Goal: Task Accomplishment & Management: Use online tool/utility

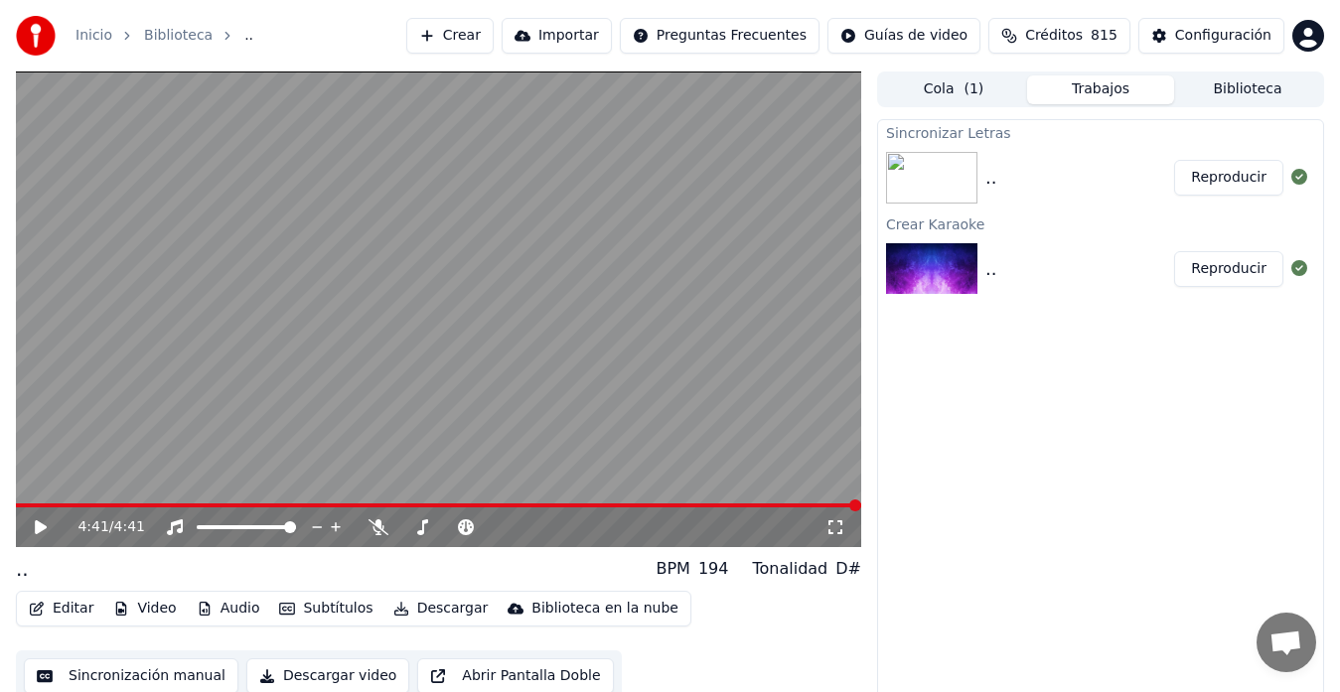
scroll to position [15, 0]
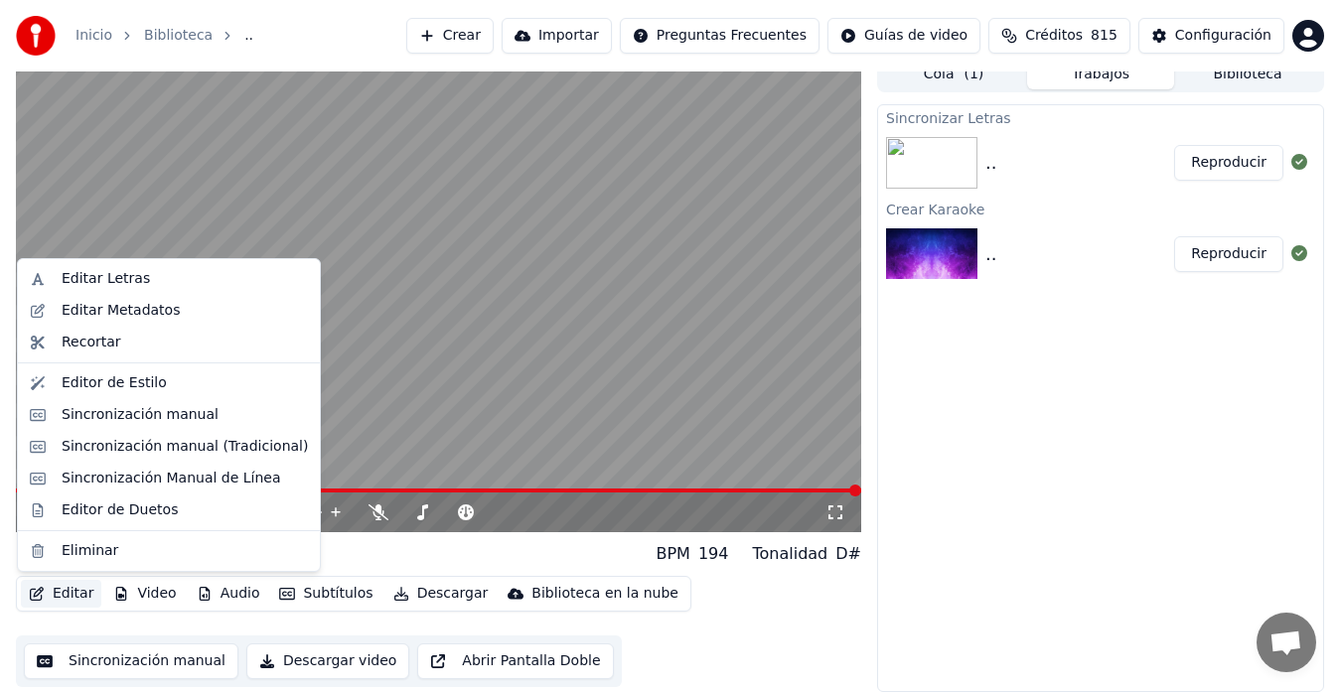
click at [64, 590] on button "Editar" at bounding box center [61, 594] width 80 height 28
click at [64, 513] on div "Editor de Duetos" at bounding box center [120, 511] width 116 height 20
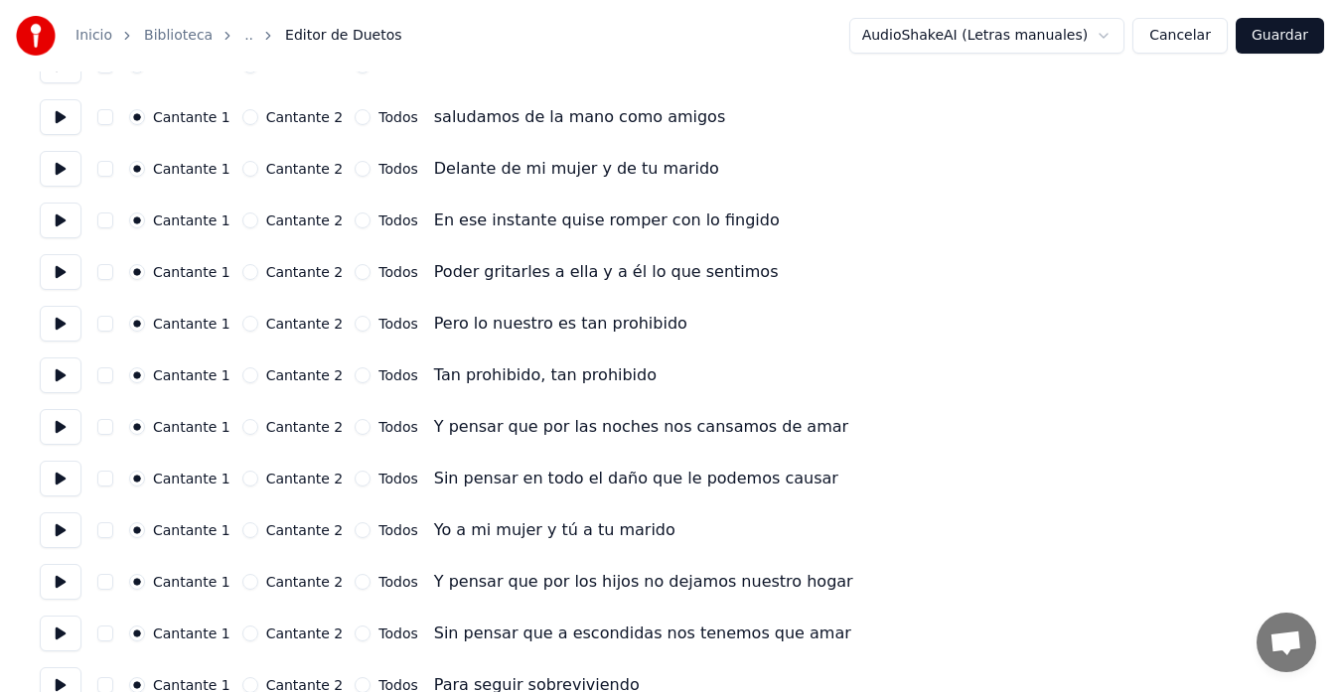
scroll to position [298, 0]
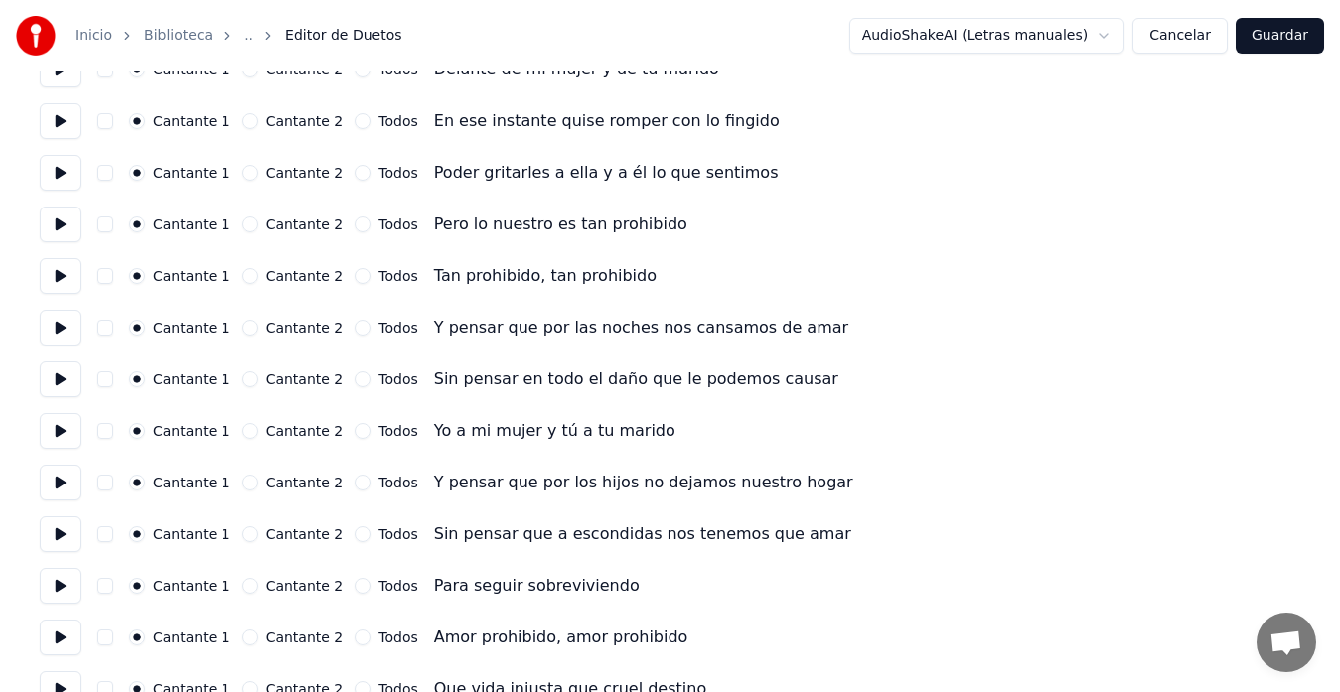
click at [253, 228] on button "Cantante 2" at bounding box center [250, 225] width 16 height 16
click at [243, 276] on button "Cantante 2" at bounding box center [250, 276] width 16 height 16
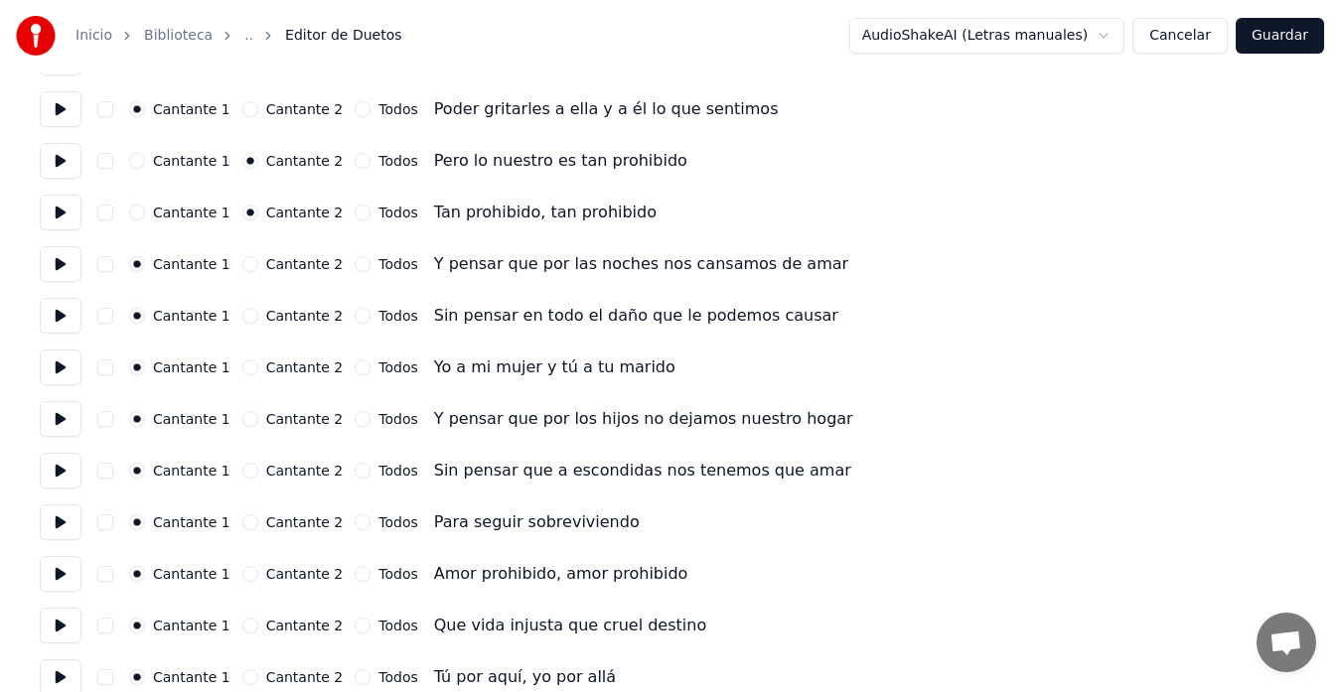
scroll to position [397, 0]
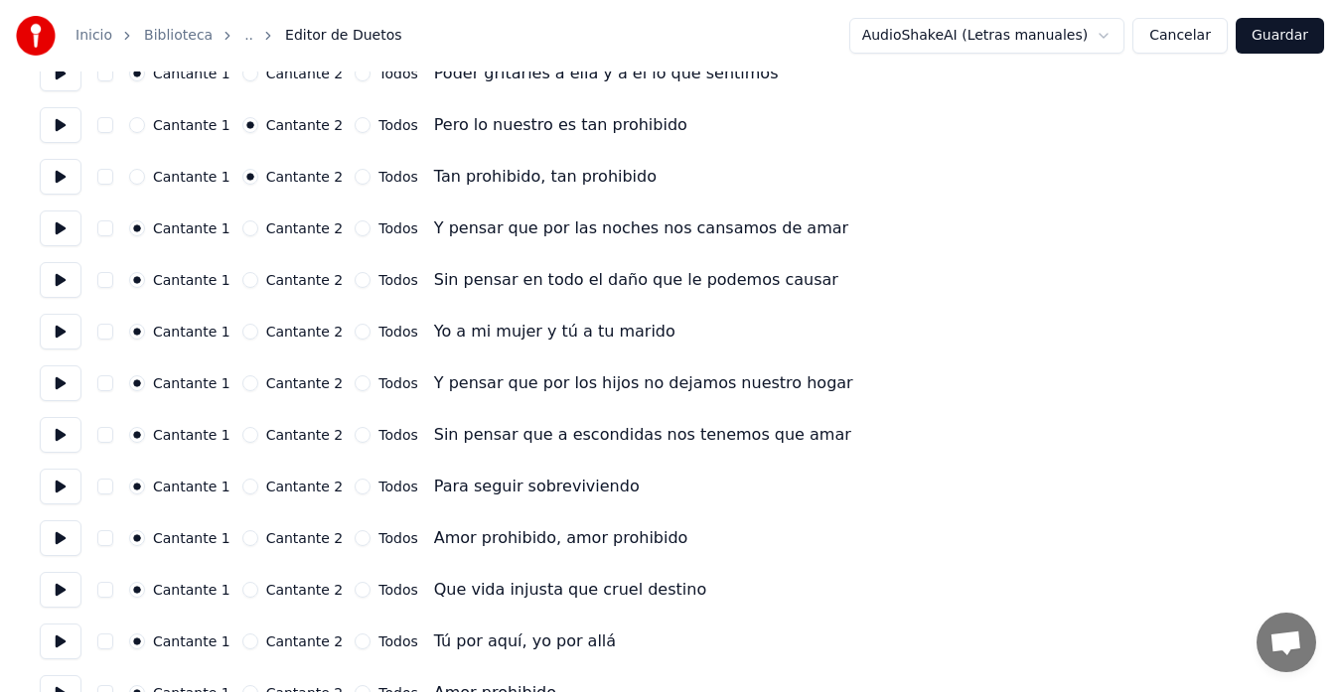
click at [251, 232] on button "Cantante 2" at bounding box center [250, 229] width 16 height 16
click at [247, 278] on button "Cantante 2" at bounding box center [250, 280] width 16 height 16
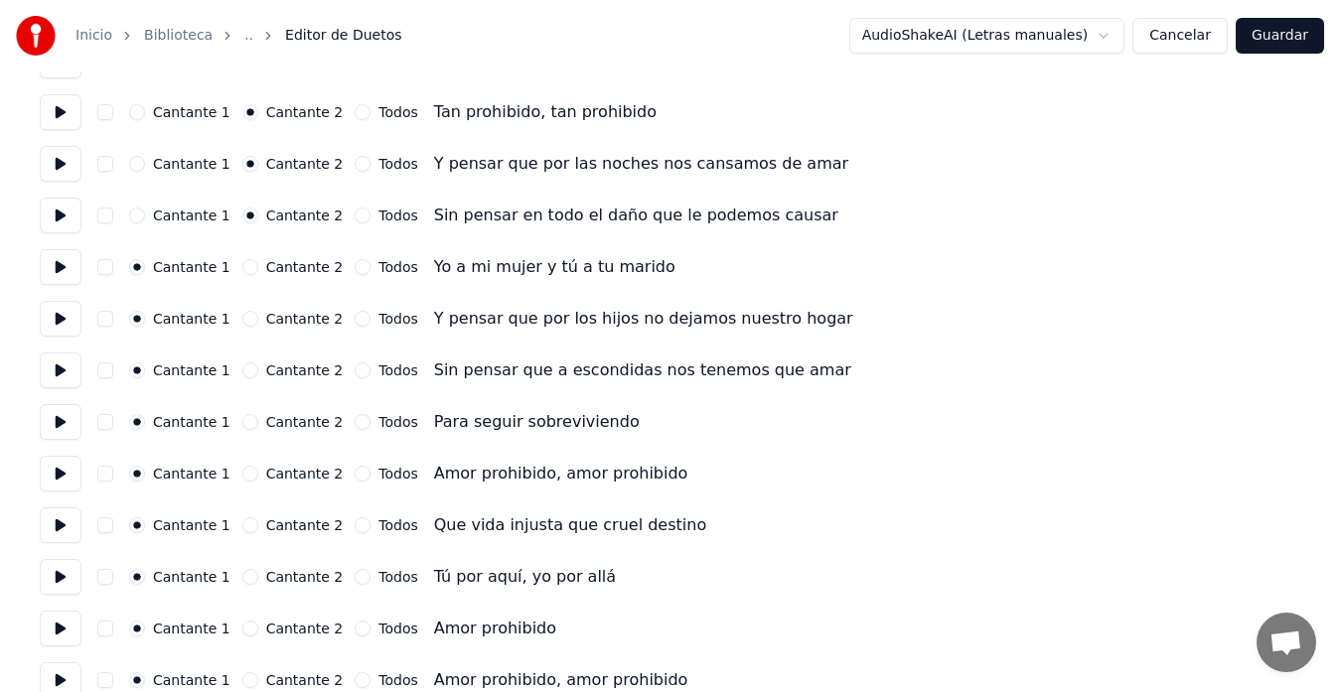
scroll to position [497, 0]
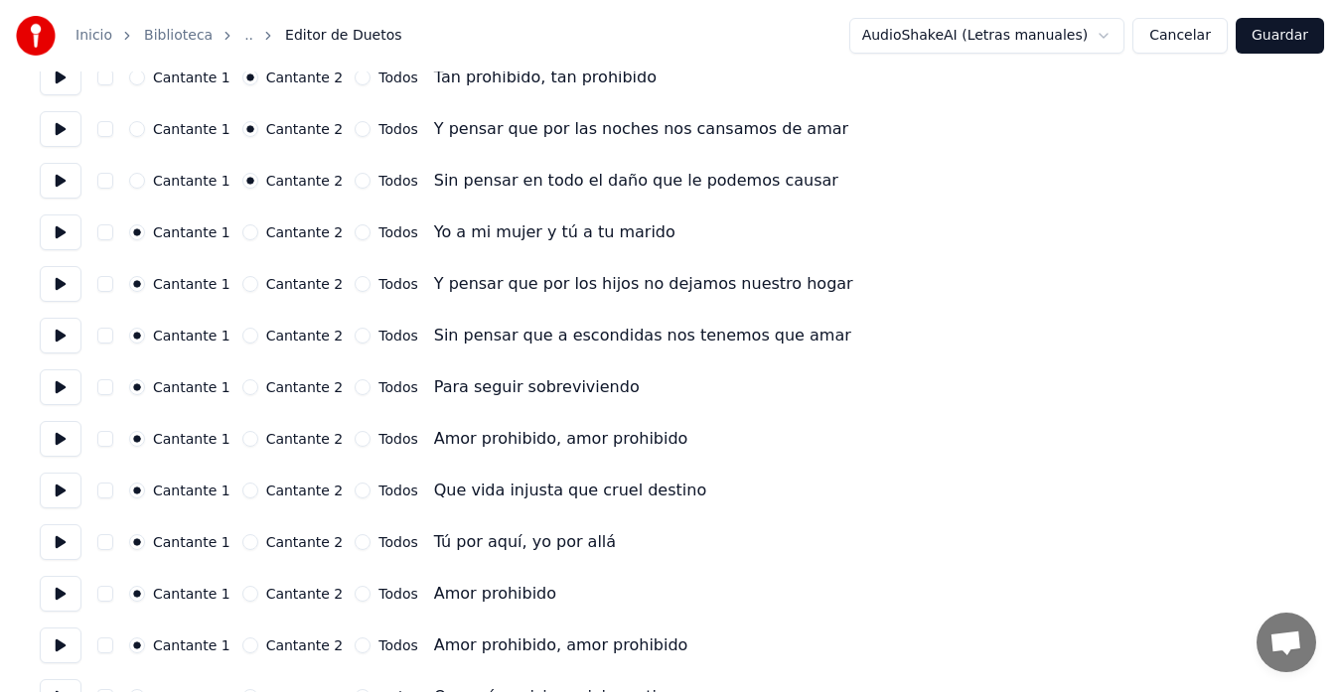
click at [246, 235] on button "Cantante 2" at bounding box center [250, 233] width 16 height 16
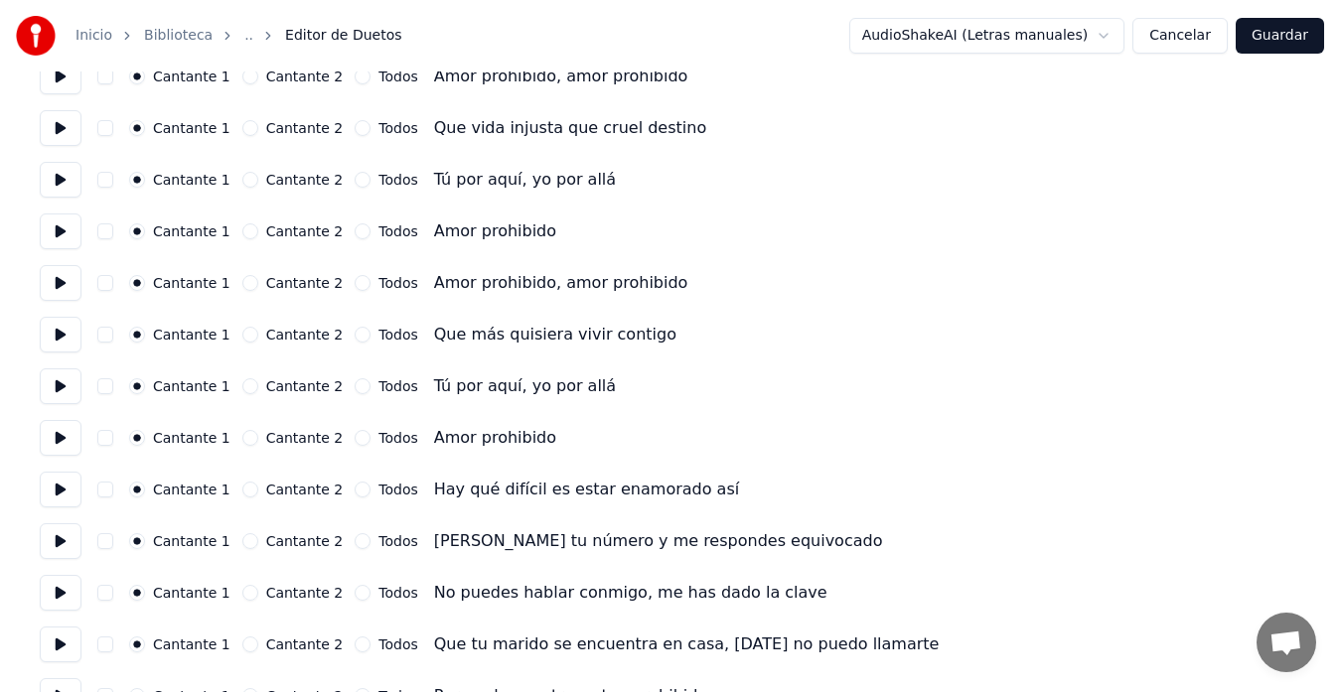
scroll to position [894, 0]
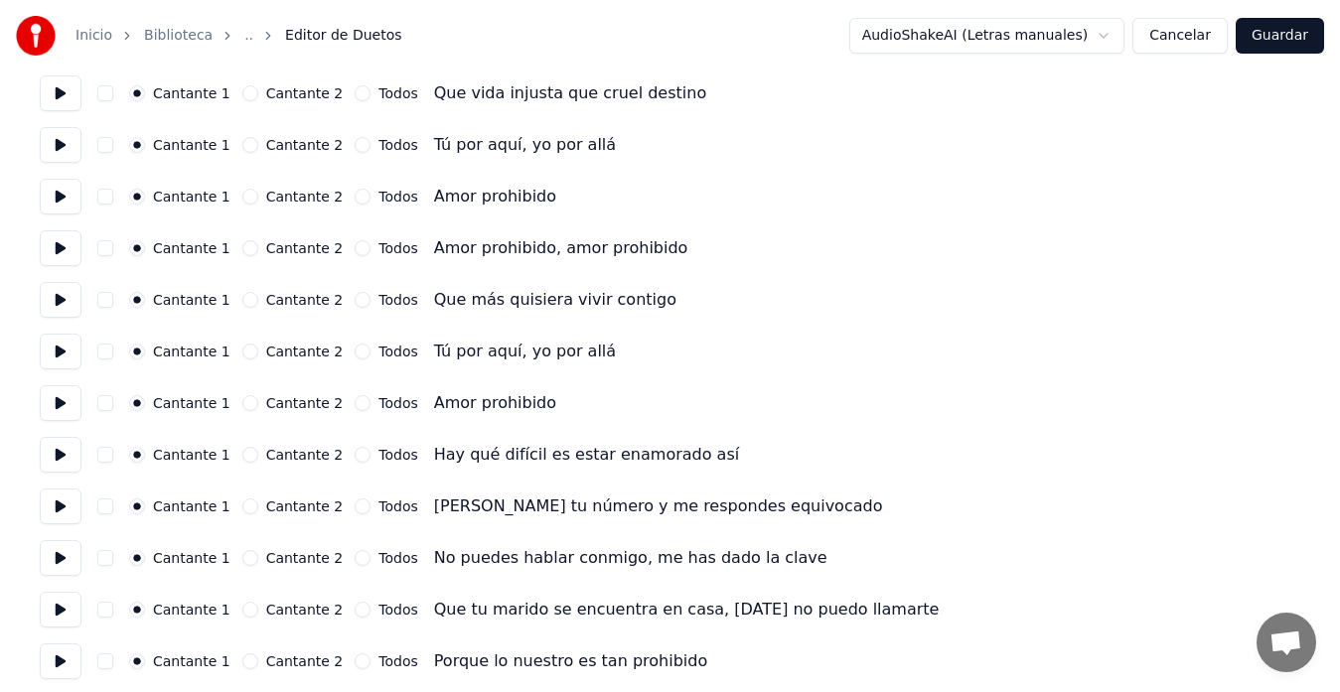
click at [247, 247] on button "Cantante 2" at bounding box center [250, 248] width 16 height 16
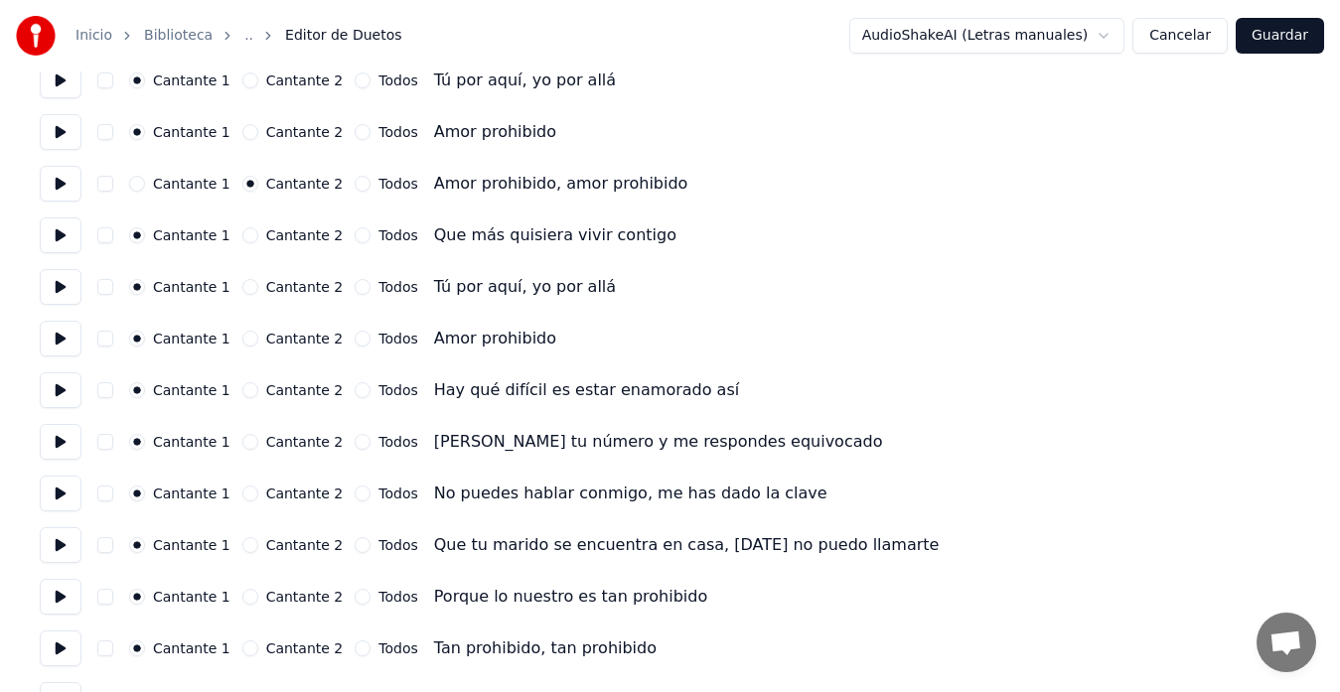
scroll to position [994, 0]
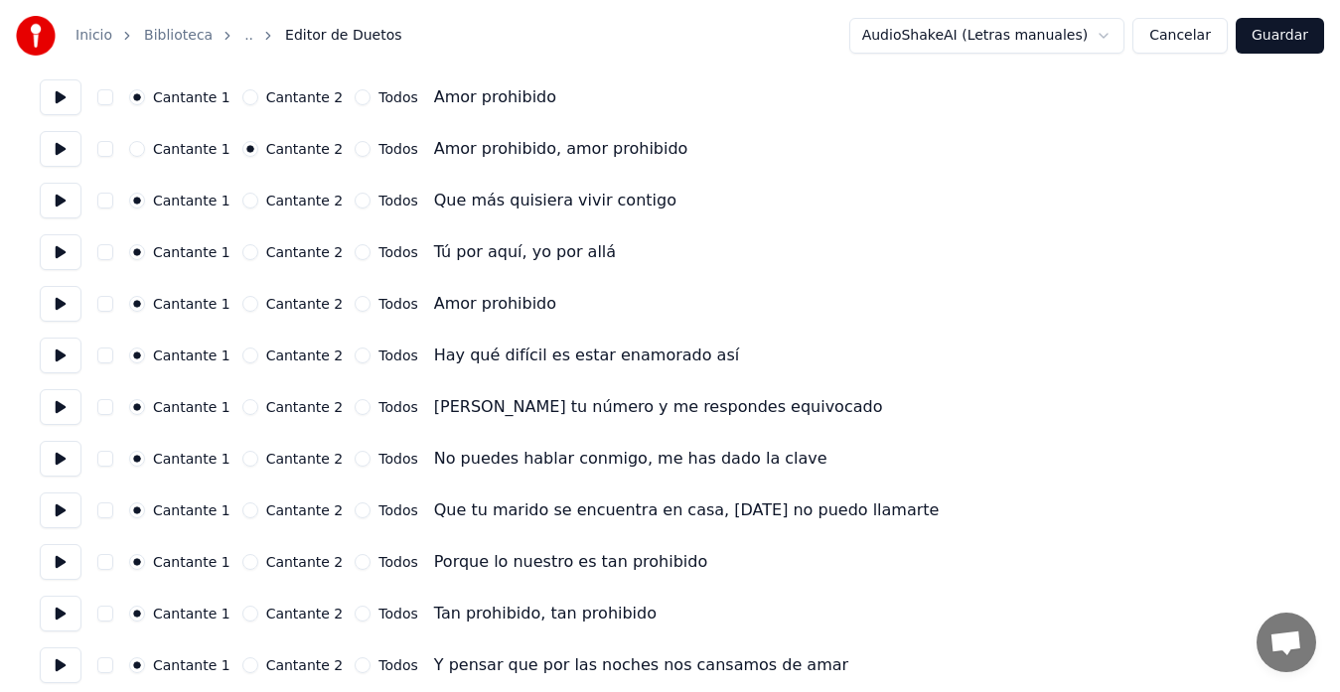
click at [249, 203] on button "Cantante 2" at bounding box center [250, 201] width 16 height 16
click at [251, 257] on button "Cantante 2" at bounding box center [250, 252] width 16 height 16
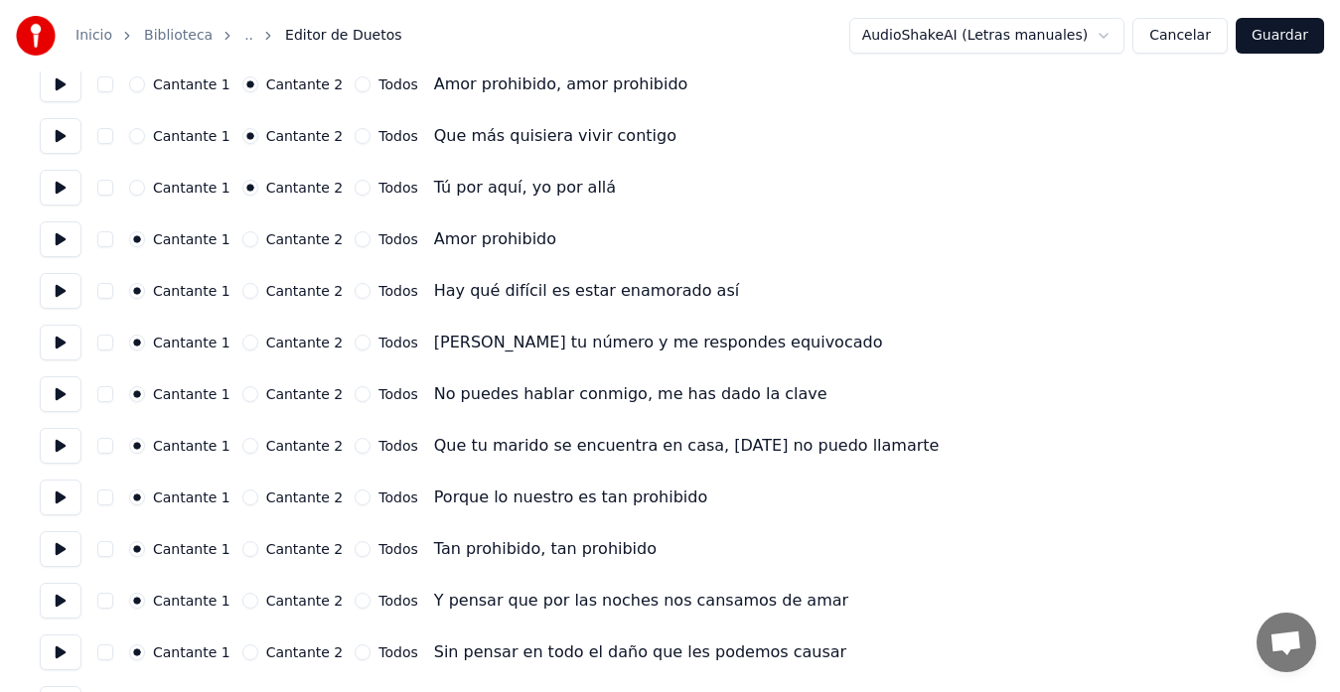
scroll to position [1093, 0]
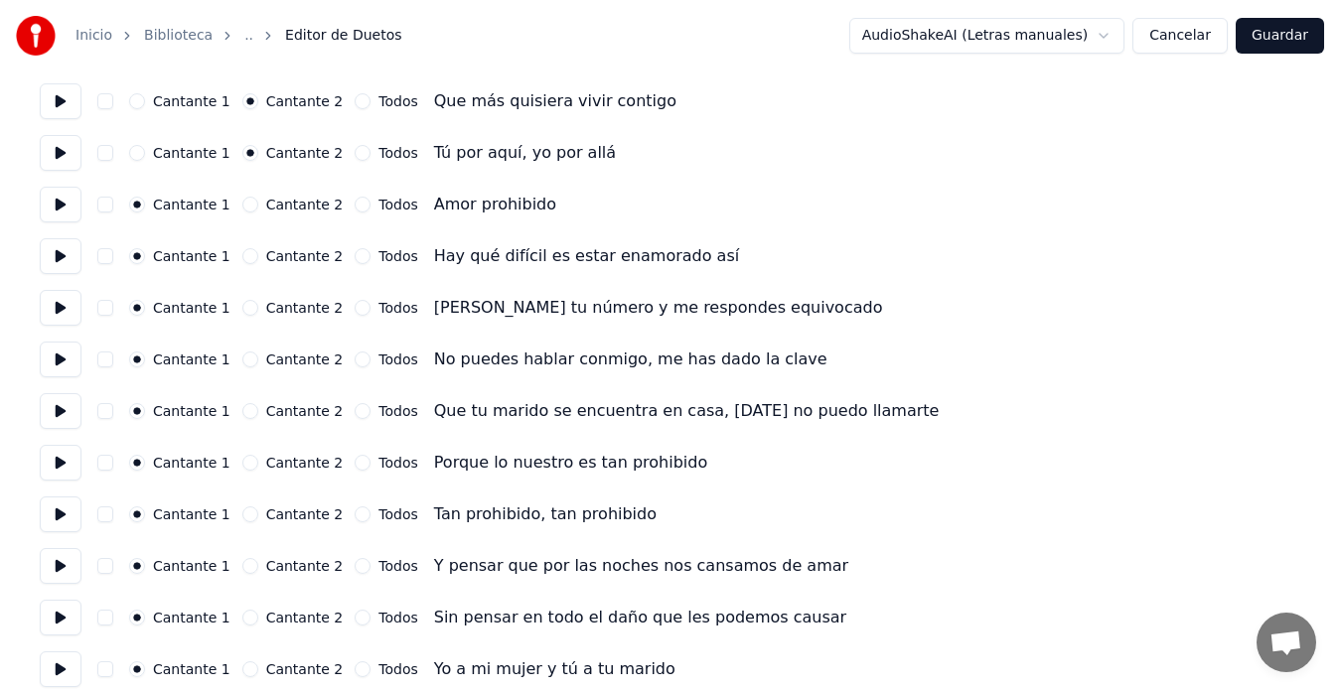
click at [246, 210] on button "Cantante 2" at bounding box center [250, 205] width 16 height 16
click at [245, 257] on button "Cantante 2" at bounding box center [250, 256] width 16 height 16
click at [247, 307] on button "Cantante 2" at bounding box center [250, 308] width 16 height 16
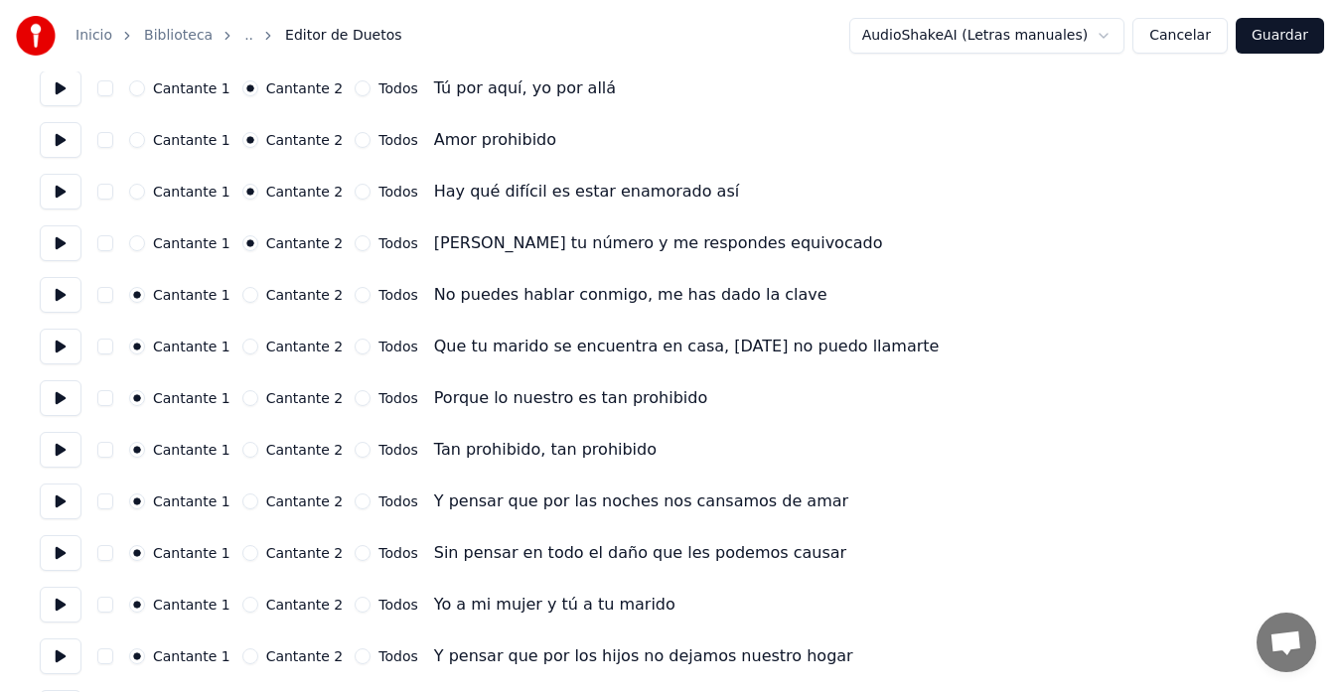
scroll to position [1192, 0]
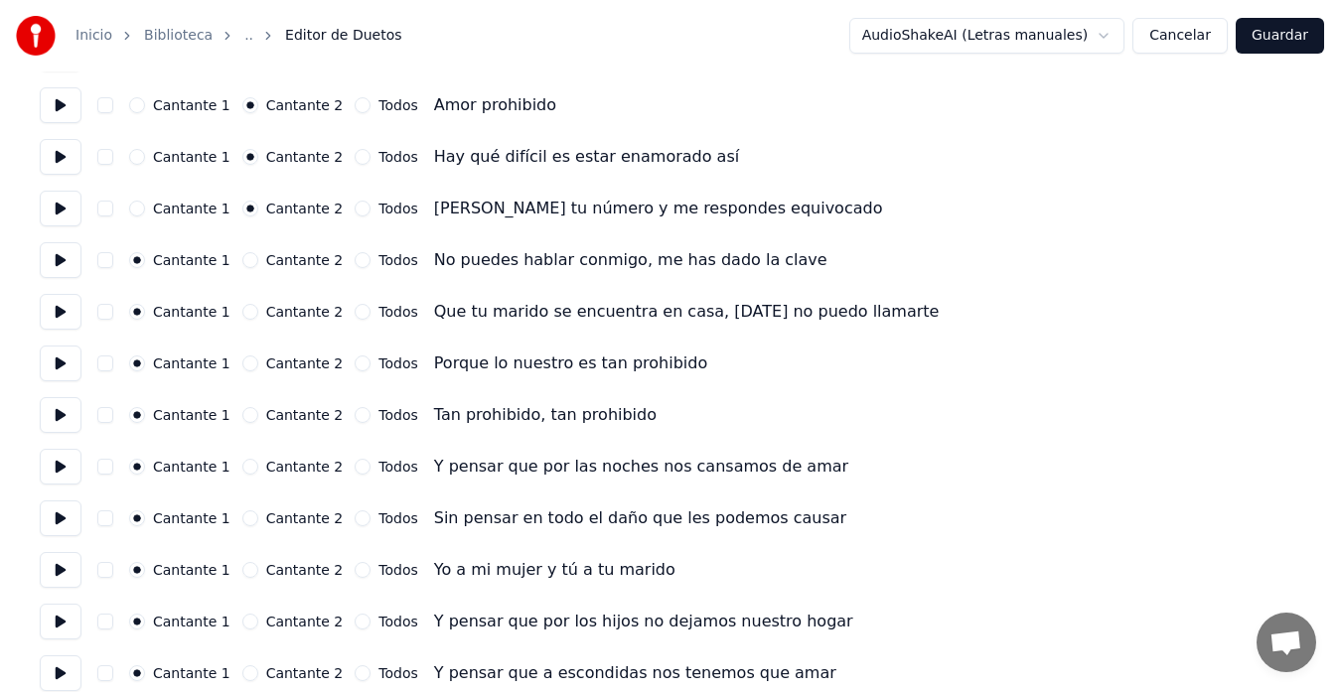
click at [245, 262] on button "Cantante 2" at bounding box center [250, 260] width 16 height 16
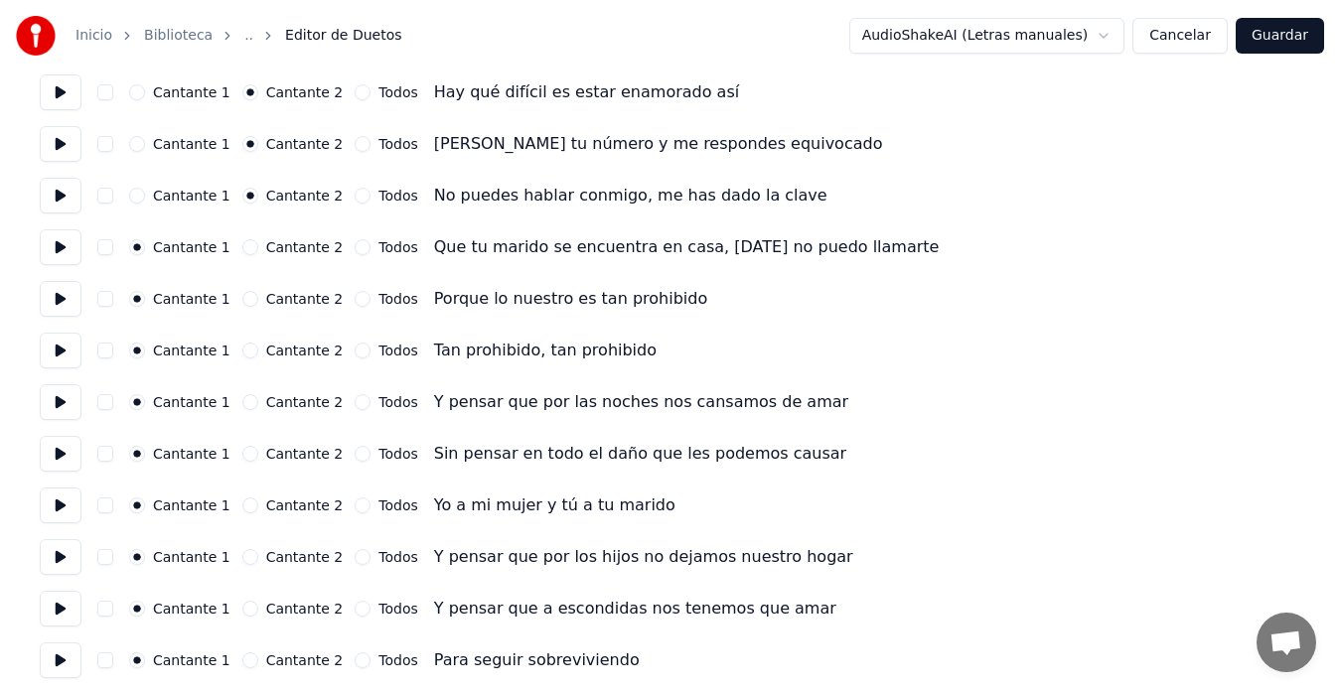
scroll to position [1292, 0]
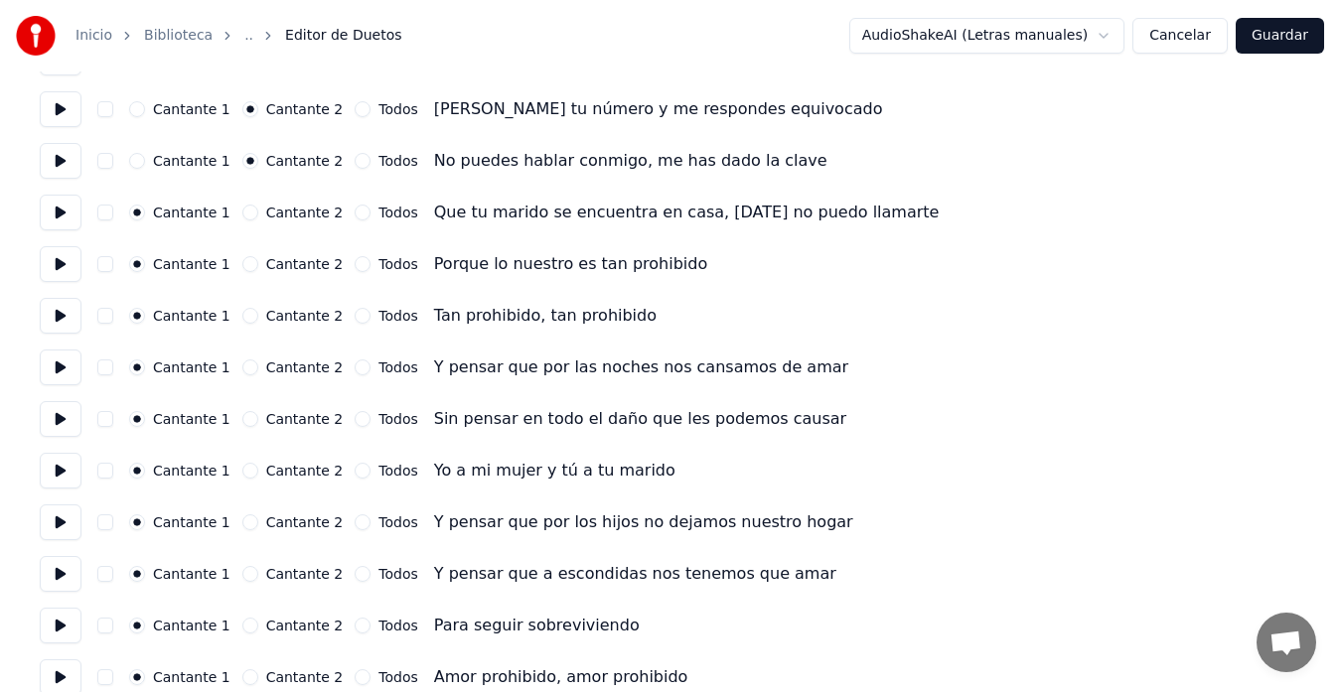
click at [247, 216] on button "Cantante 2" at bounding box center [250, 213] width 16 height 16
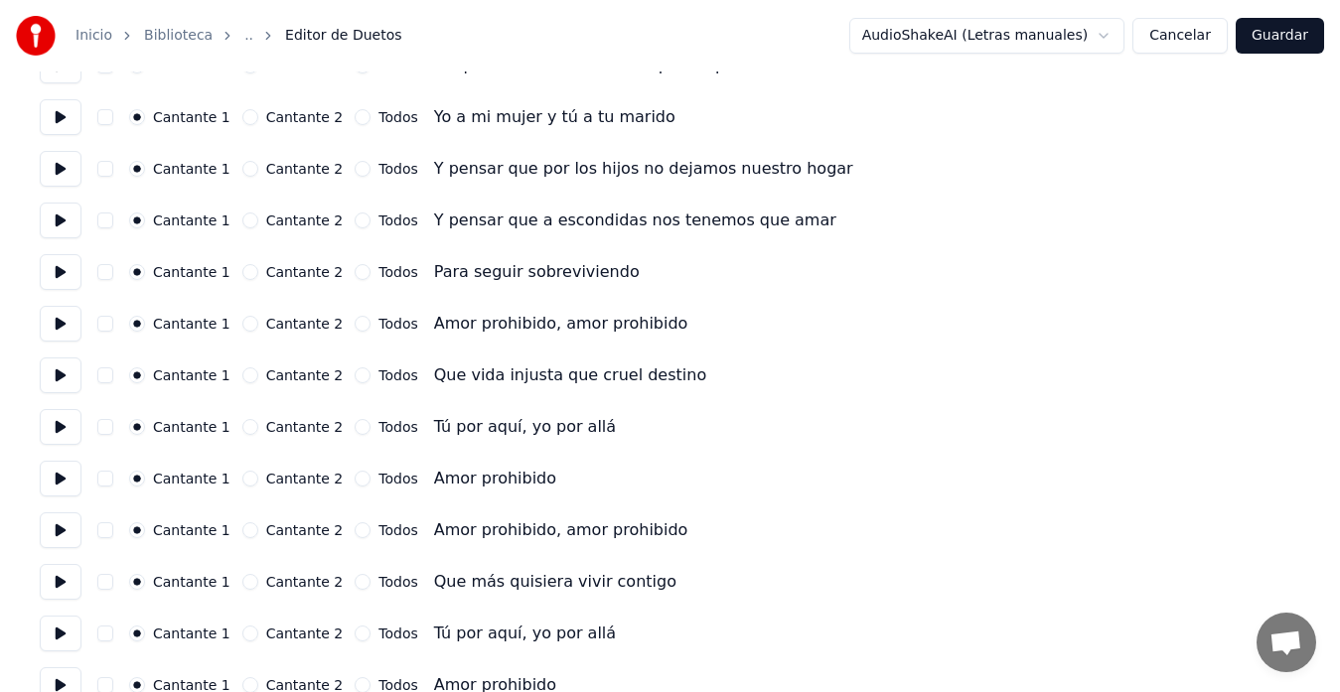
scroll to position [1676, 0]
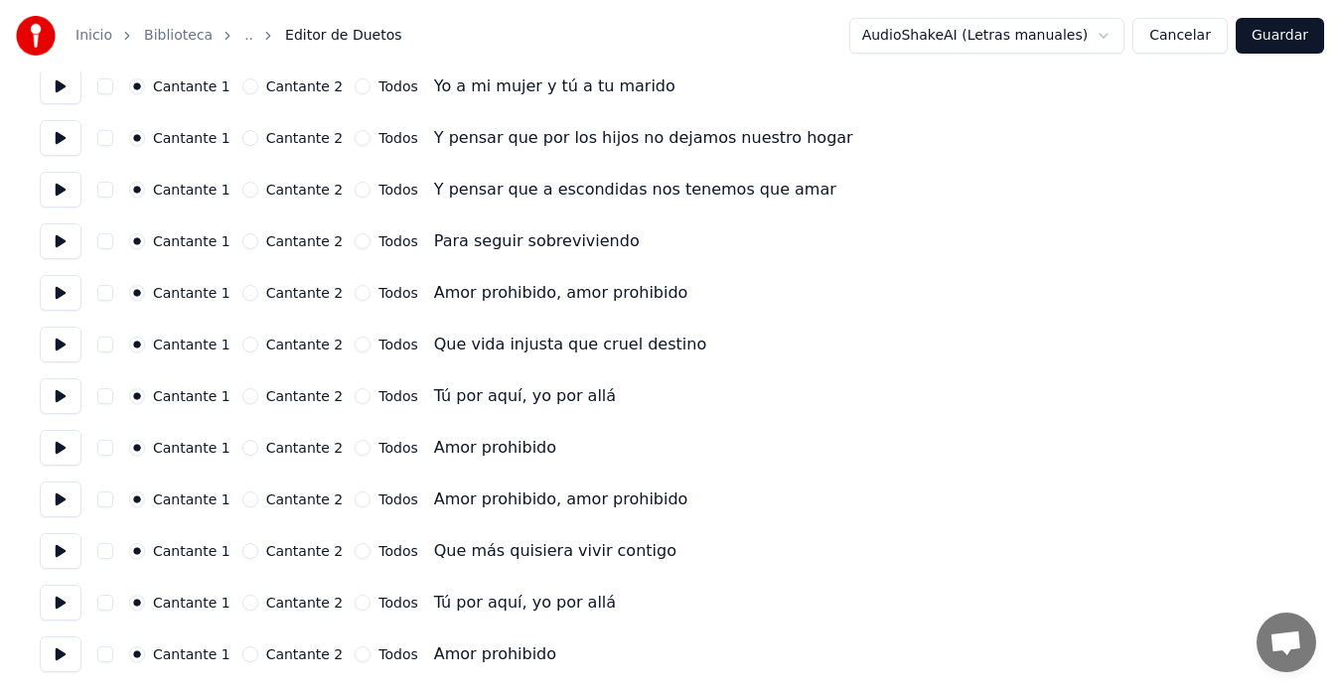
click at [248, 138] on button "Cantante 2" at bounding box center [250, 138] width 16 height 16
click at [246, 191] on button "Cantante 2" at bounding box center [250, 190] width 16 height 16
click at [250, 242] on button "Cantante 2" at bounding box center [250, 241] width 16 height 16
click at [247, 290] on button "Cantante 2" at bounding box center [250, 293] width 16 height 16
click at [245, 341] on button "Cantante 2" at bounding box center [250, 345] width 16 height 16
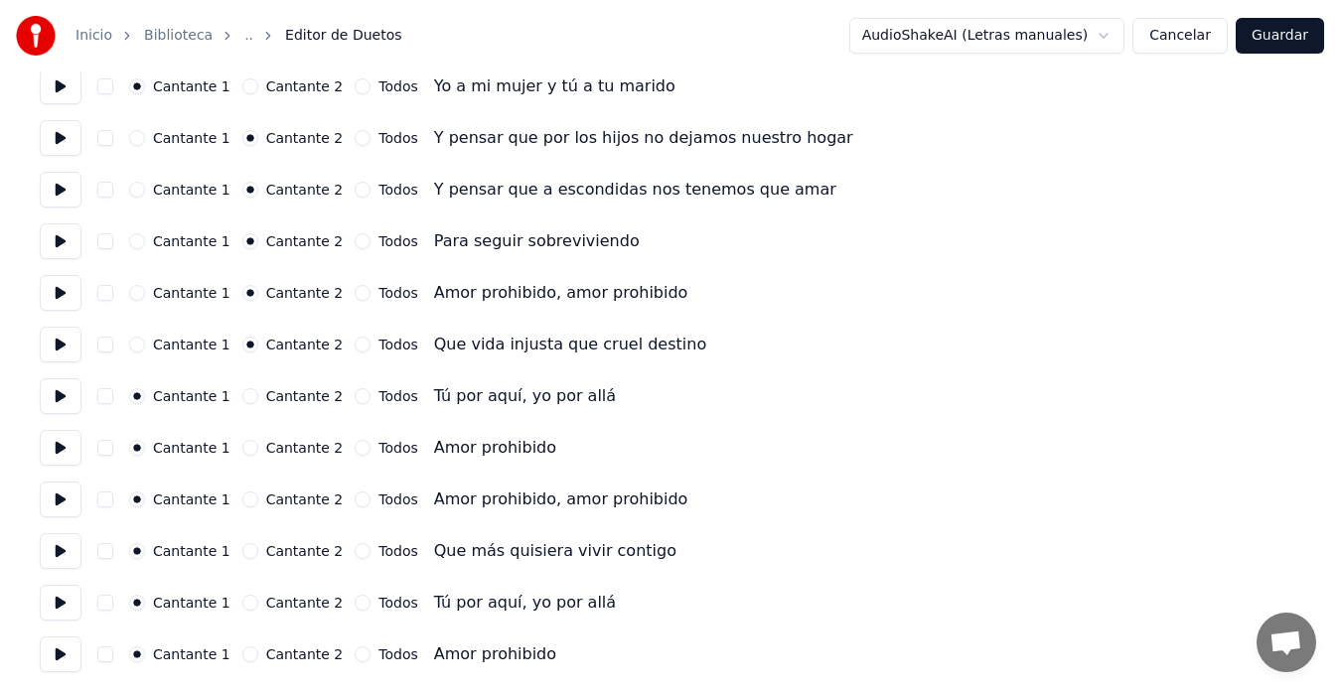
click at [245, 395] on button "Cantante 2" at bounding box center [250, 396] width 16 height 16
click at [245, 447] on button "Cantante 2" at bounding box center [250, 448] width 16 height 16
click at [355, 655] on button "Todos" at bounding box center [363, 655] width 16 height 16
click at [1278, 42] on button "Guardar" at bounding box center [1280, 36] width 88 height 36
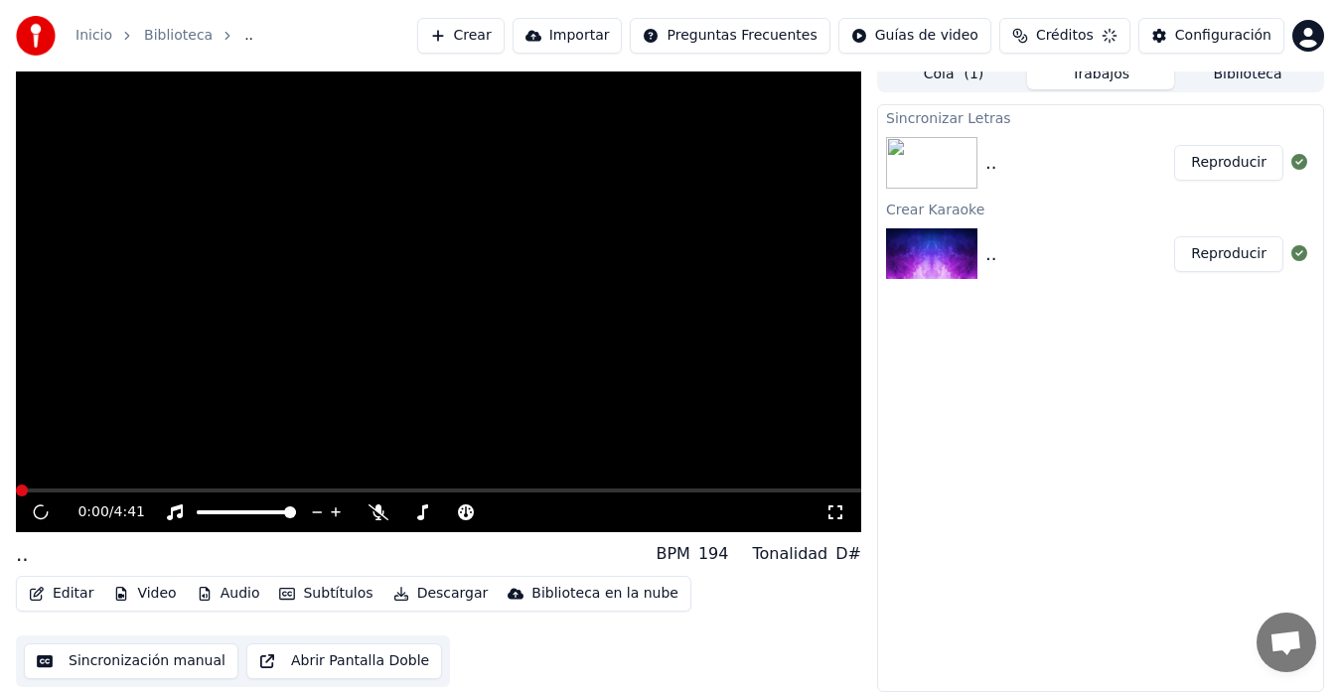
scroll to position [15, 0]
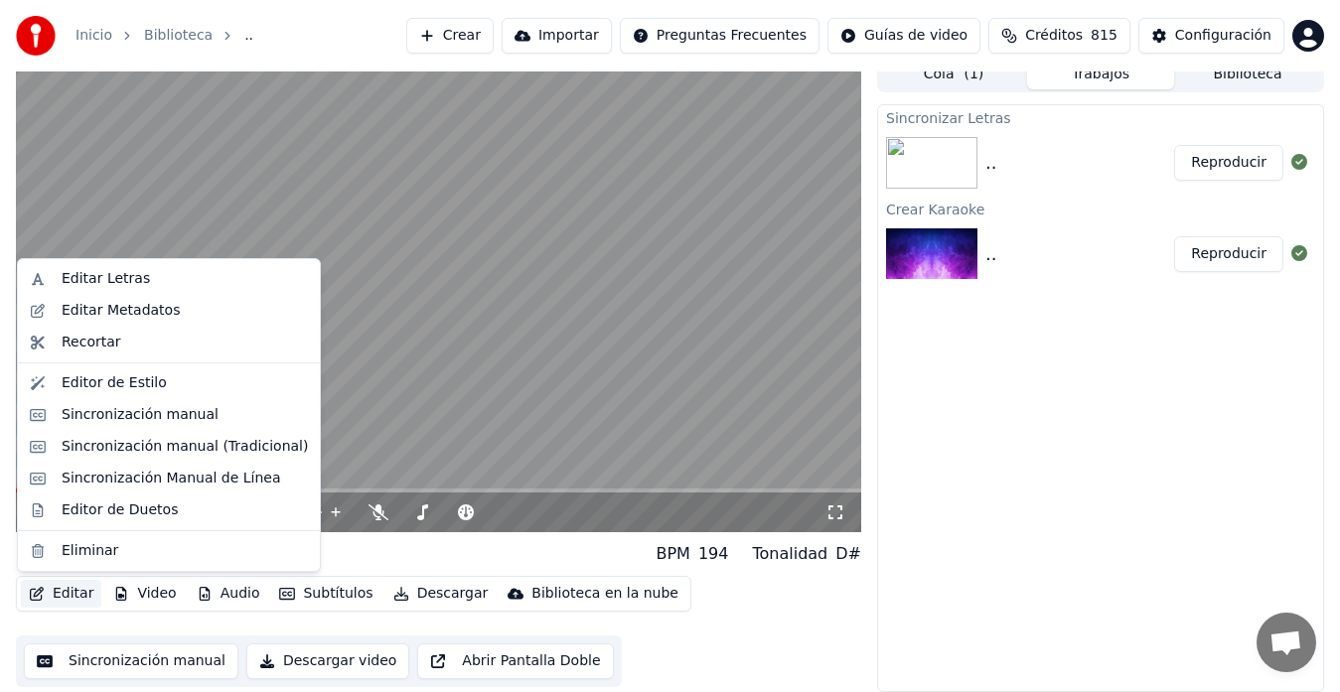
click at [79, 593] on button "Editar" at bounding box center [61, 594] width 80 height 28
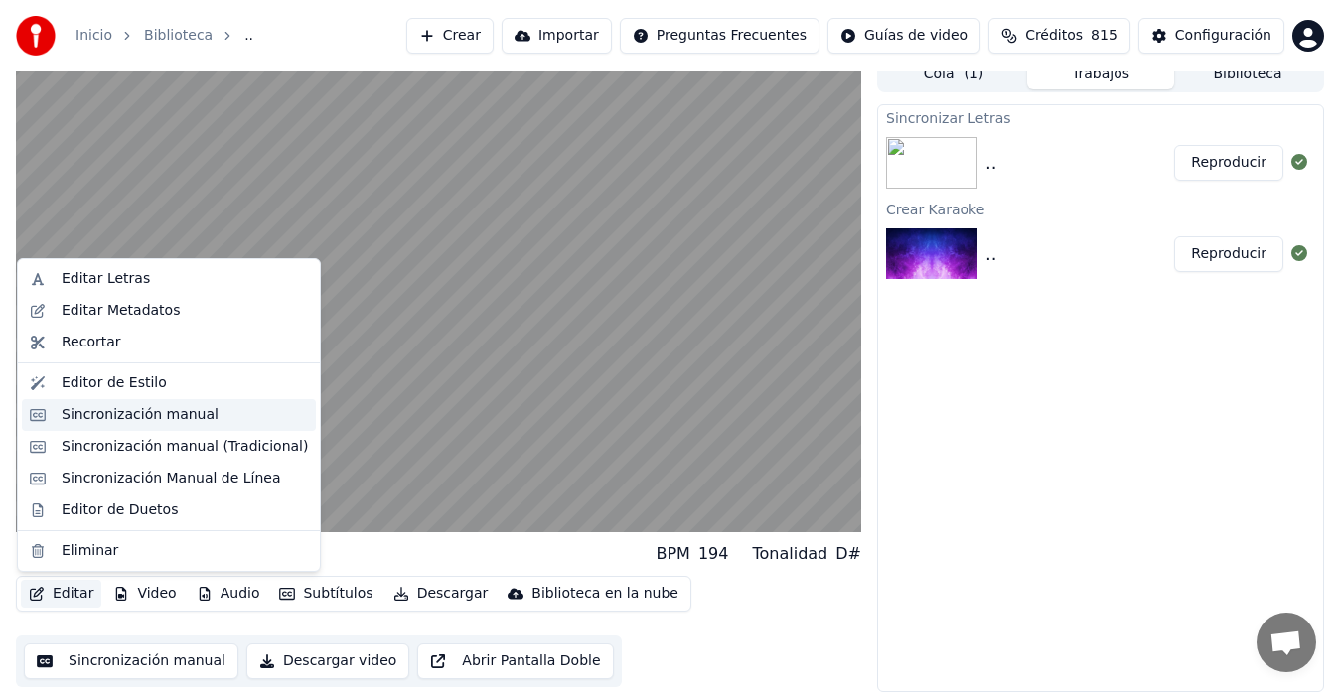
click at [106, 413] on div "Sincronización manual" at bounding box center [140, 415] width 157 height 20
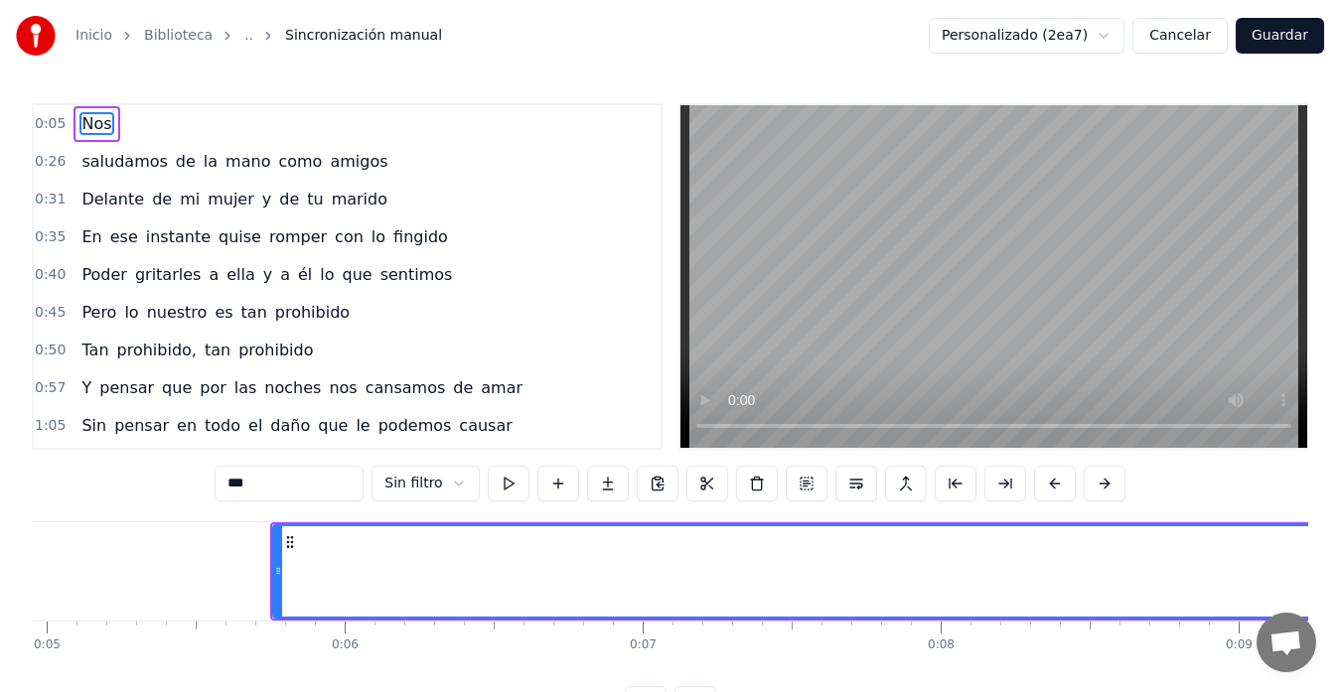
scroll to position [0, 1341]
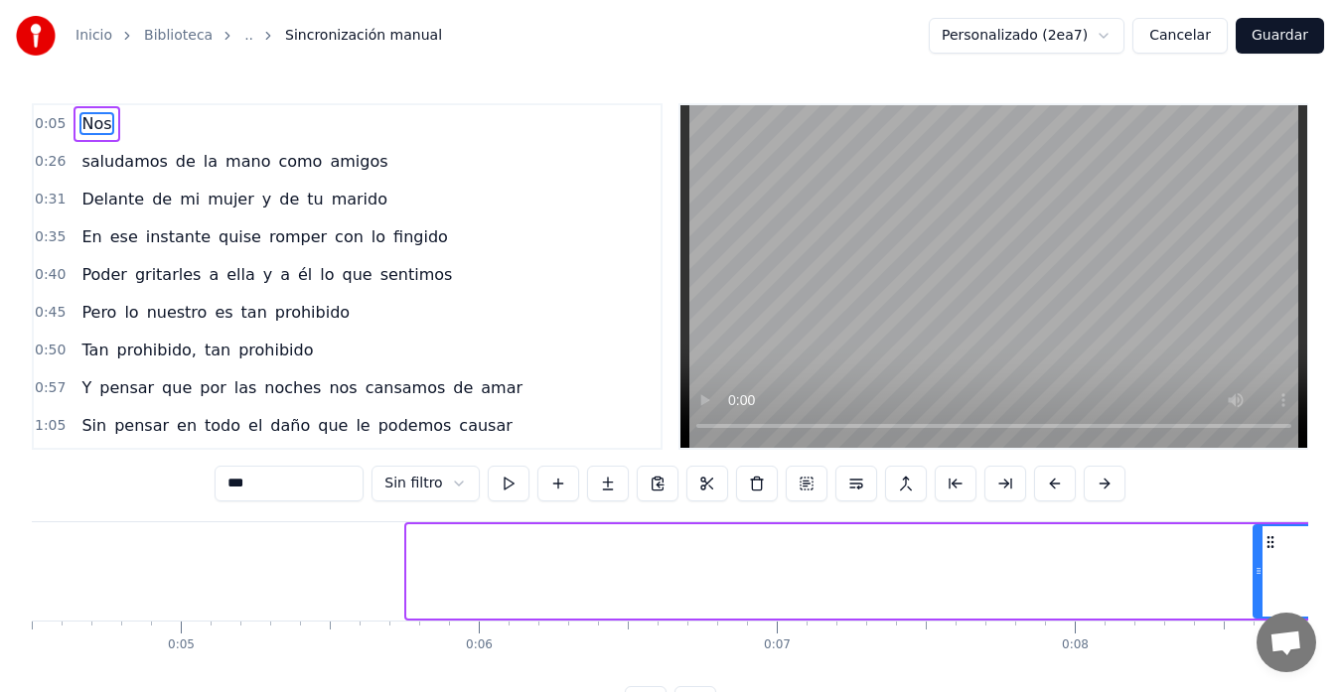
drag, startPoint x: 411, startPoint y: 575, endPoint x: 1274, endPoint y: 545, distance: 862.9
click at [1263, 546] on div at bounding box center [1259, 572] width 8 height 90
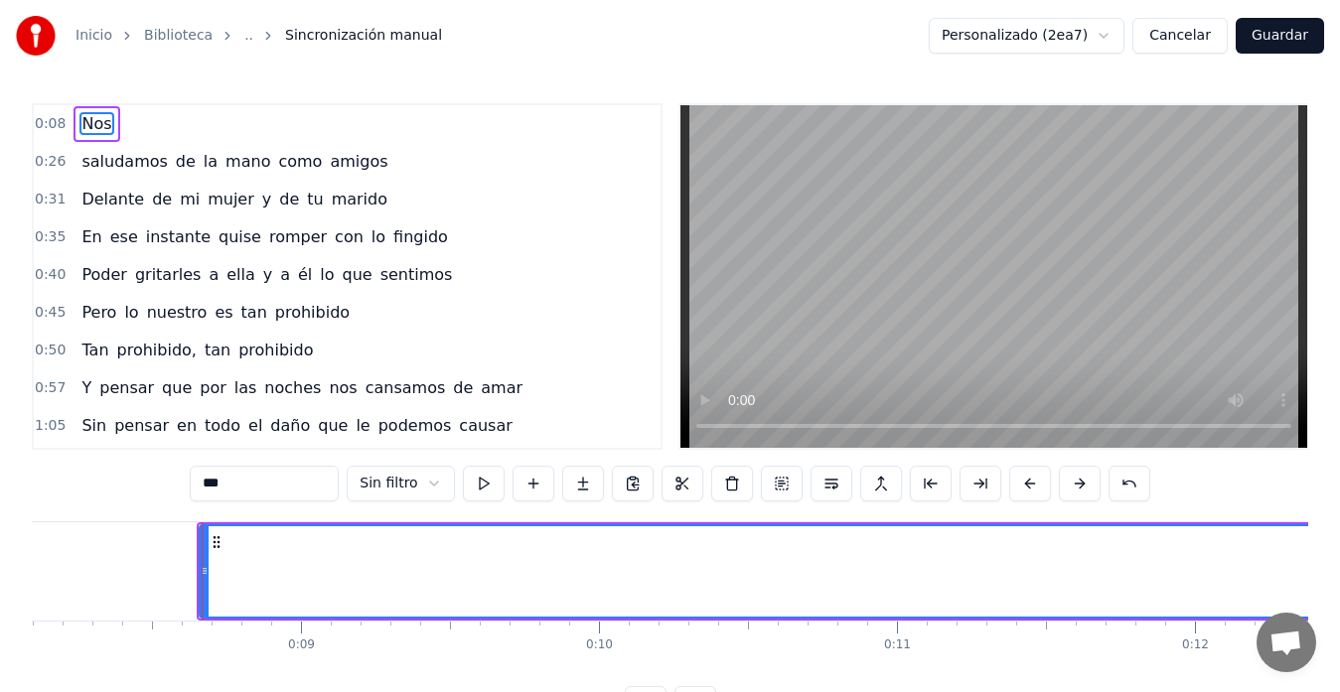
scroll to position [0, 2484]
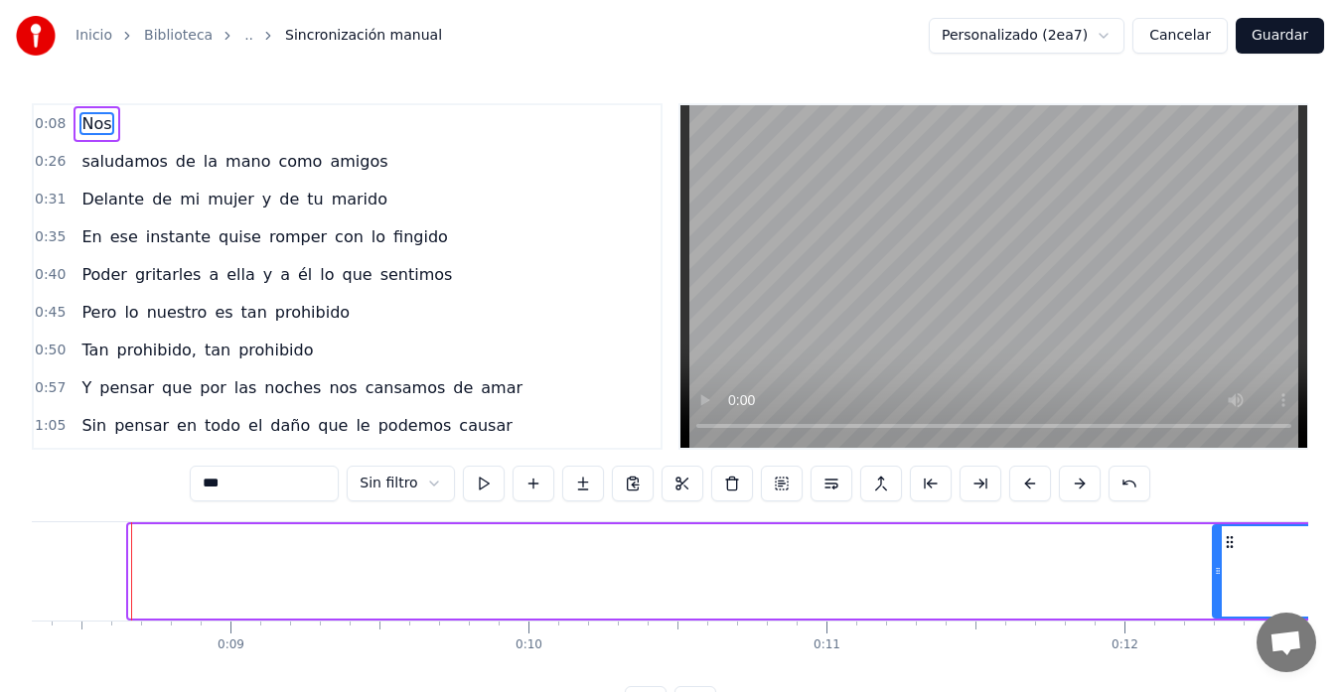
drag, startPoint x: 133, startPoint y: 570, endPoint x: 1217, endPoint y: 507, distance: 1085.8
click at [1217, 507] on div "0:08 Nos 0:26 saludamos de la mano como amigos 0:31 Delante de mi mujer y de tu…" at bounding box center [670, 412] width 1277 height 619
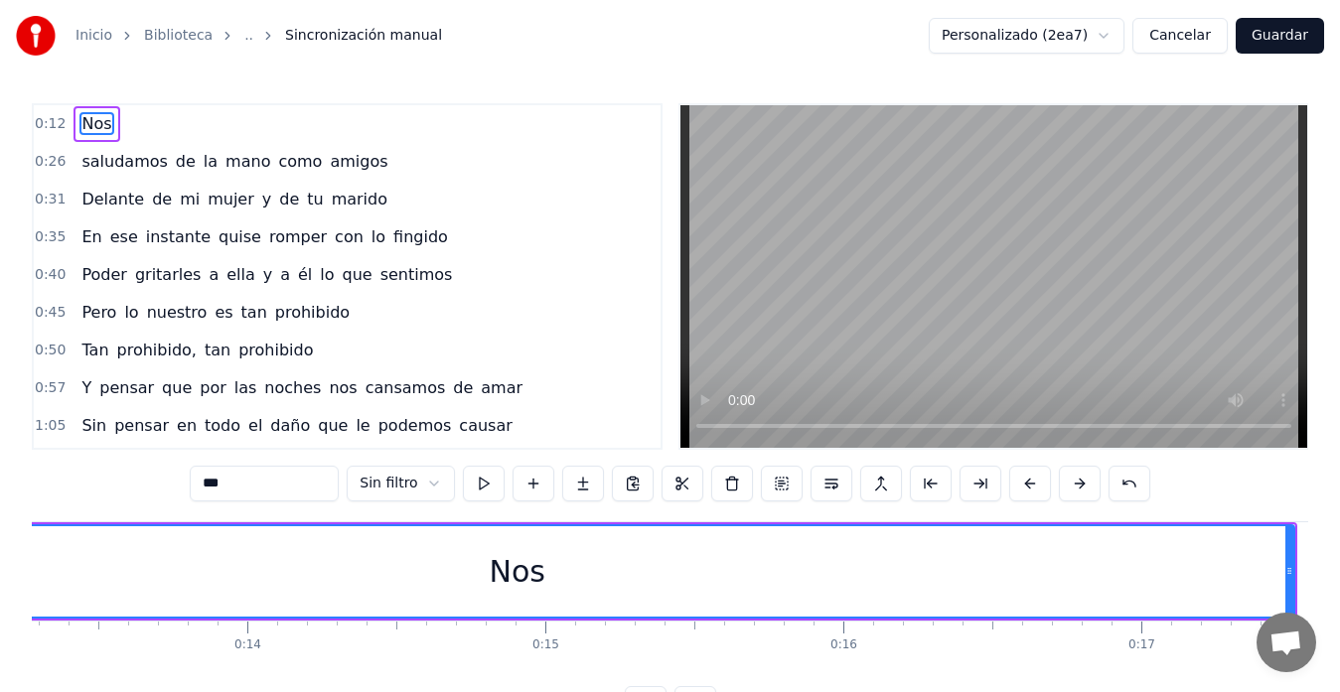
scroll to position [0, 3487]
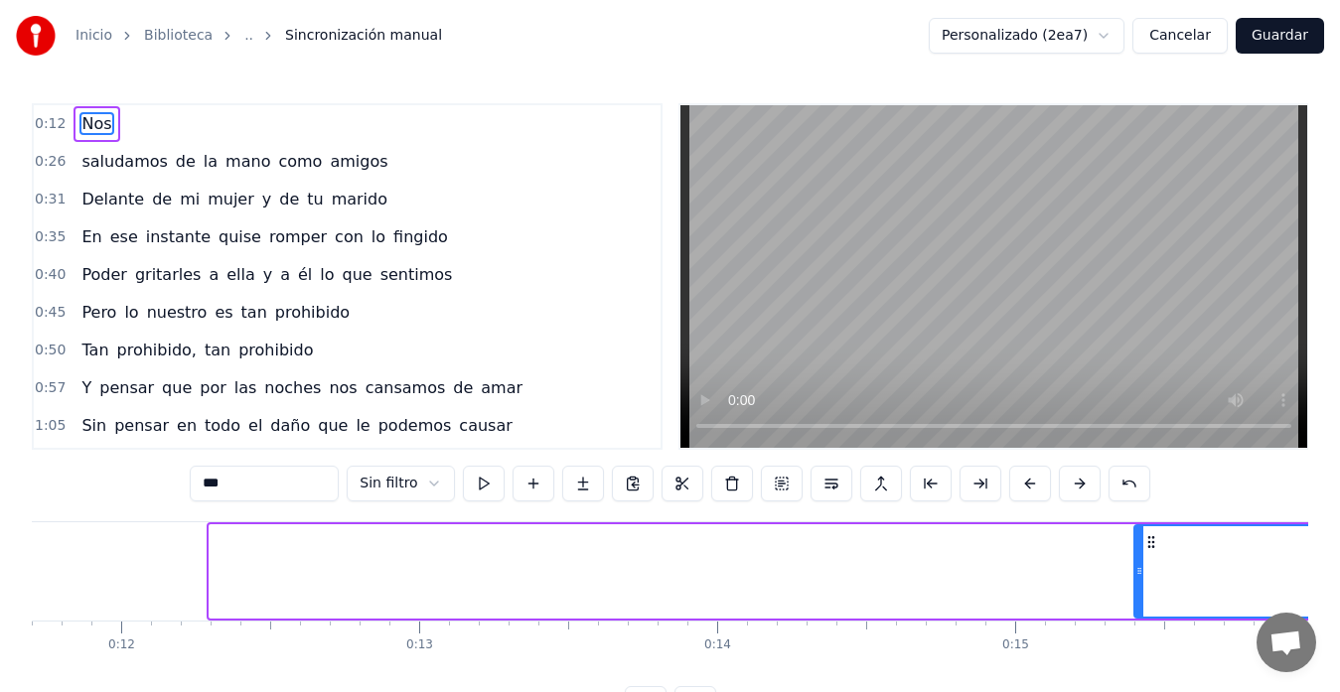
drag, startPoint x: 215, startPoint y: 562, endPoint x: 1140, endPoint y: 540, distance: 925.2
click at [1140, 540] on div at bounding box center [1140, 572] width 8 height 90
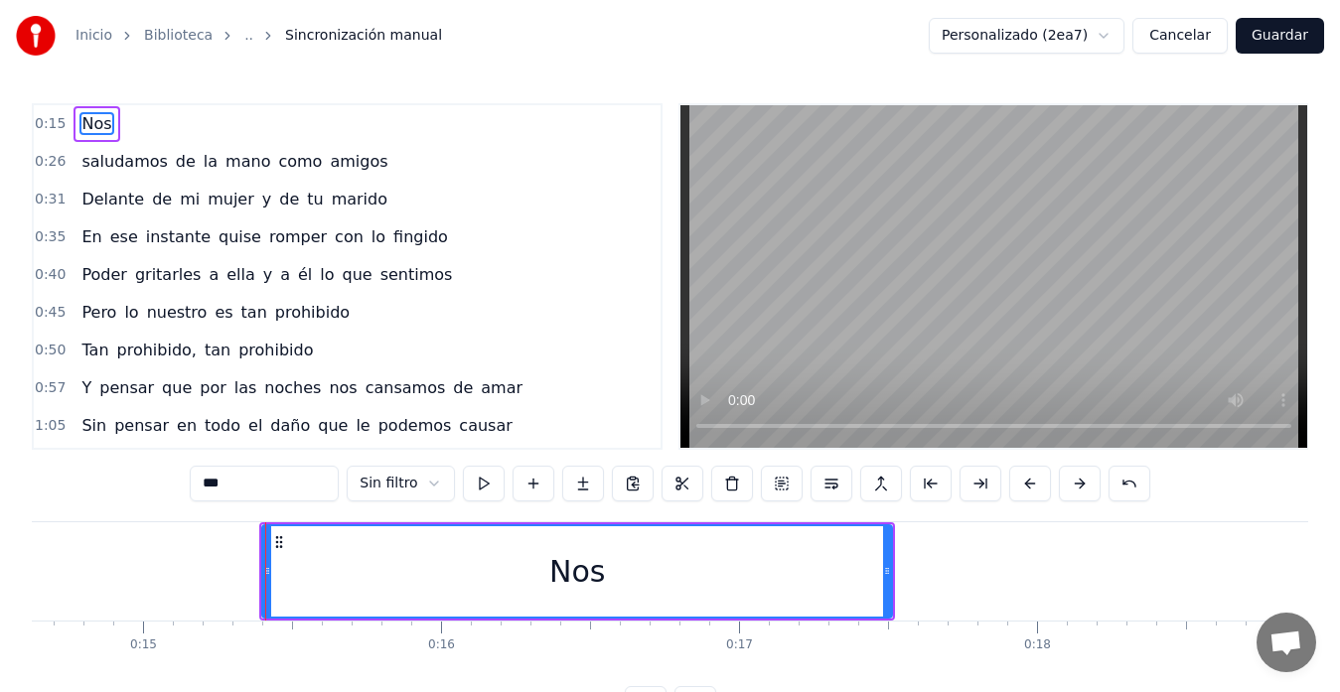
scroll to position [0, 4494]
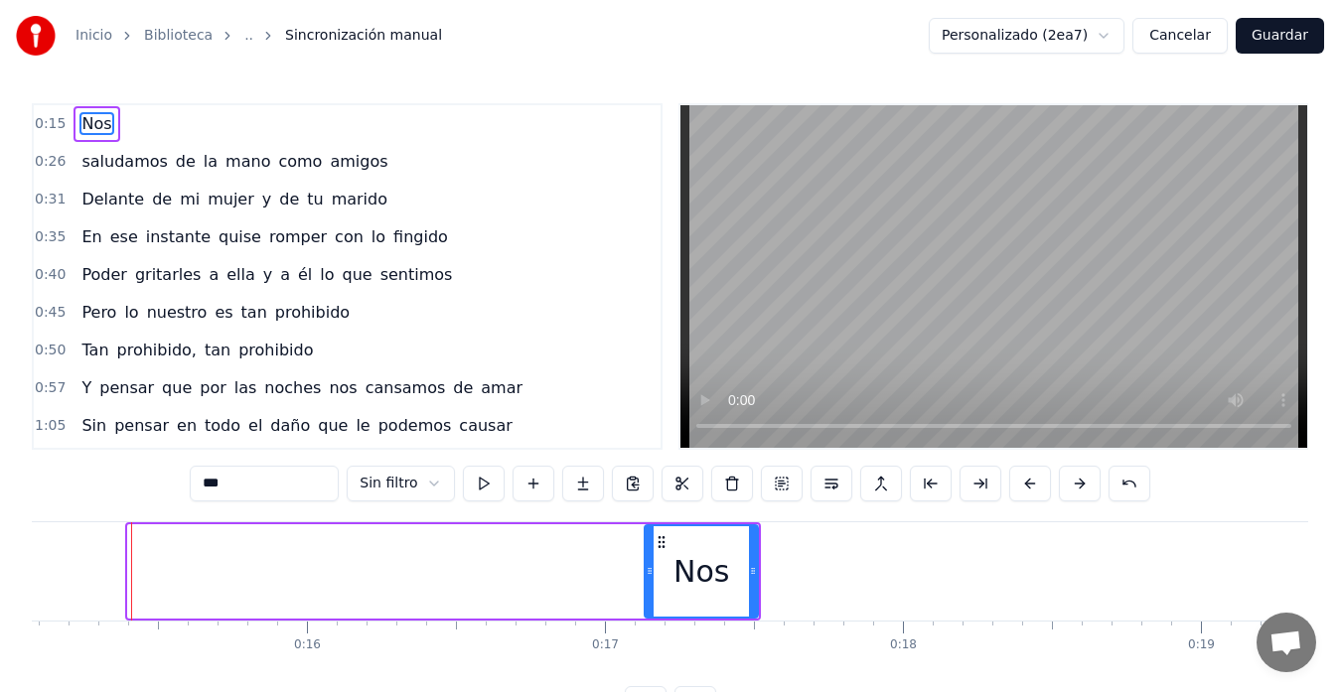
drag, startPoint x: 130, startPoint y: 568, endPoint x: 647, endPoint y: 564, distance: 516.6
click at [647, 564] on icon at bounding box center [650, 571] width 8 height 16
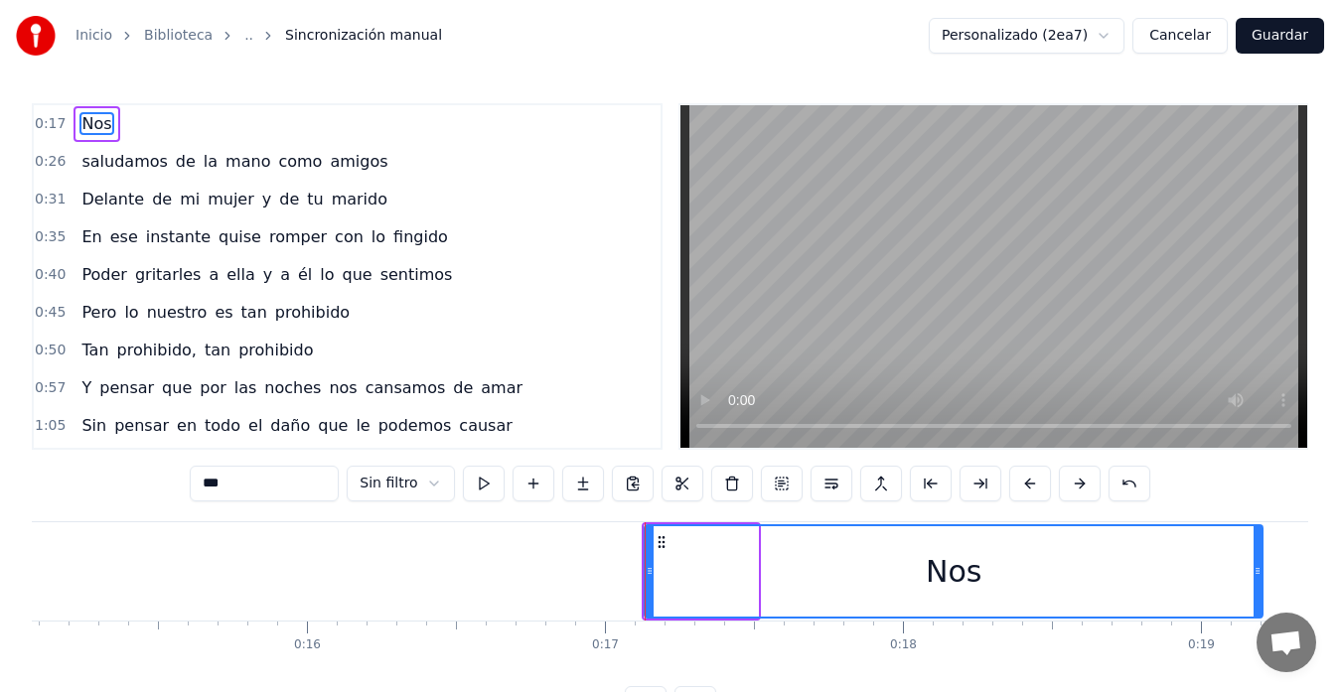
drag, startPoint x: 757, startPoint y: 570, endPoint x: 1270, endPoint y: 504, distance: 516.9
click at [1270, 504] on div "0:17 Nos 0:26 saludamos de la mano como amigos 0:31 Delante de mi mujer y de tu…" at bounding box center [670, 412] width 1277 height 619
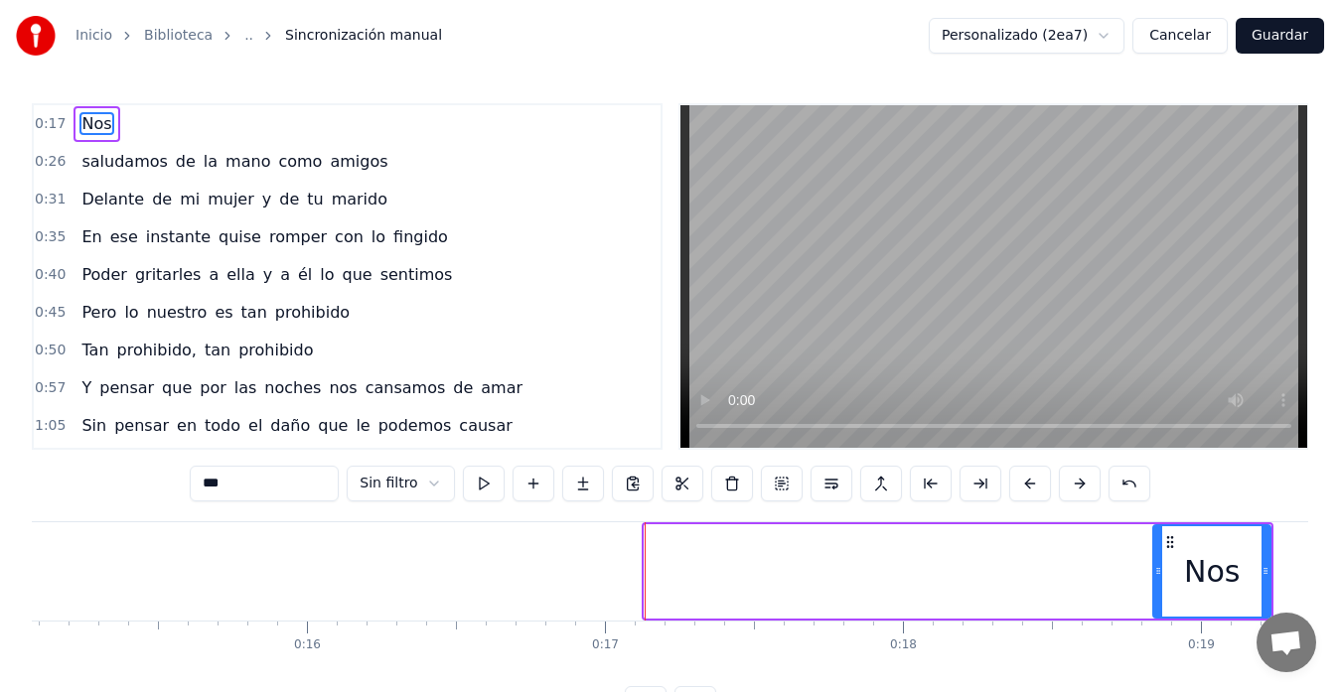
drag, startPoint x: 650, startPoint y: 569, endPoint x: 1160, endPoint y: 535, distance: 511.8
click at [1160, 535] on div at bounding box center [1158, 572] width 8 height 90
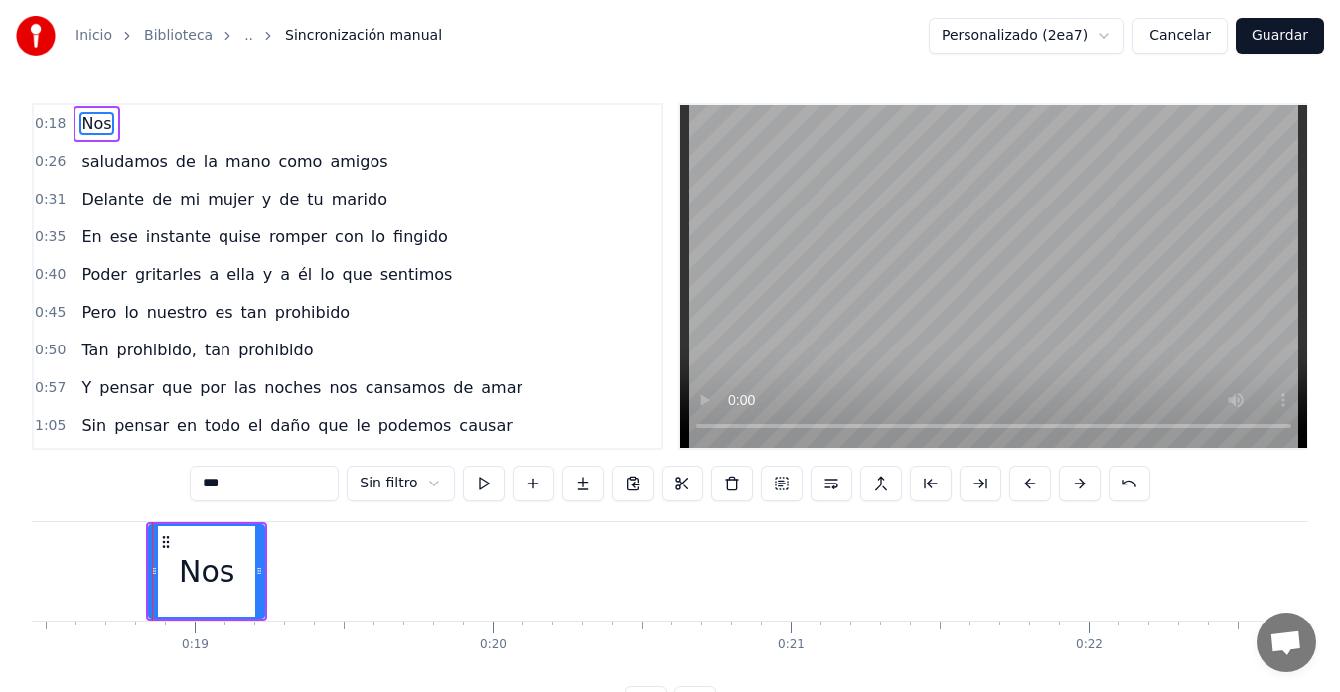
scroll to position [0, 5366]
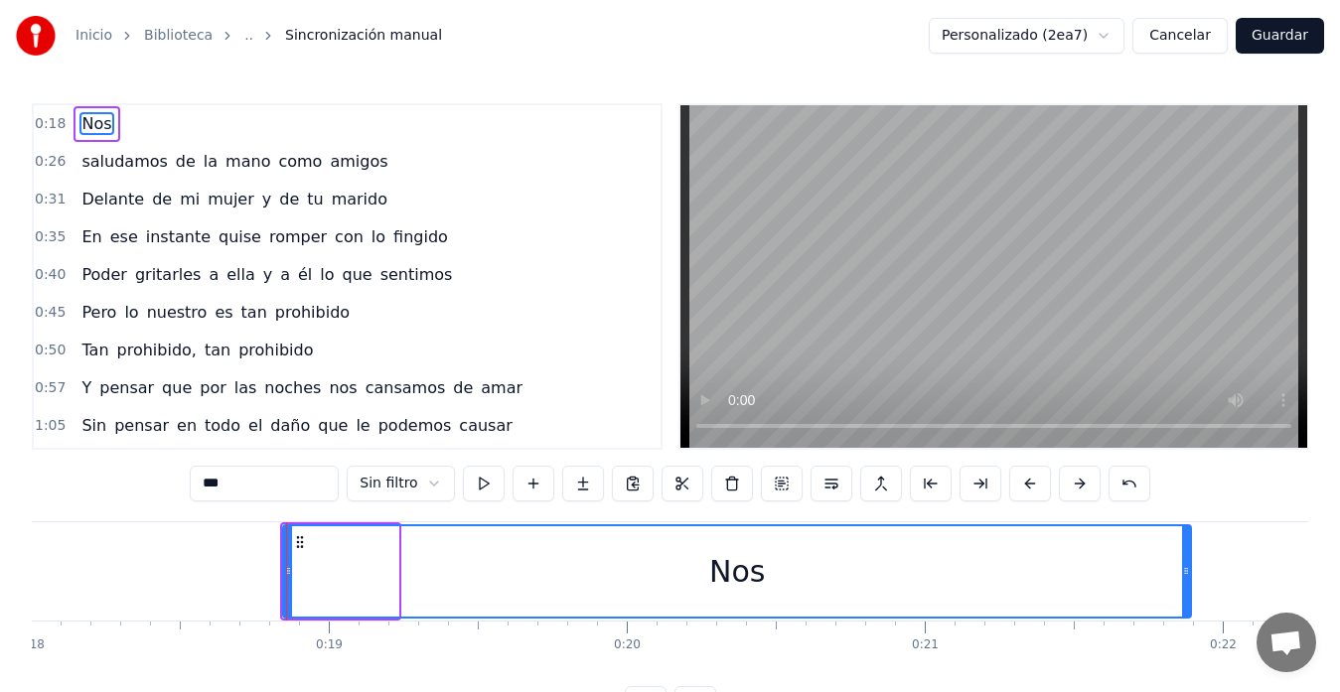
drag, startPoint x: 397, startPoint y: 565, endPoint x: 1190, endPoint y: 606, distance: 793.9
click at [1190, 606] on div at bounding box center [1186, 572] width 8 height 90
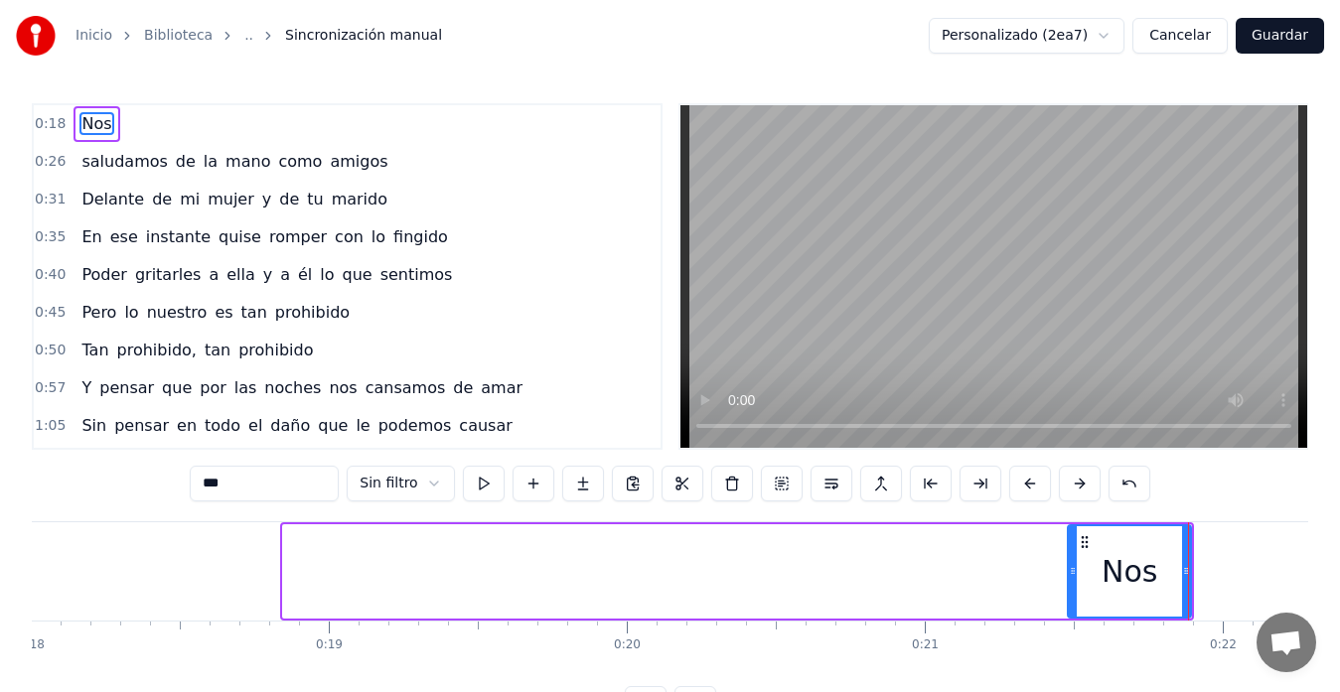
drag, startPoint x: 285, startPoint y: 575, endPoint x: 1076, endPoint y: 596, distance: 791.1
click at [1076, 596] on div at bounding box center [1073, 572] width 8 height 90
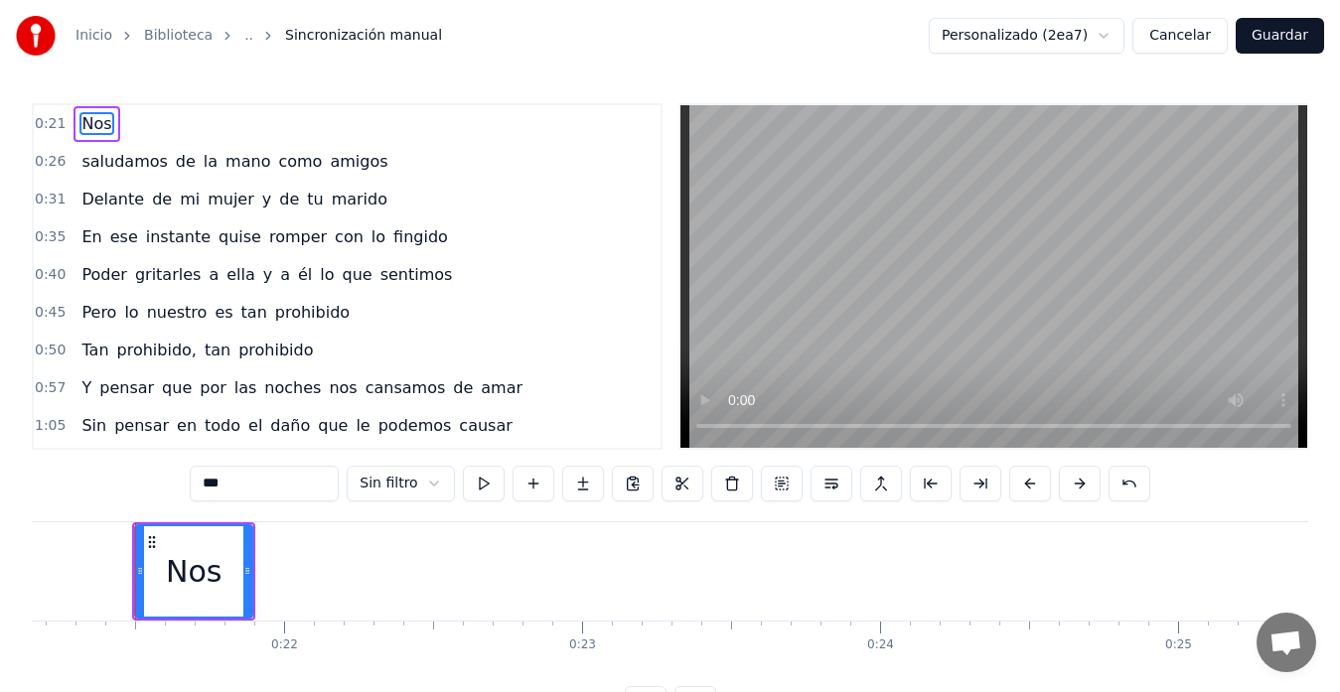
scroll to position [0, 6372]
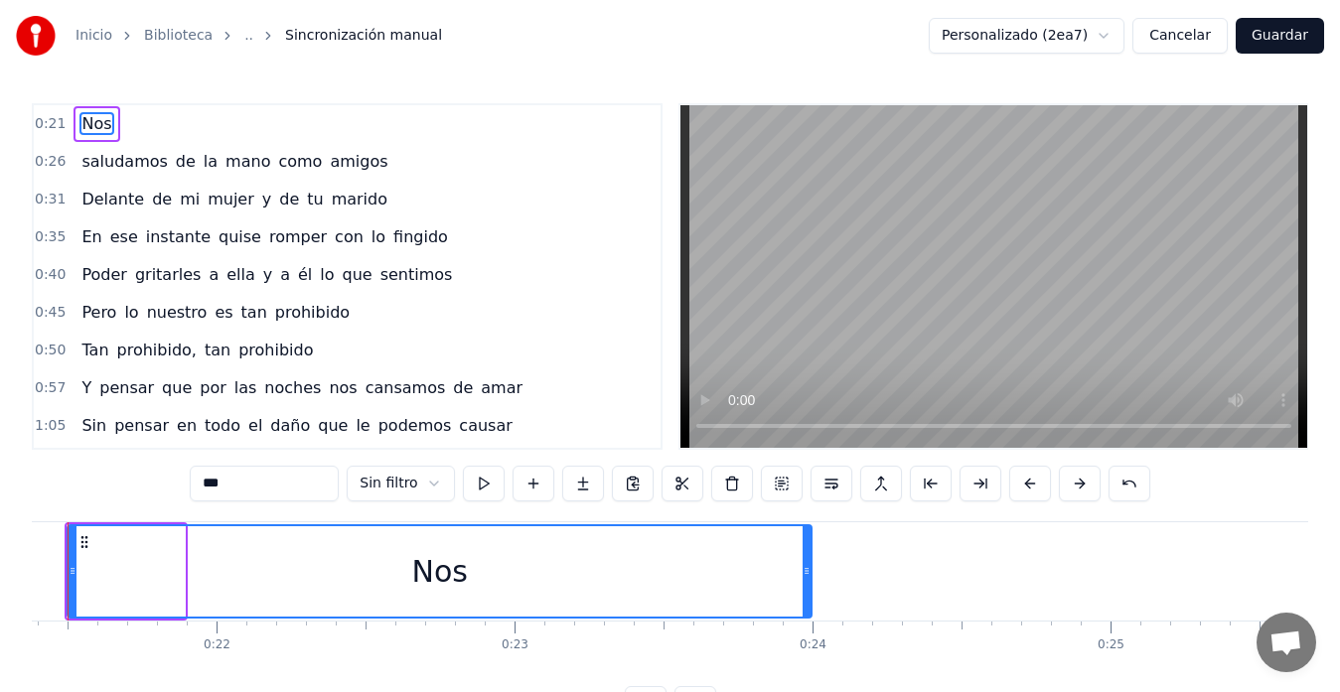
drag, startPoint x: 184, startPoint y: 567, endPoint x: 804, endPoint y: 572, distance: 620.0
click at [811, 571] on icon at bounding box center [807, 571] width 8 height 16
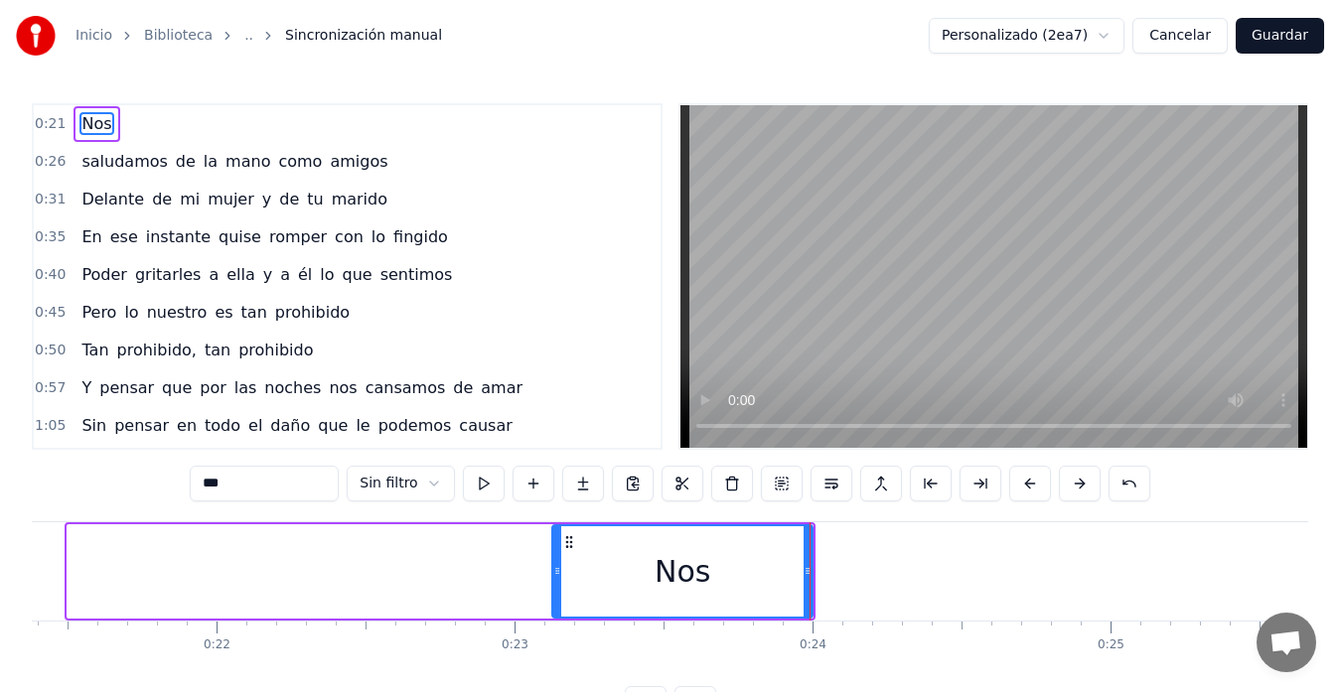
drag, startPoint x: 69, startPoint y: 577, endPoint x: 553, endPoint y: 604, distance: 485.6
click at [553, 604] on div at bounding box center [557, 572] width 8 height 90
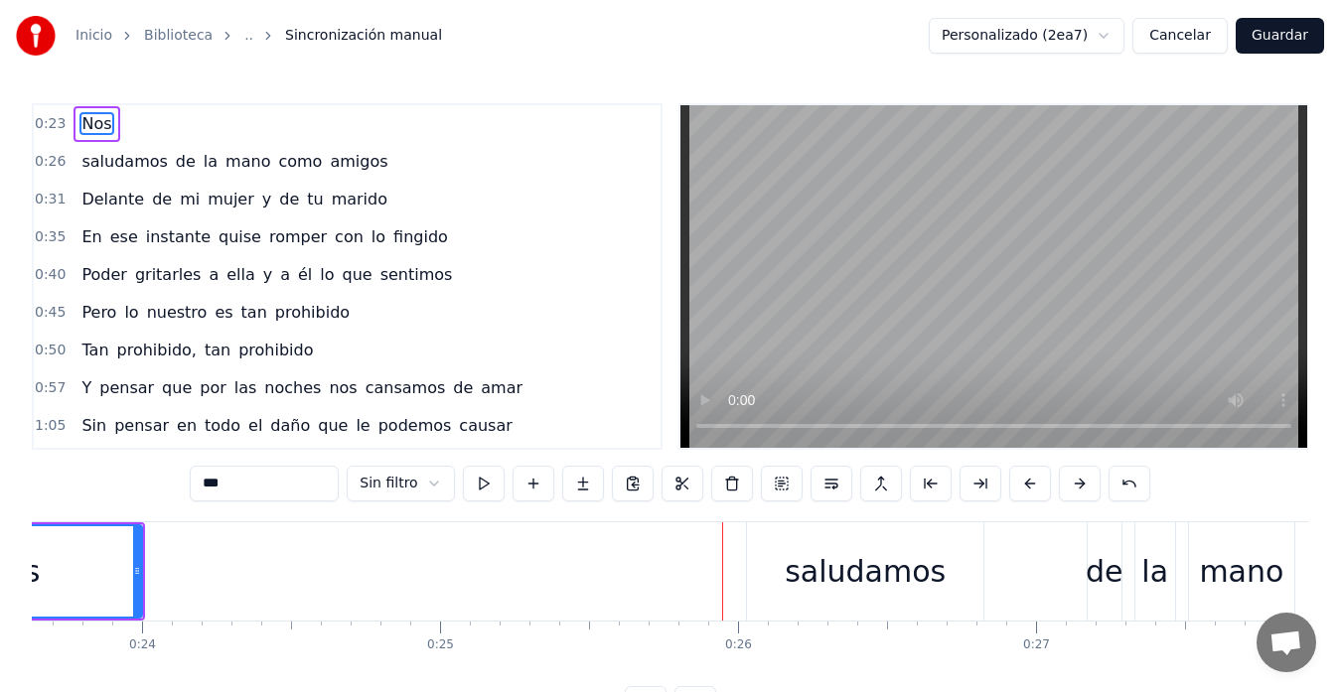
scroll to position [0, 6909]
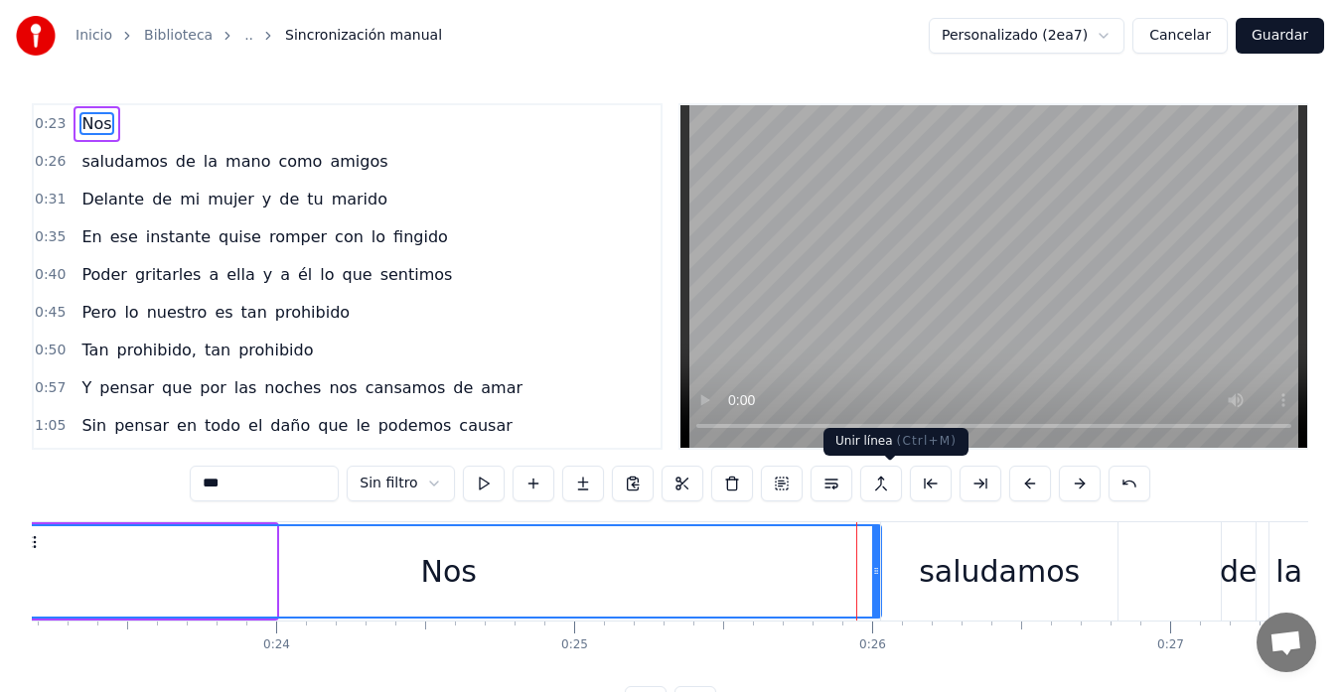
drag, startPoint x: 274, startPoint y: 569, endPoint x: 879, endPoint y: 480, distance: 611.6
click at [879, 480] on div "0:23 Nos 0:26 saludamos de la mano como amigos 0:31 Delante de mi mujer y de tu…" at bounding box center [670, 412] width 1277 height 619
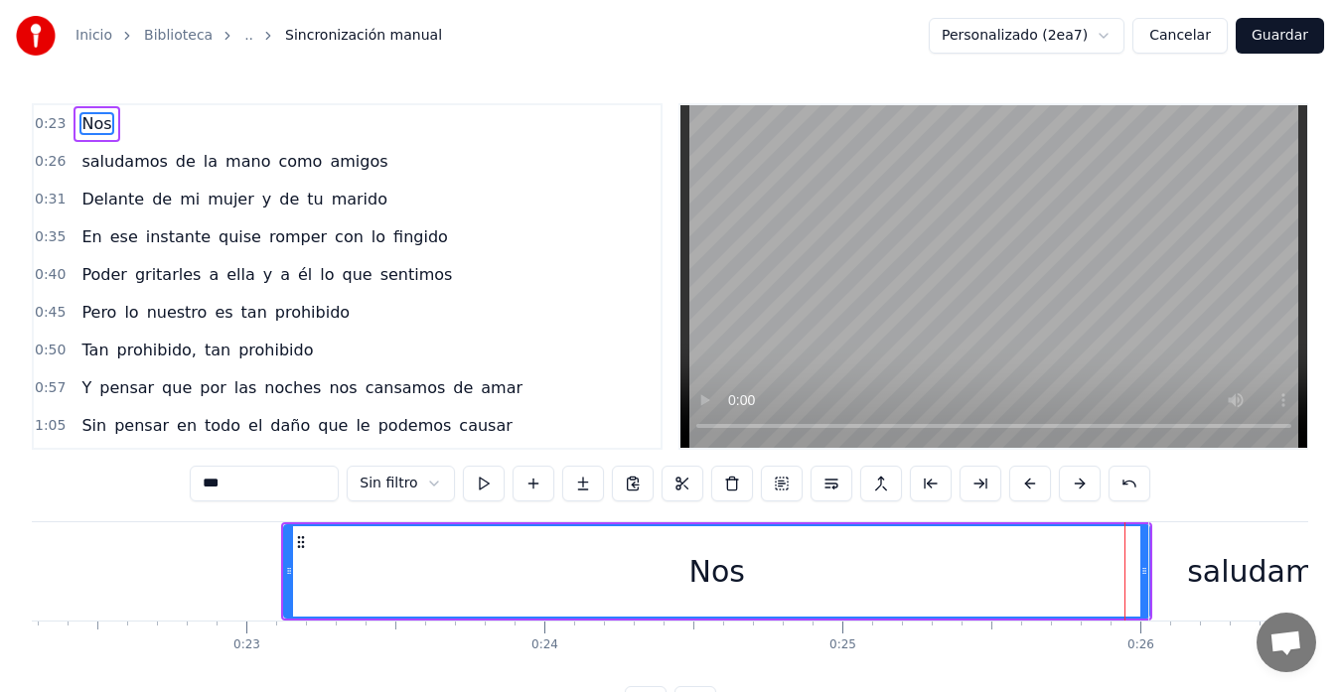
scroll to position [0, 6506]
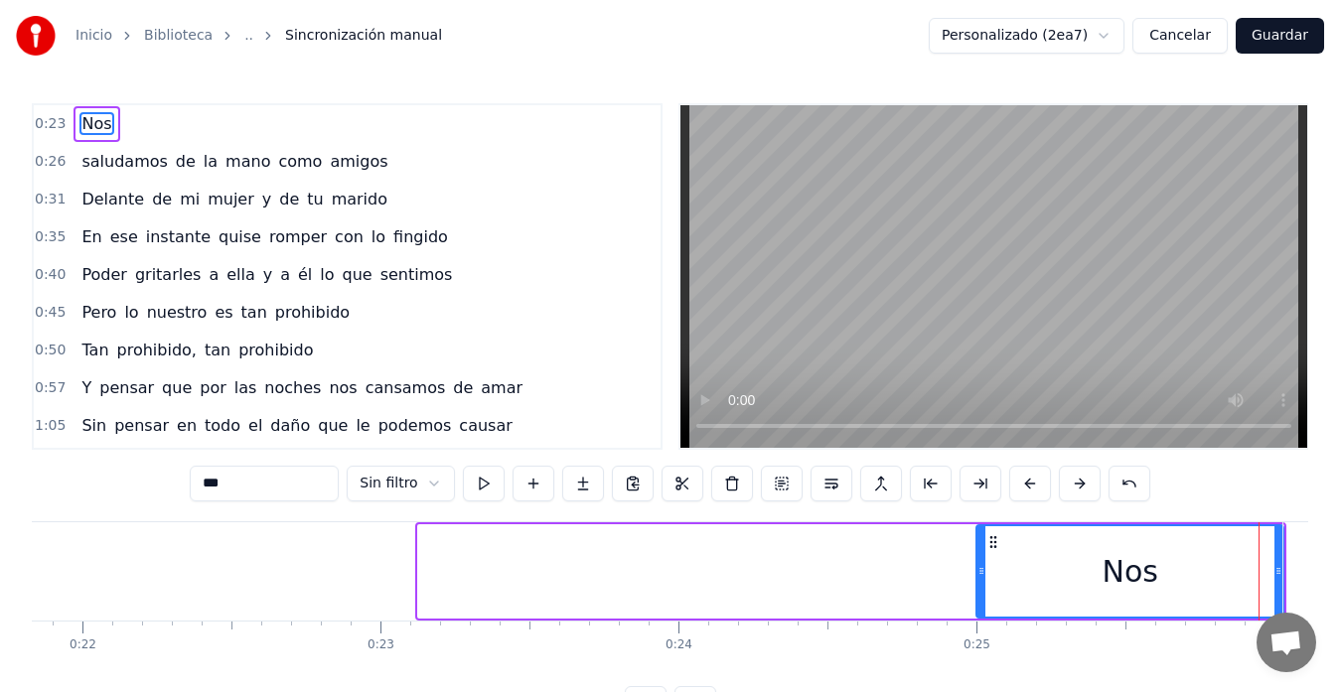
drag, startPoint x: 421, startPoint y: 570, endPoint x: 980, endPoint y: 569, distance: 558.3
click at [980, 569] on icon at bounding box center [982, 571] width 8 height 16
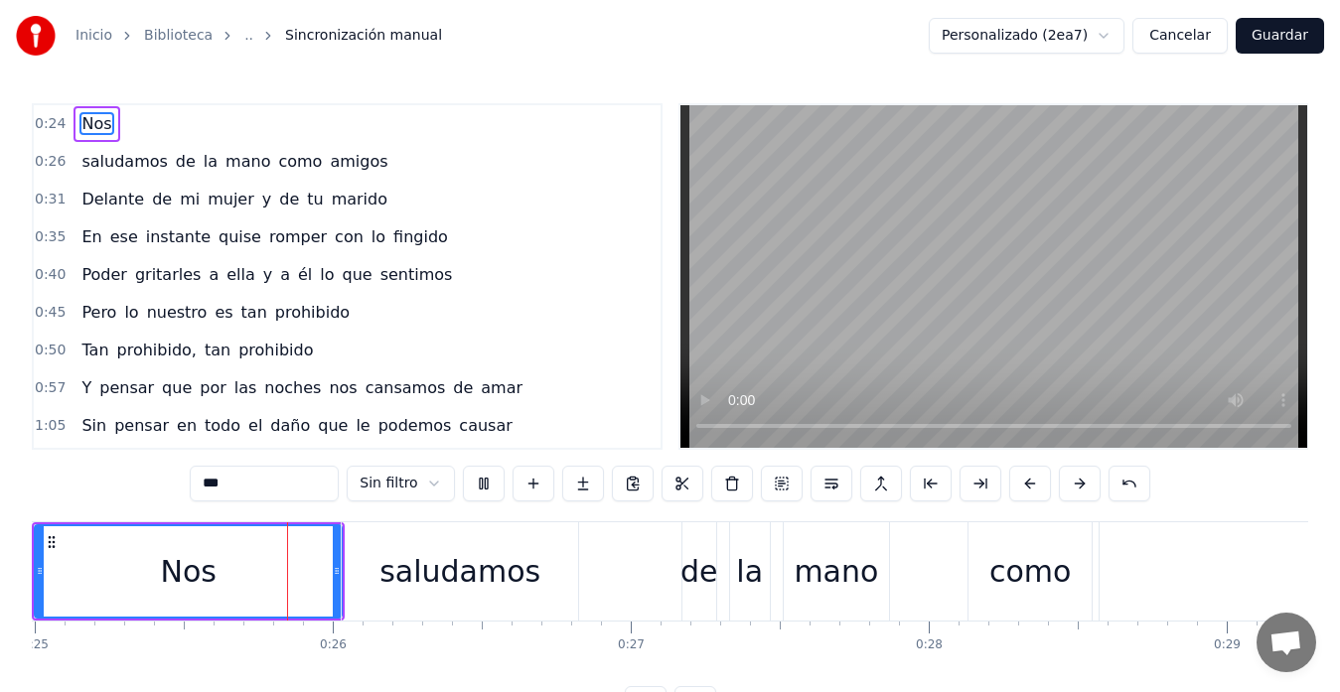
scroll to position [0, 7489]
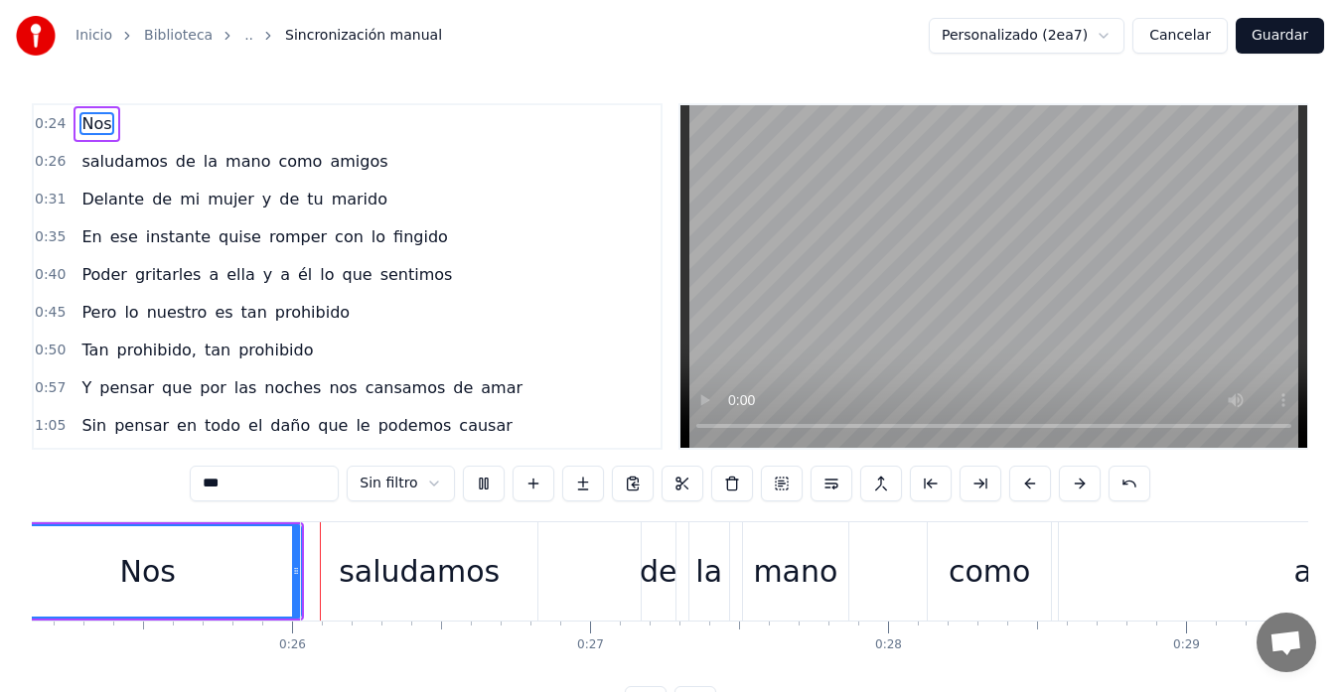
click at [737, 267] on video at bounding box center [994, 276] width 627 height 343
click at [287, 572] on div "Nos" at bounding box center [147, 572] width 305 height 90
drag, startPoint x: 297, startPoint y: 569, endPoint x: 344, endPoint y: 567, distance: 46.7
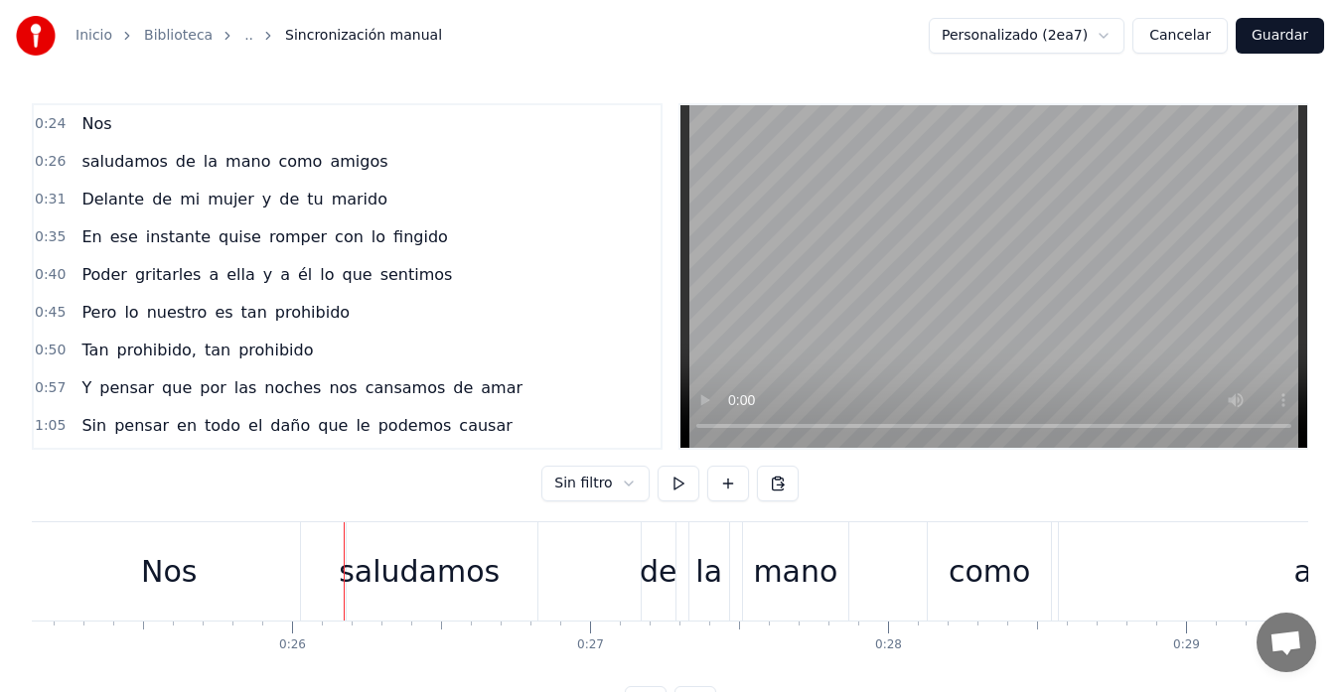
scroll to position [0, 7244]
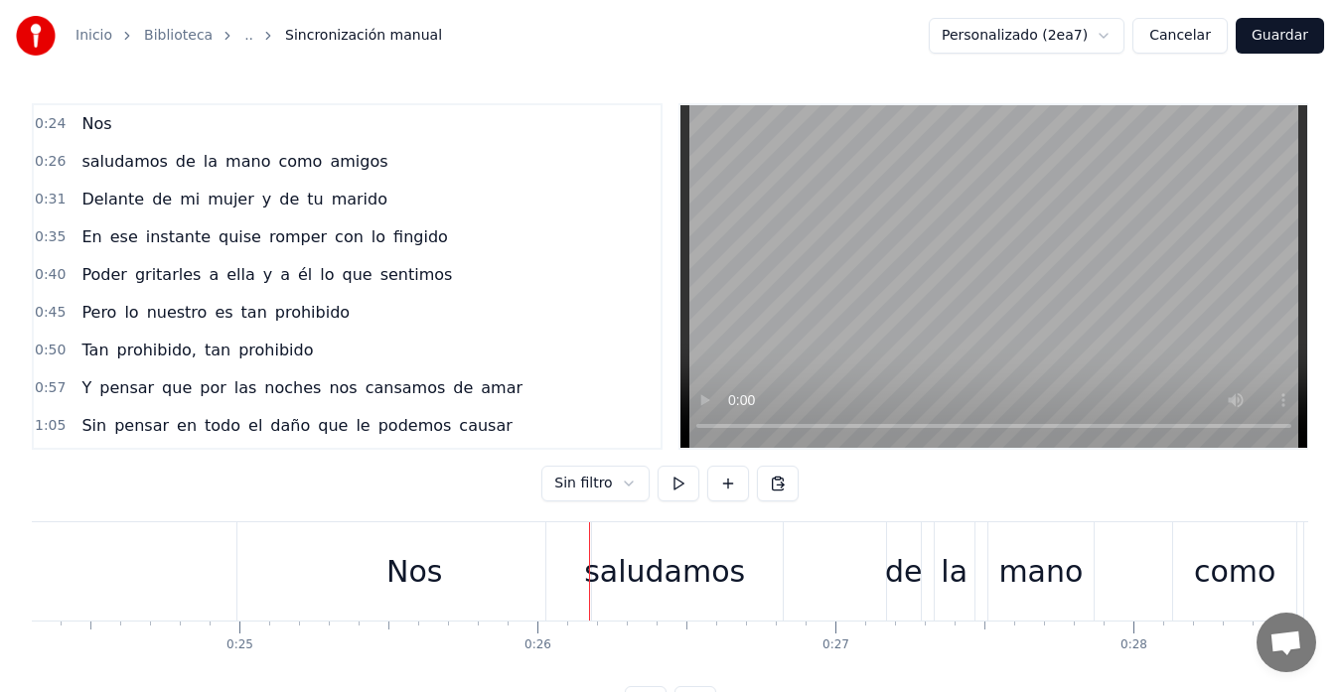
click at [345, 568] on div "Nos" at bounding box center [414, 572] width 354 height 98
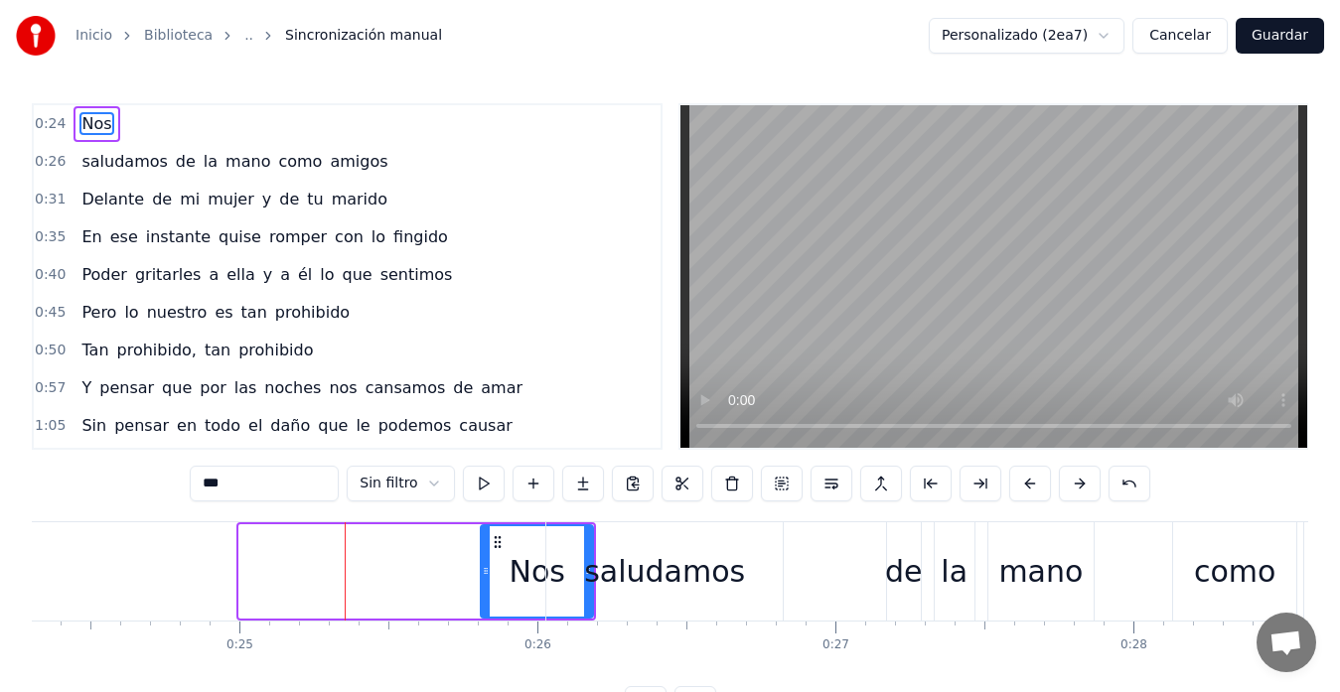
drag, startPoint x: 245, startPoint y: 566, endPoint x: 487, endPoint y: 544, distance: 242.4
click at [487, 544] on div at bounding box center [486, 572] width 8 height 90
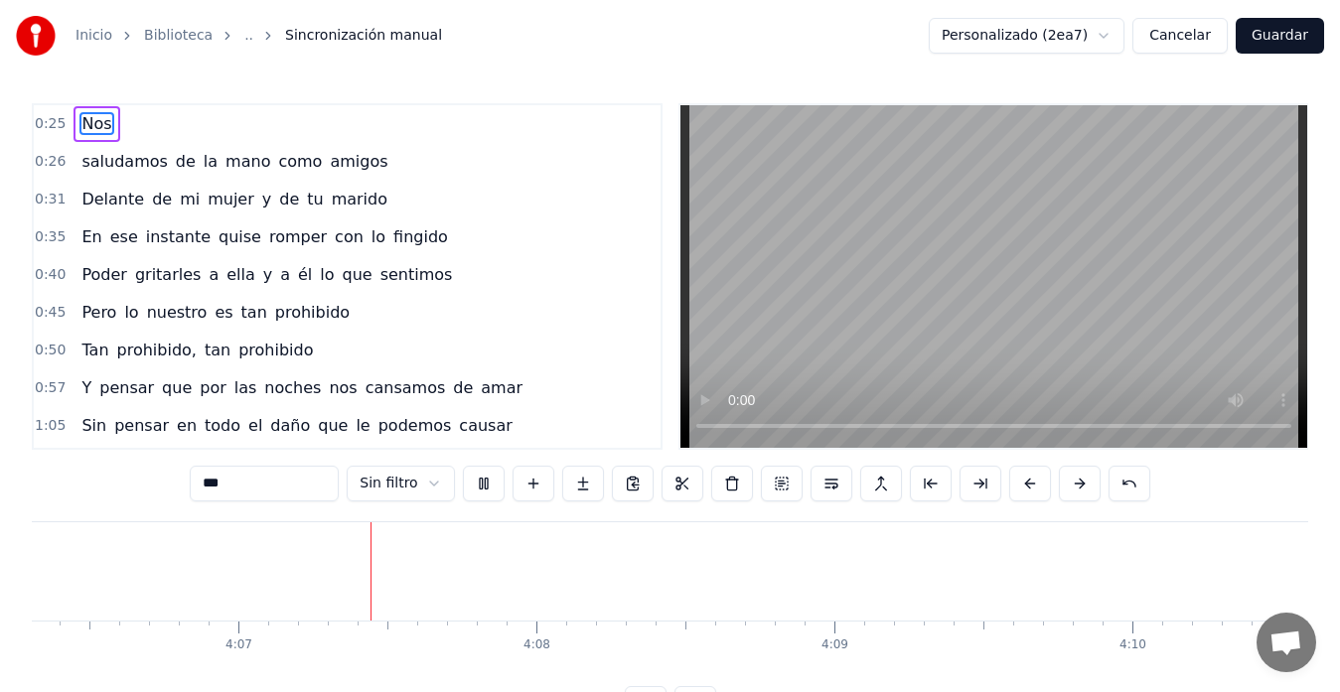
scroll to position [0, 73529]
type input "*********"
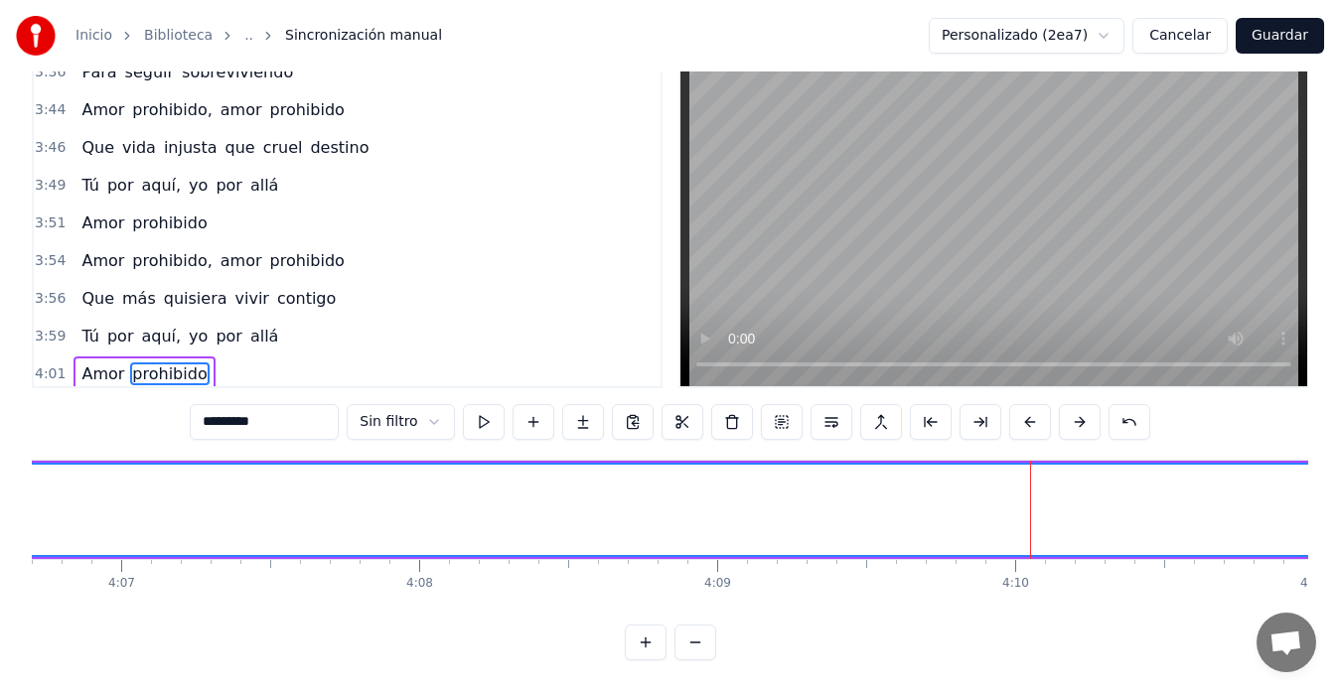
scroll to position [1205, 0]
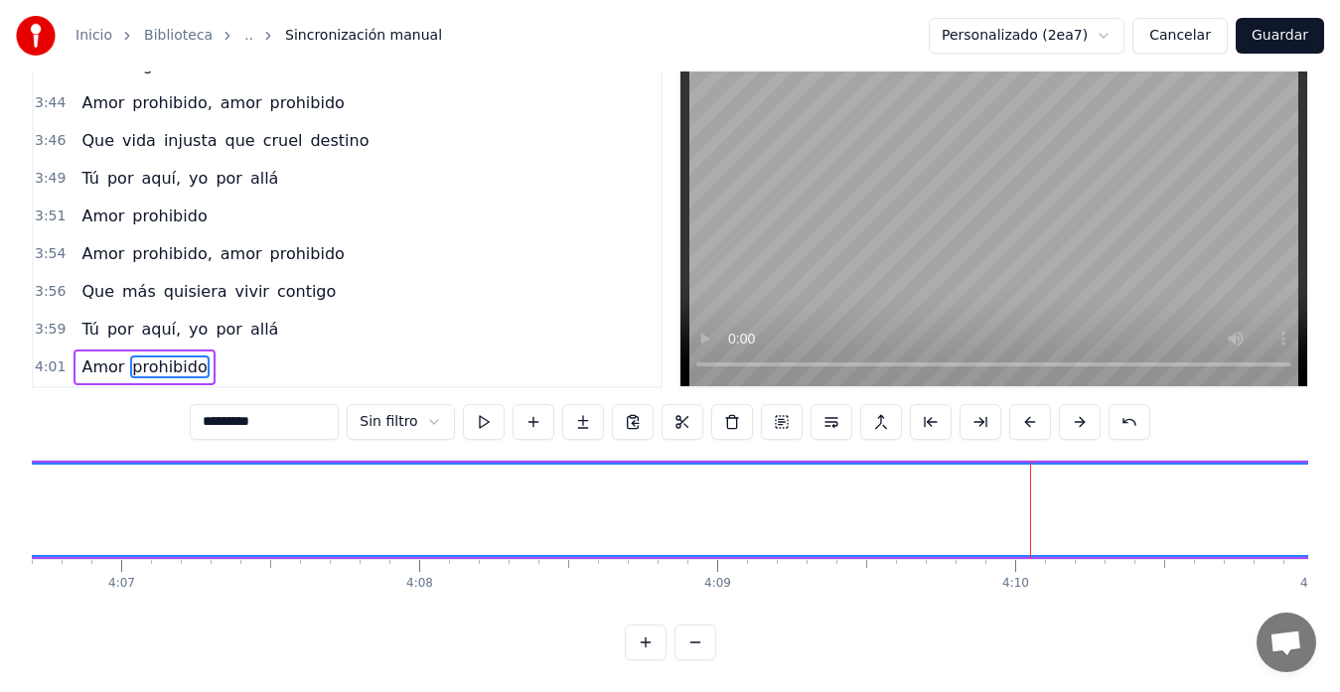
drag, startPoint x: 778, startPoint y: 503, endPoint x: 943, endPoint y: 509, distance: 165.0
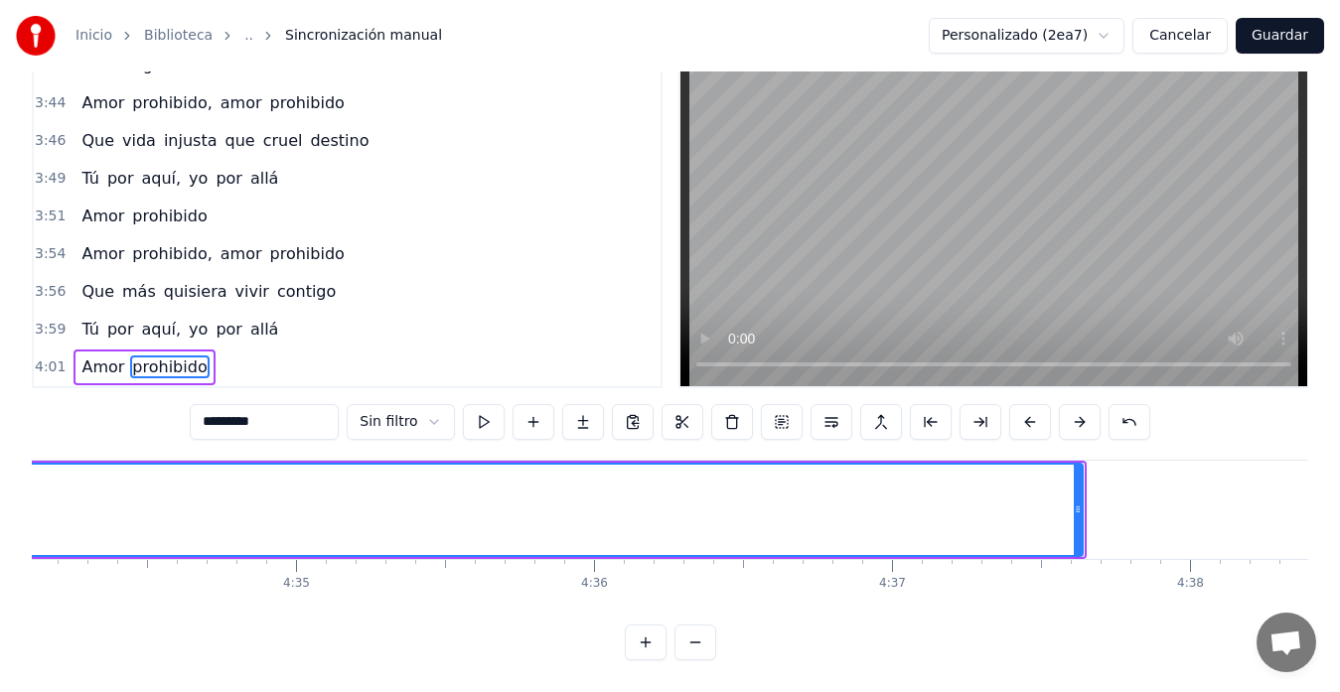
scroll to position [0, 81767]
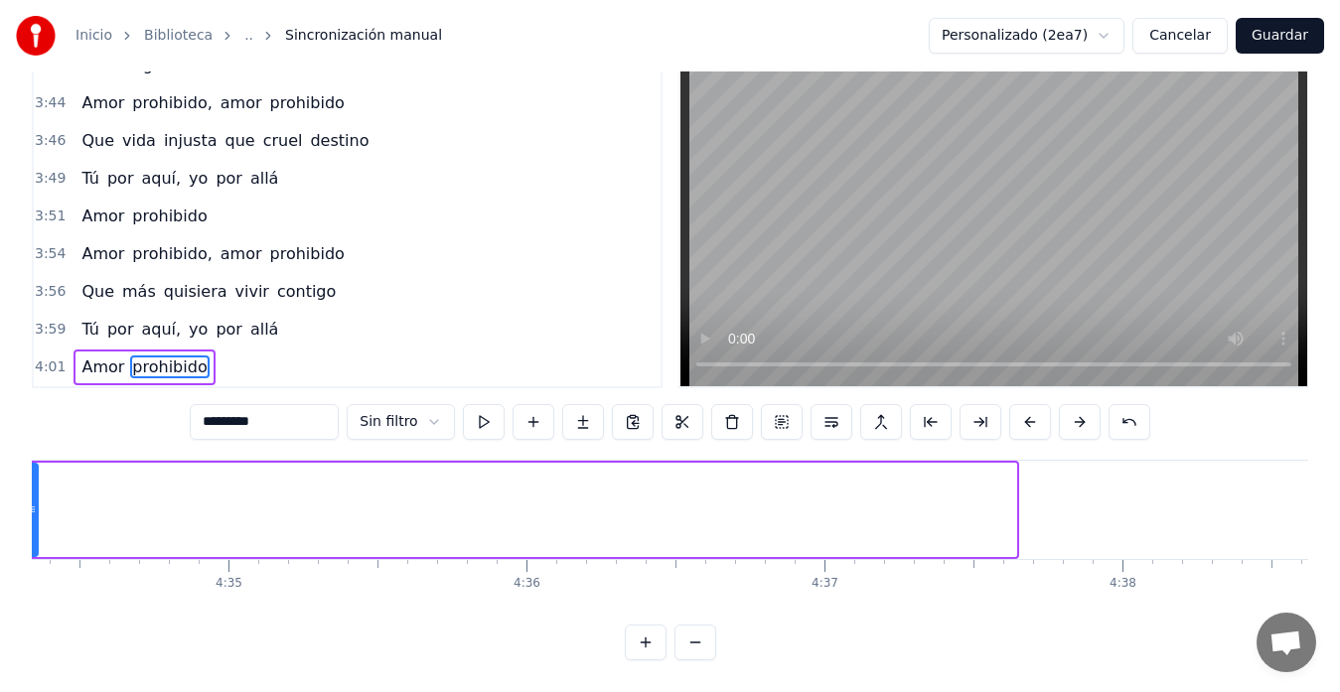
drag, startPoint x: 1011, startPoint y: 500, endPoint x: 35, endPoint y: 457, distance: 977.5
click at [33, 465] on div at bounding box center [33, 510] width 8 height 90
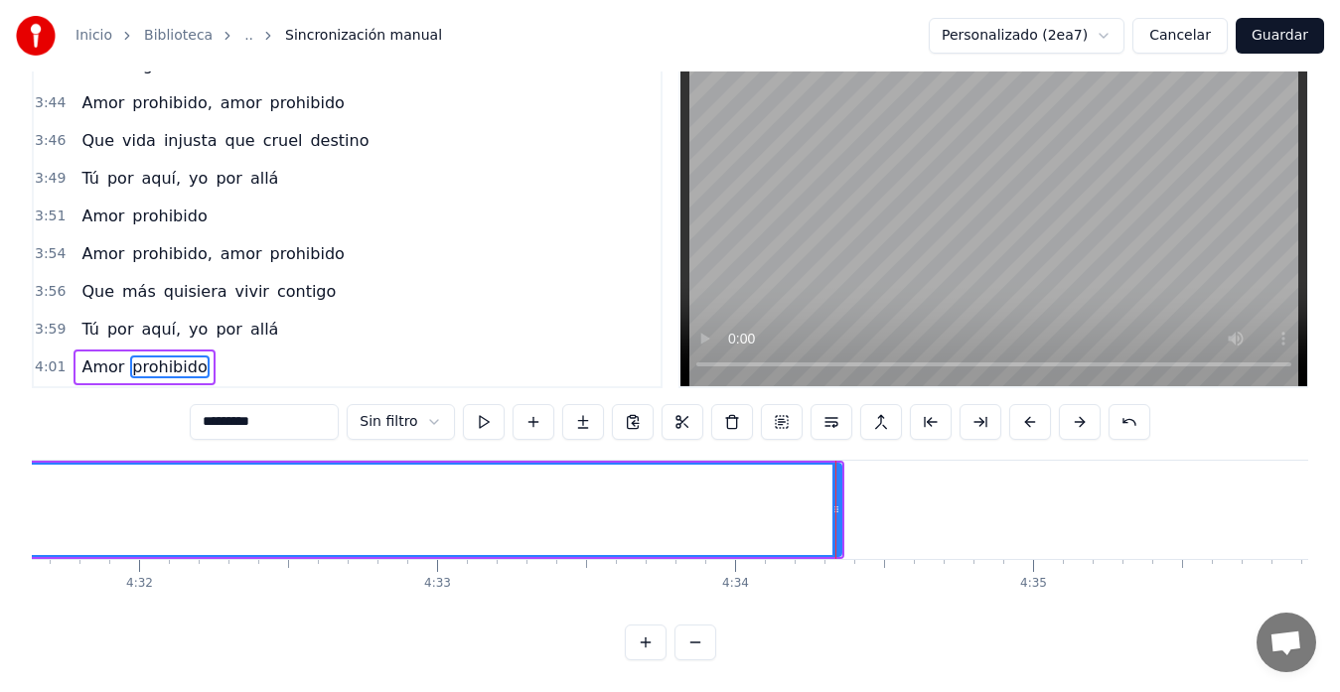
scroll to position [0, 81096]
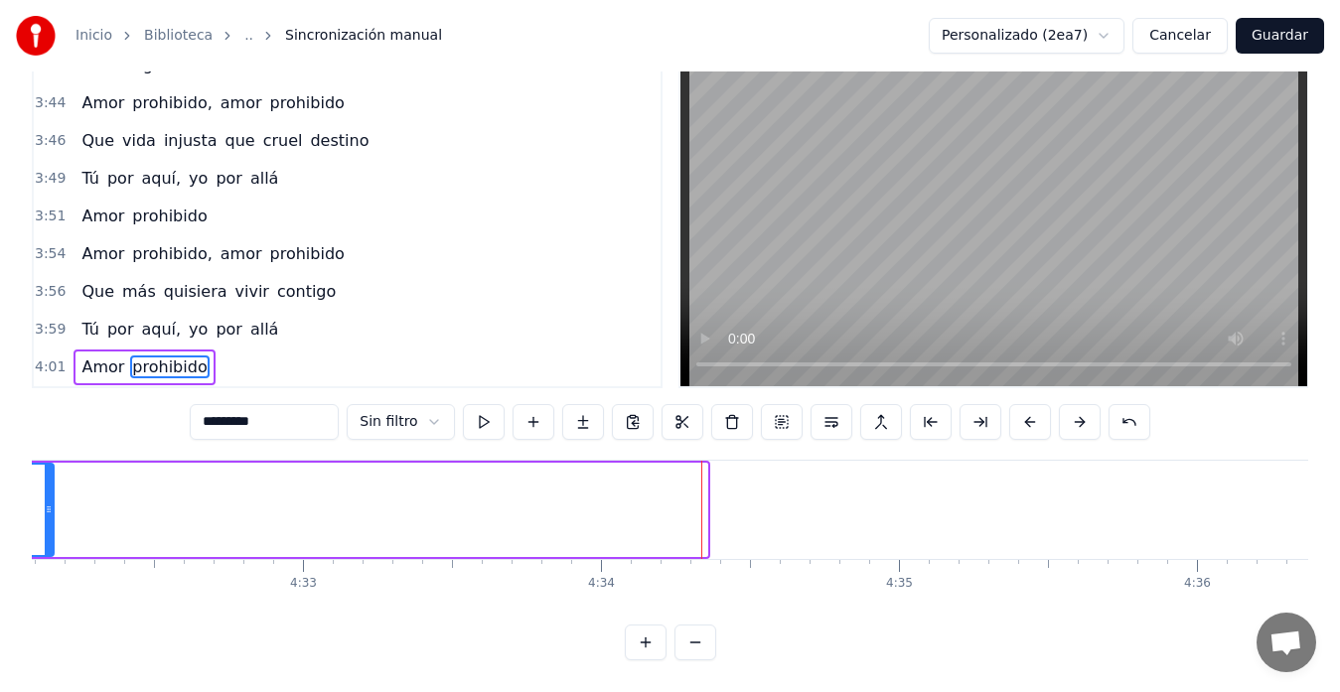
drag, startPoint x: 703, startPoint y: 502, endPoint x: 35, endPoint y: 477, distance: 669.1
click at [45, 477] on div at bounding box center [49, 510] width 8 height 90
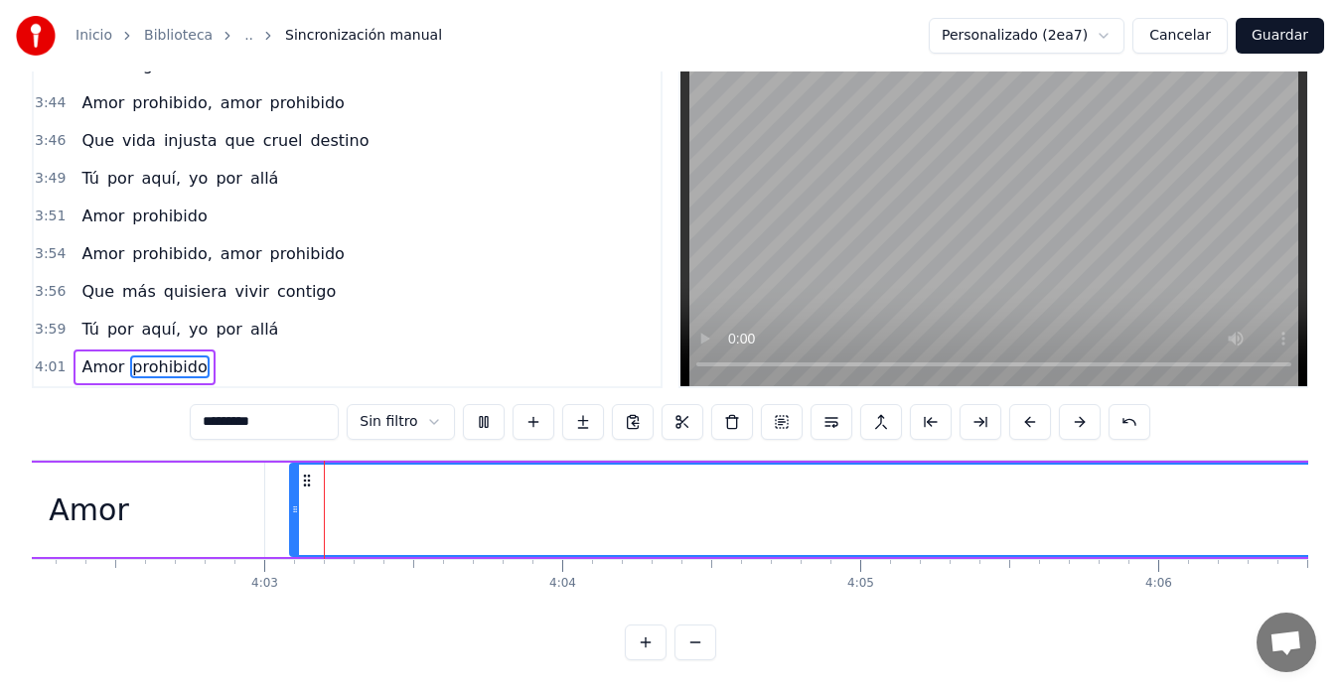
scroll to position [0, 72199]
click at [1167, 259] on video at bounding box center [994, 215] width 627 height 343
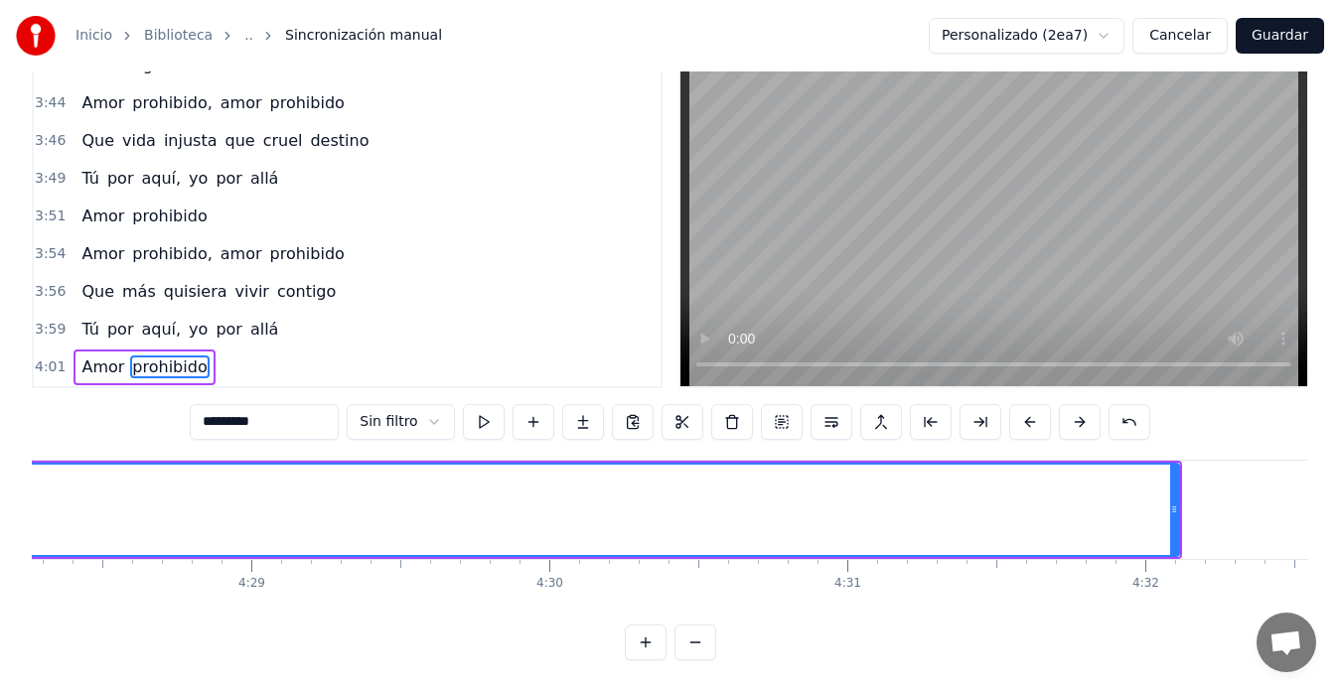
scroll to position [0, 80022]
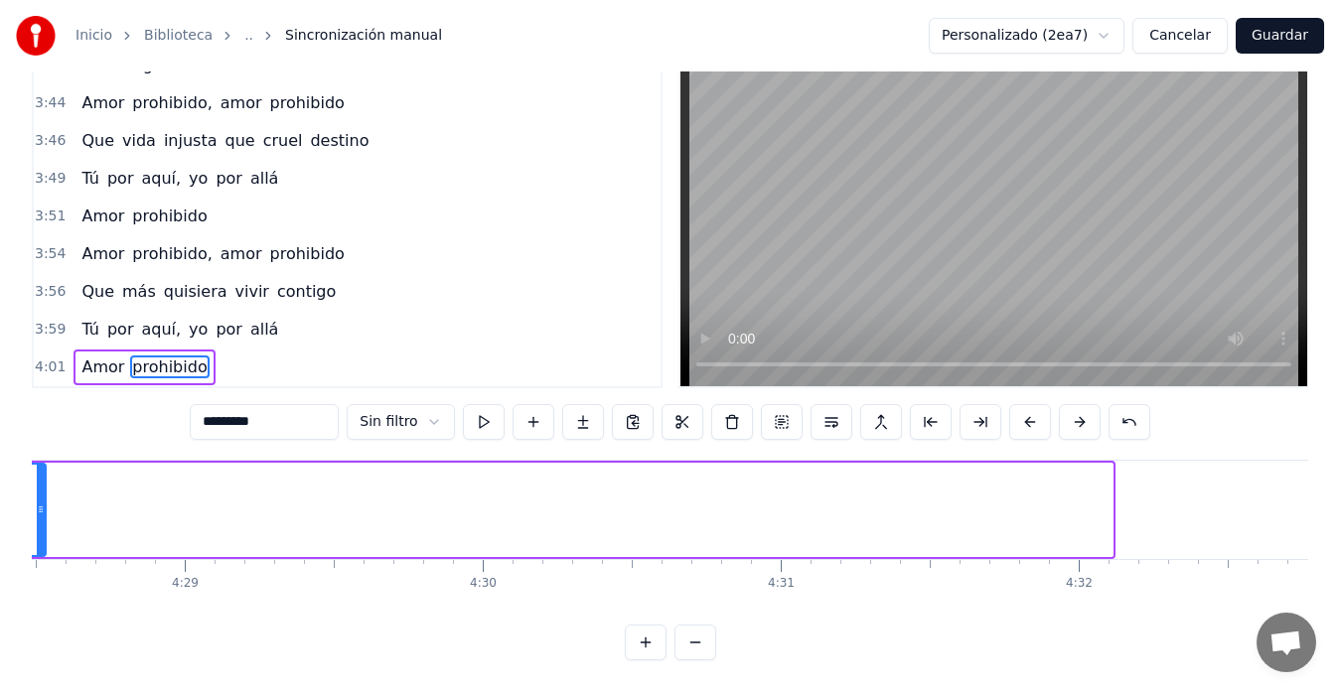
drag, startPoint x: 1109, startPoint y: 492, endPoint x: 36, endPoint y: 402, distance: 1076.7
click at [36, 402] on div "0:25 Nos 0:26 saludamos de la mano como amigos 0:31 Delante de mi mujer y de tu…" at bounding box center [670, 351] width 1277 height 619
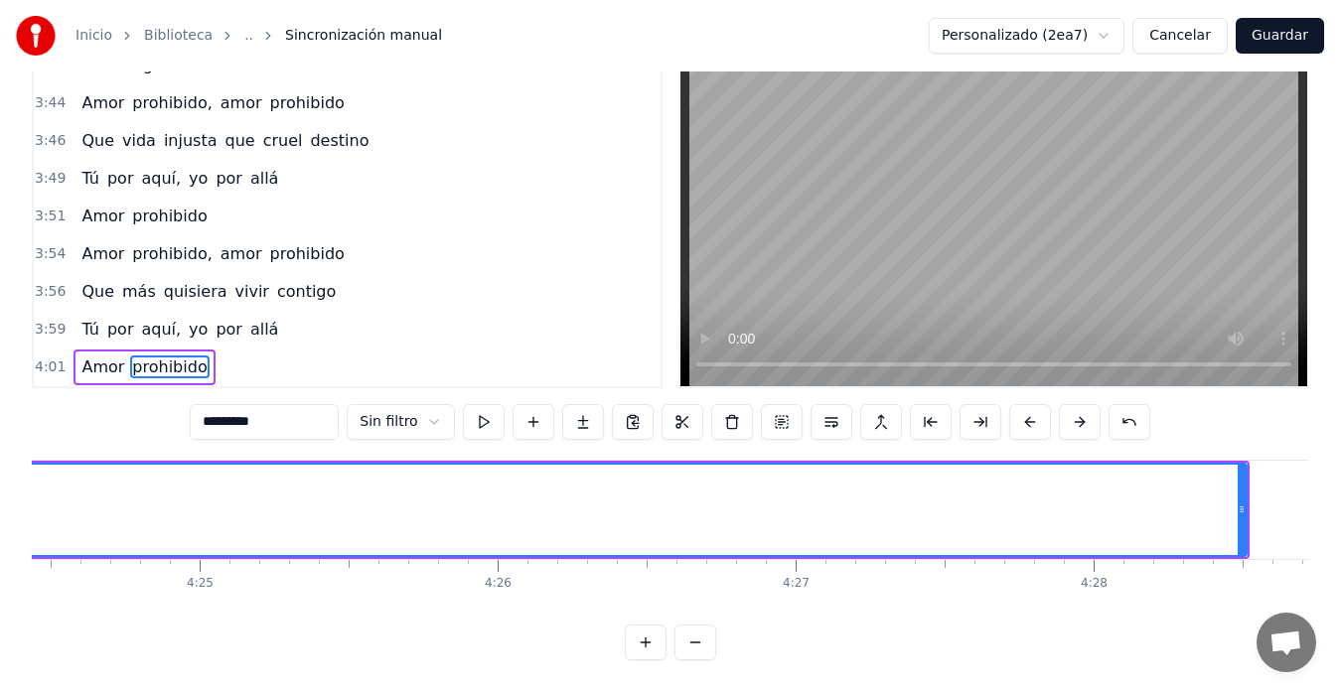
scroll to position [0, 79084]
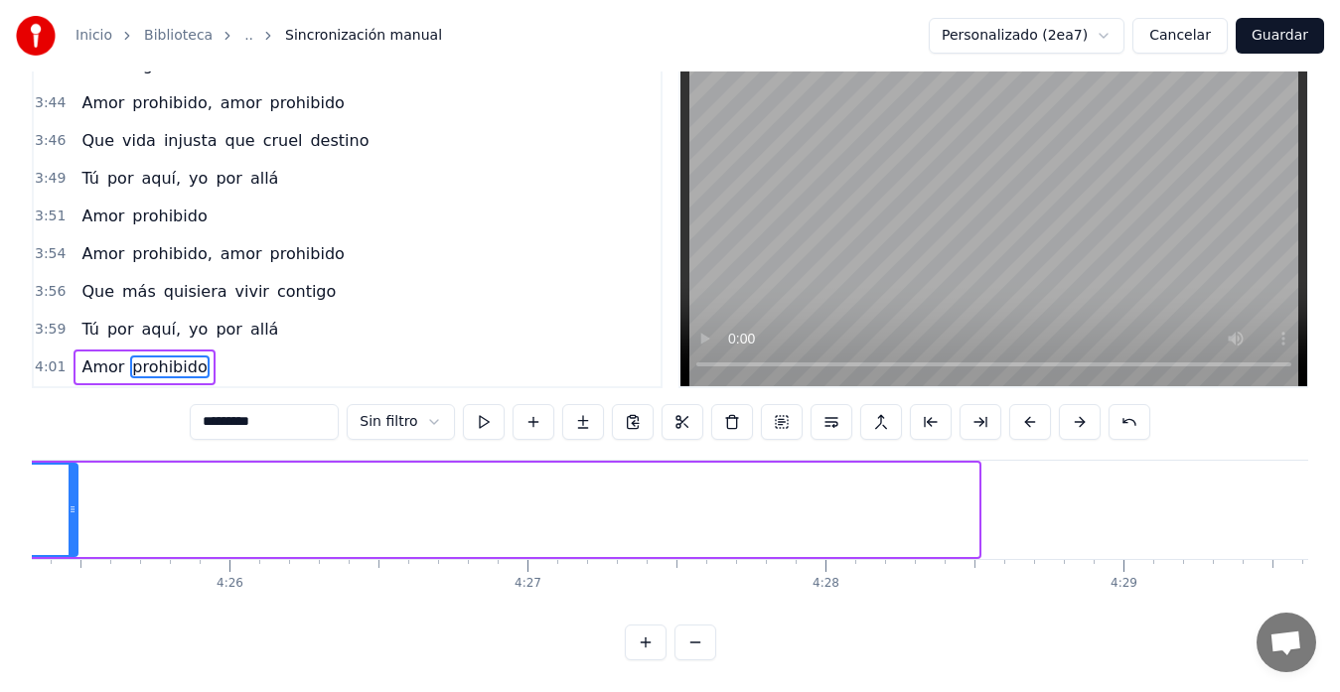
drag, startPoint x: 974, startPoint y: 492, endPoint x: 73, endPoint y: 456, distance: 901.8
click at [73, 465] on div at bounding box center [73, 510] width 8 height 90
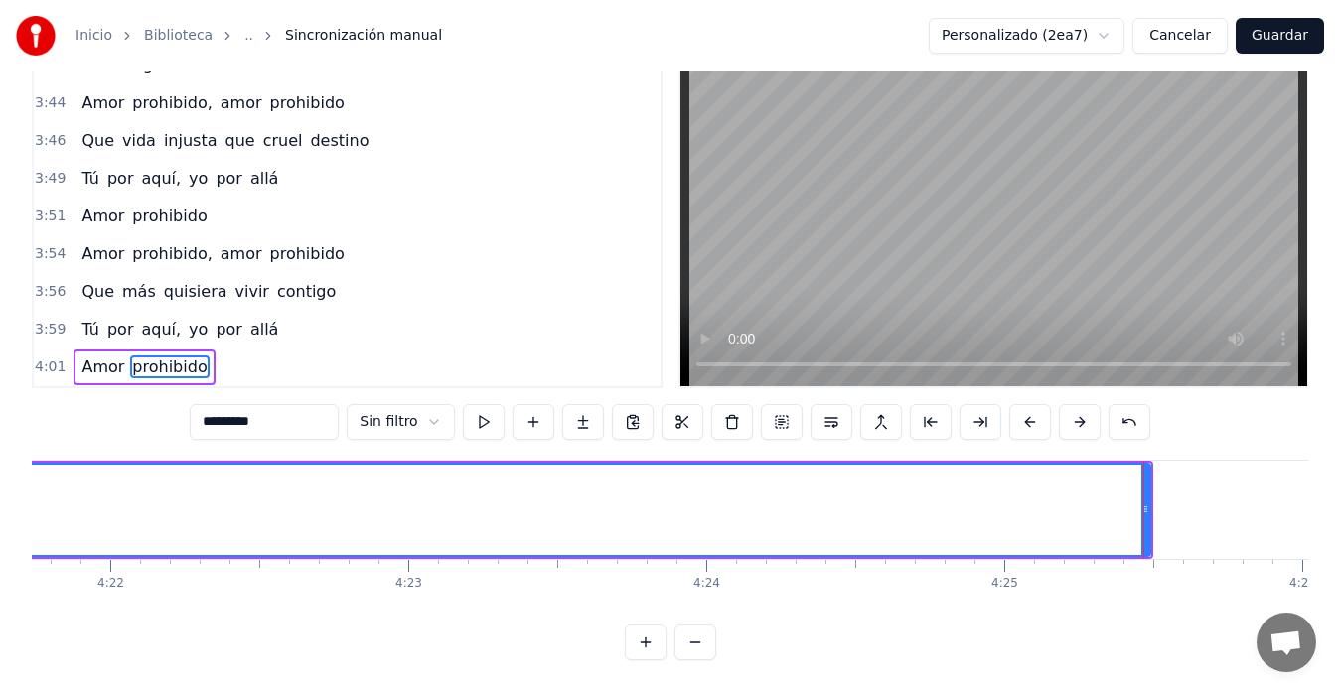
scroll to position [0, 78145]
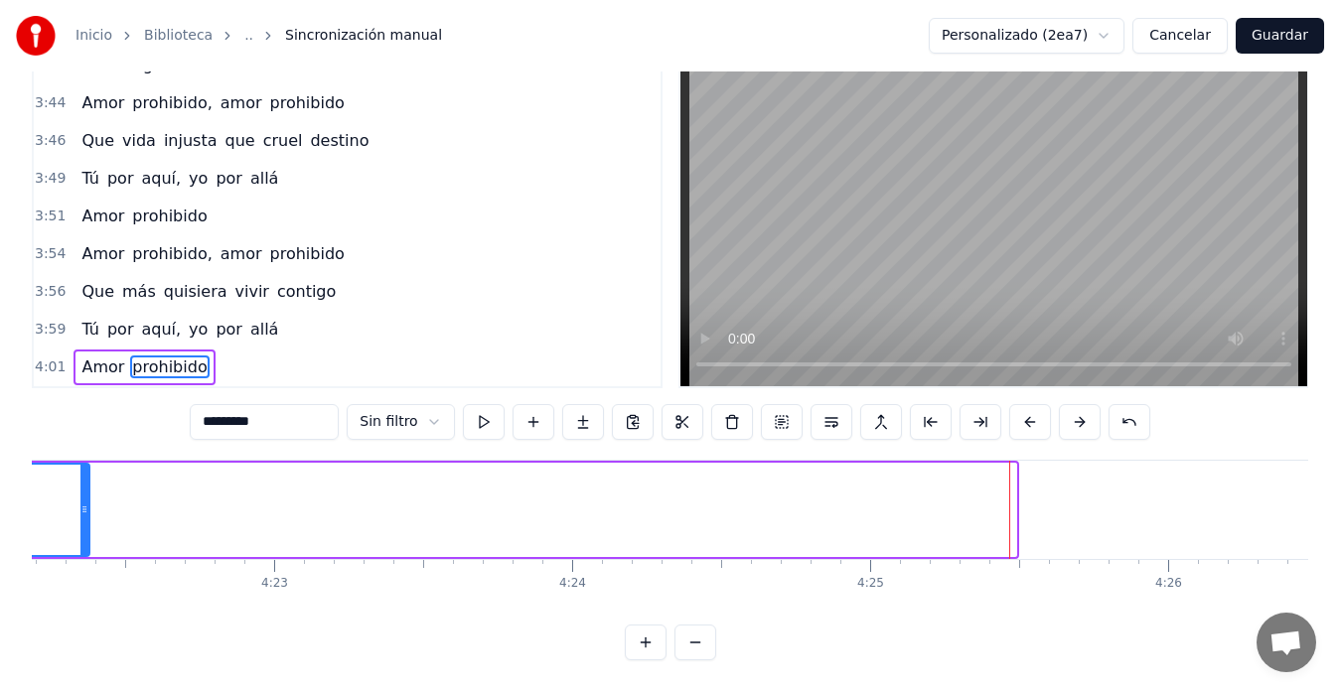
drag, startPoint x: 1011, startPoint y: 495, endPoint x: 83, endPoint y: 458, distance: 928.7
click at [83, 465] on div at bounding box center [84, 510] width 8 height 90
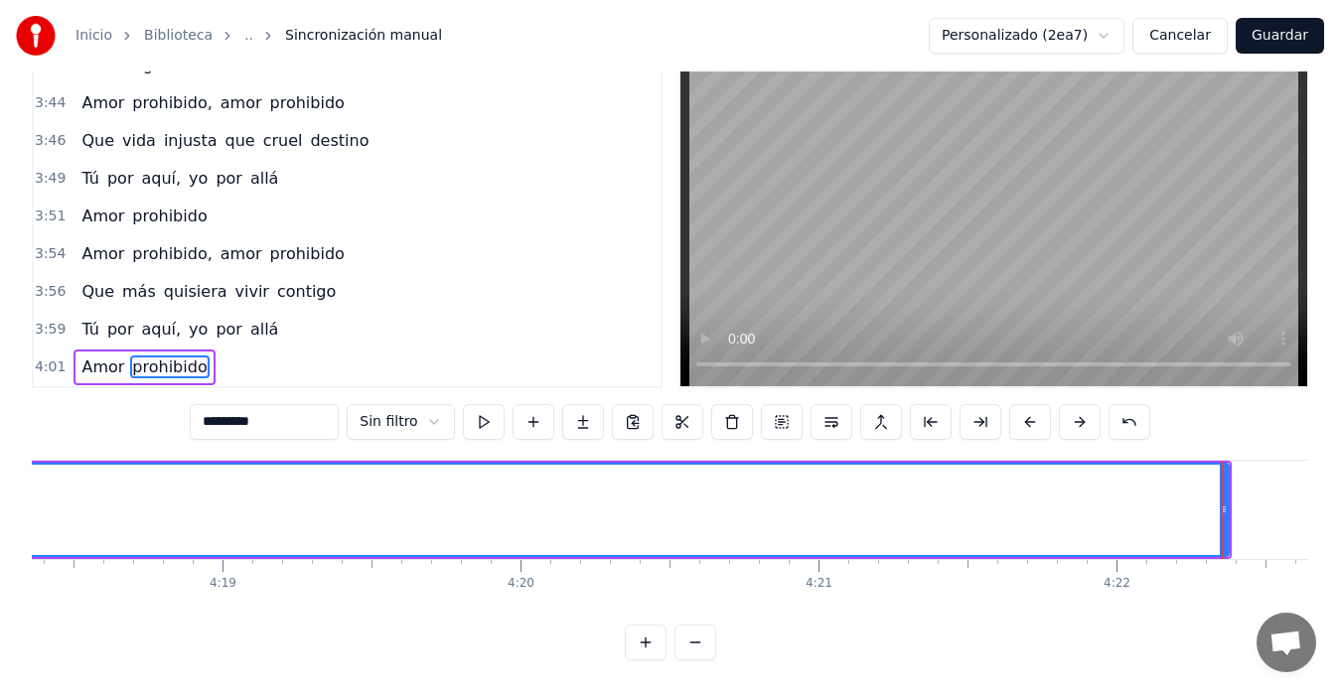
scroll to position [0, 77072]
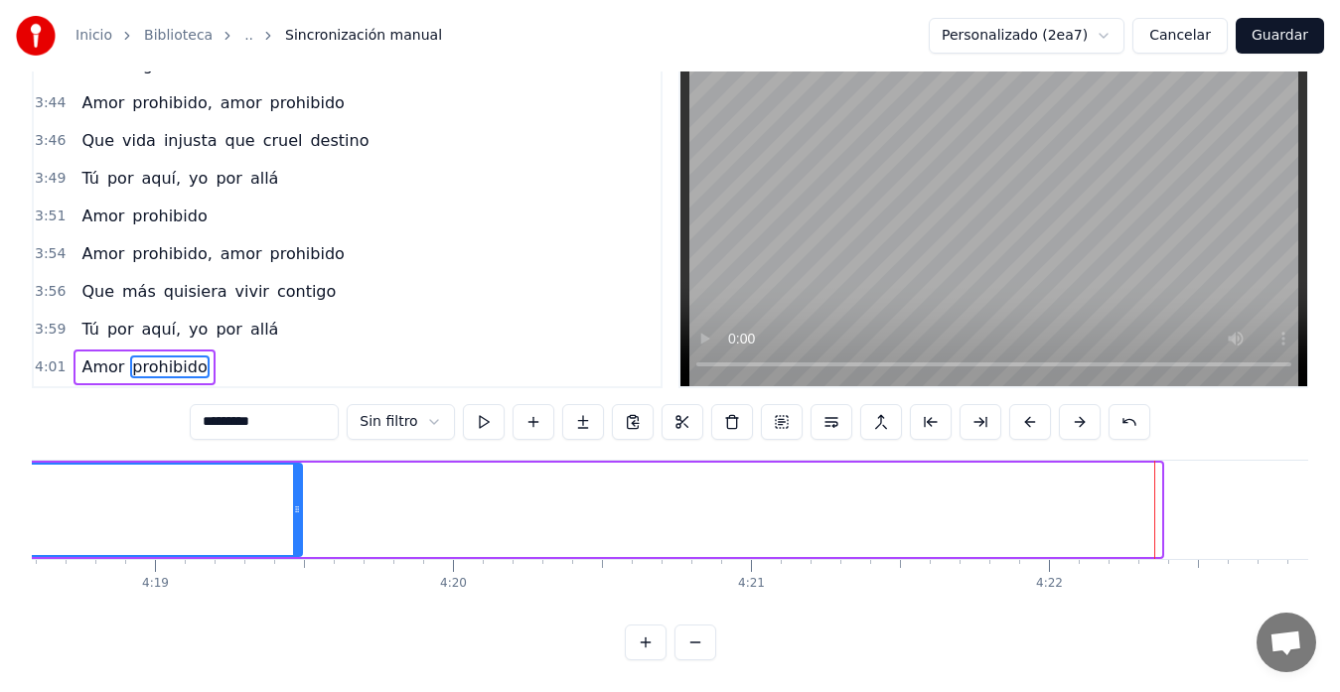
drag, startPoint x: 1157, startPoint y: 486, endPoint x: 298, endPoint y: 522, distance: 860.1
click at [296, 524] on div at bounding box center [297, 510] width 8 height 90
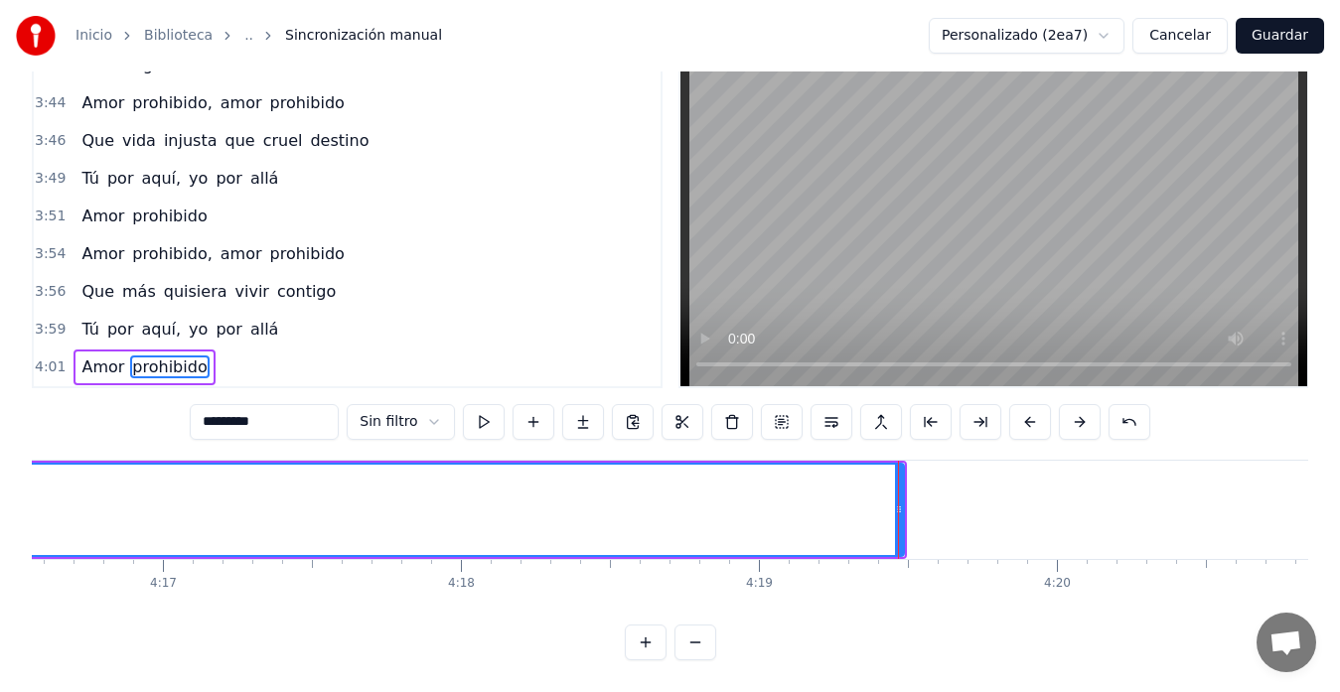
scroll to position [0, 76535]
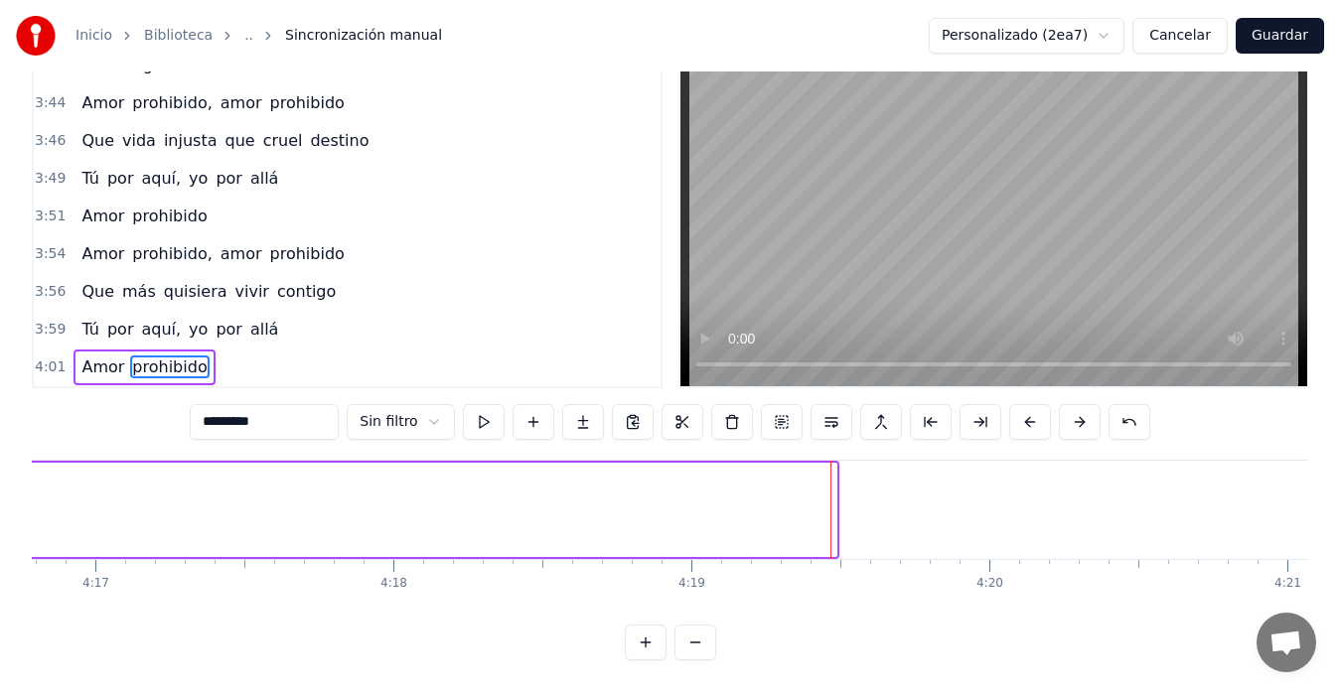
drag, startPoint x: 836, startPoint y: 493, endPoint x: 23, endPoint y: 485, distance: 812.7
click at [23, 485] on div "Inicio Biblioteca .. Sincronización manual Personalizado (2ea7) Cancelar Guarda…" at bounding box center [670, 299] width 1340 height 722
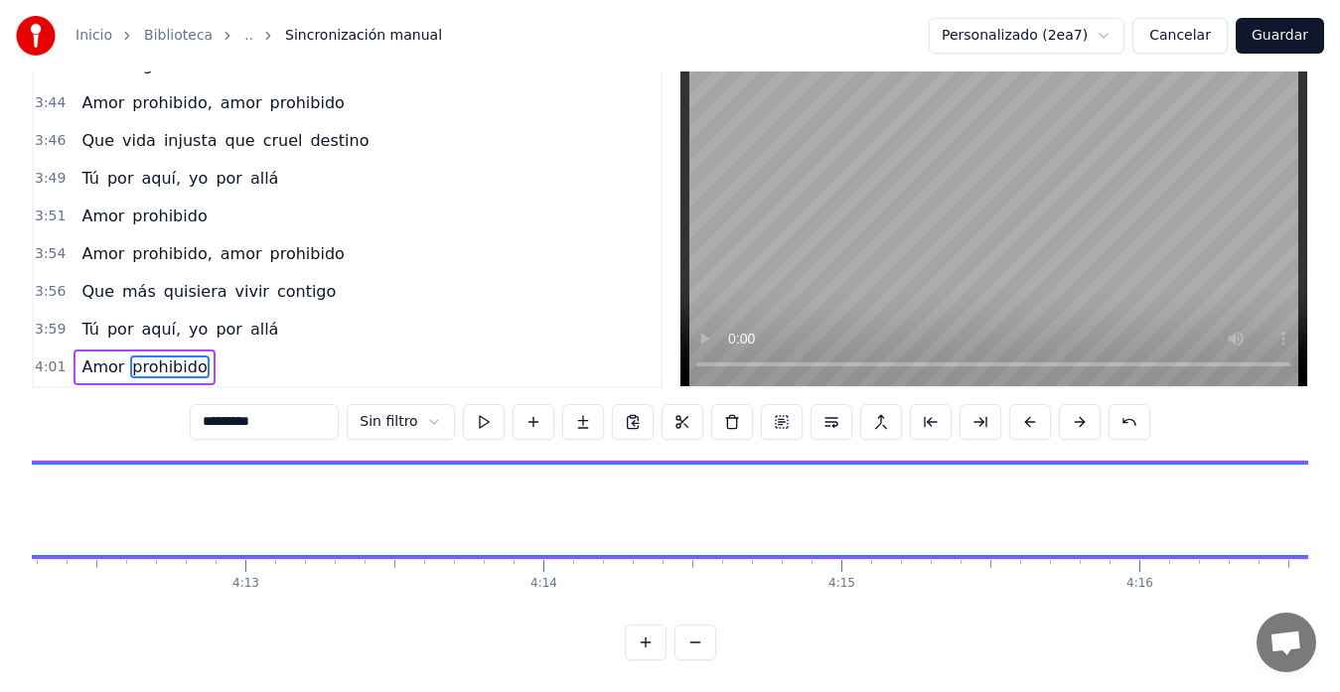
scroll to position [0, 75327]
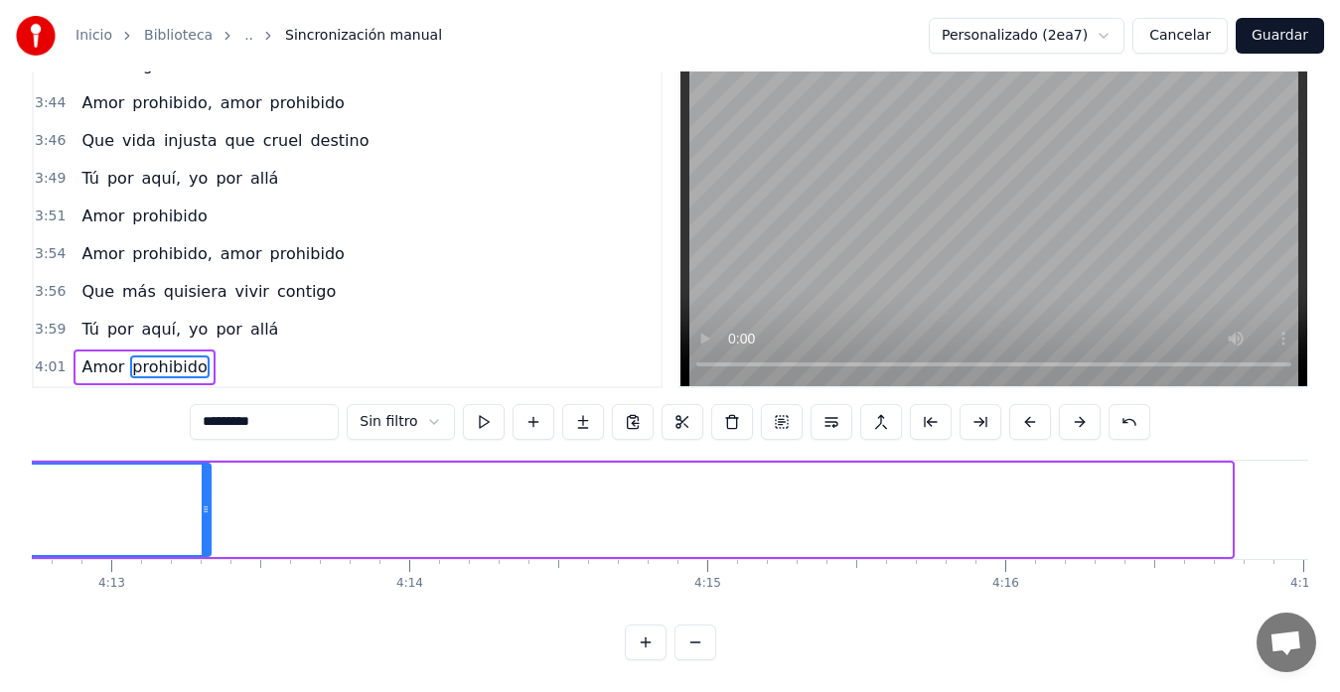
drag, startPoint x: 1229, startPoint y: 482, endPoint x: 208, endPoint y: 446, distance: 1021.9
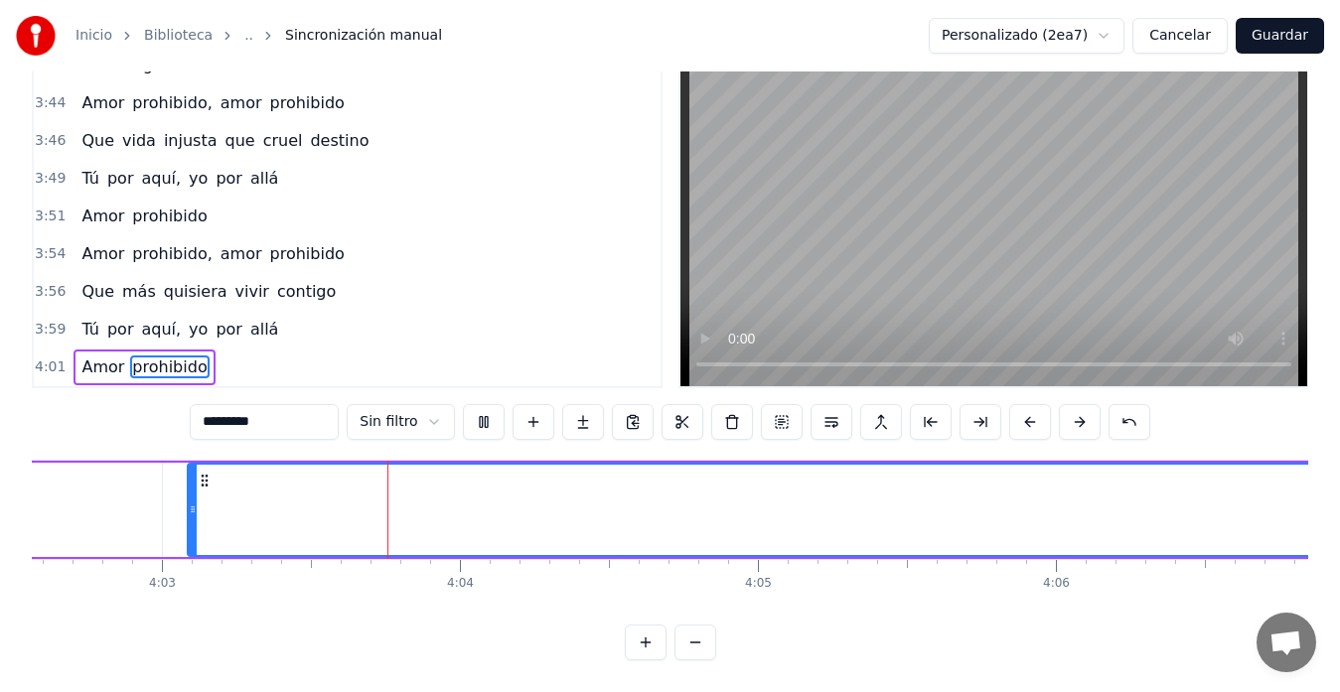
scroll to position [0, 72381]
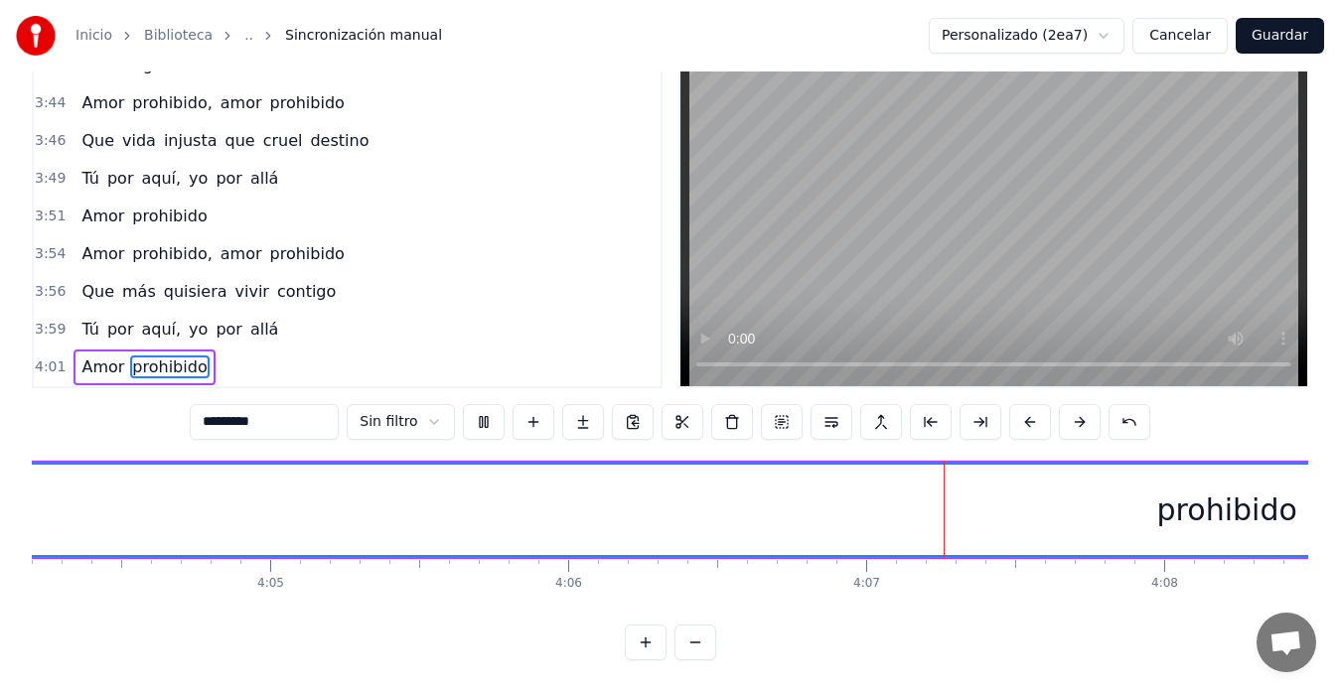
click at [1183, 211] on video at bounding box center [994, 215] width 627 height 343
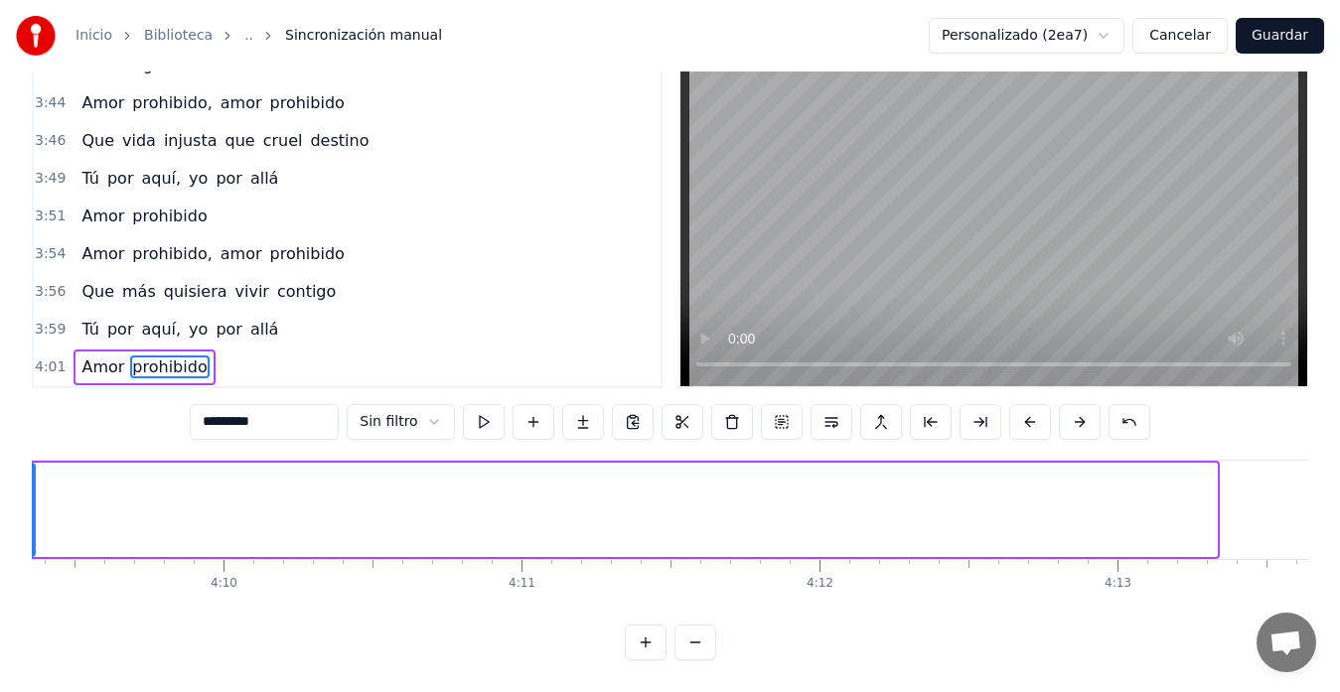
drag, startPoint x: 1209, startPoint y: 483, endPoint x: 82, endPoint y: 409, distance: 1129.0
click at [27, 386] on div "Inicio Biblioteca .. Sincronización manual Personalizado (2ea7) Cancelar Guarda…" at bounding box center [670, 299] width 1340 height 722
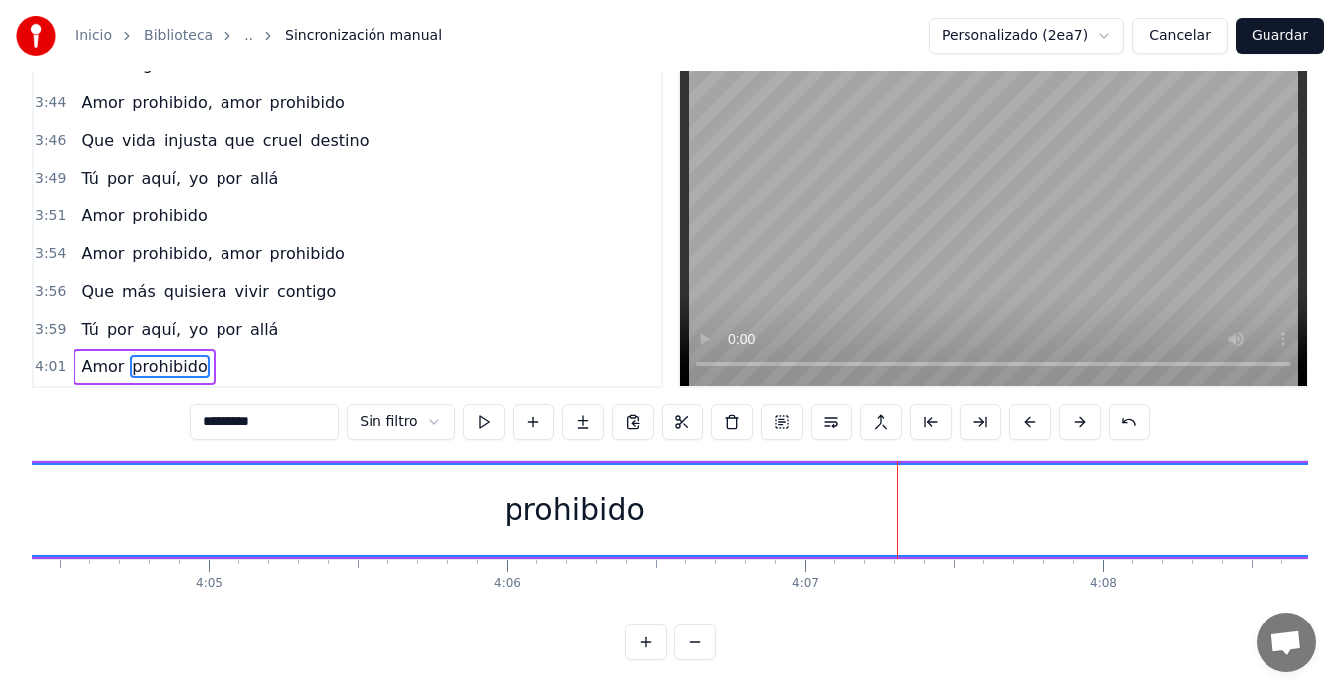
scroll to position [0, 73248]
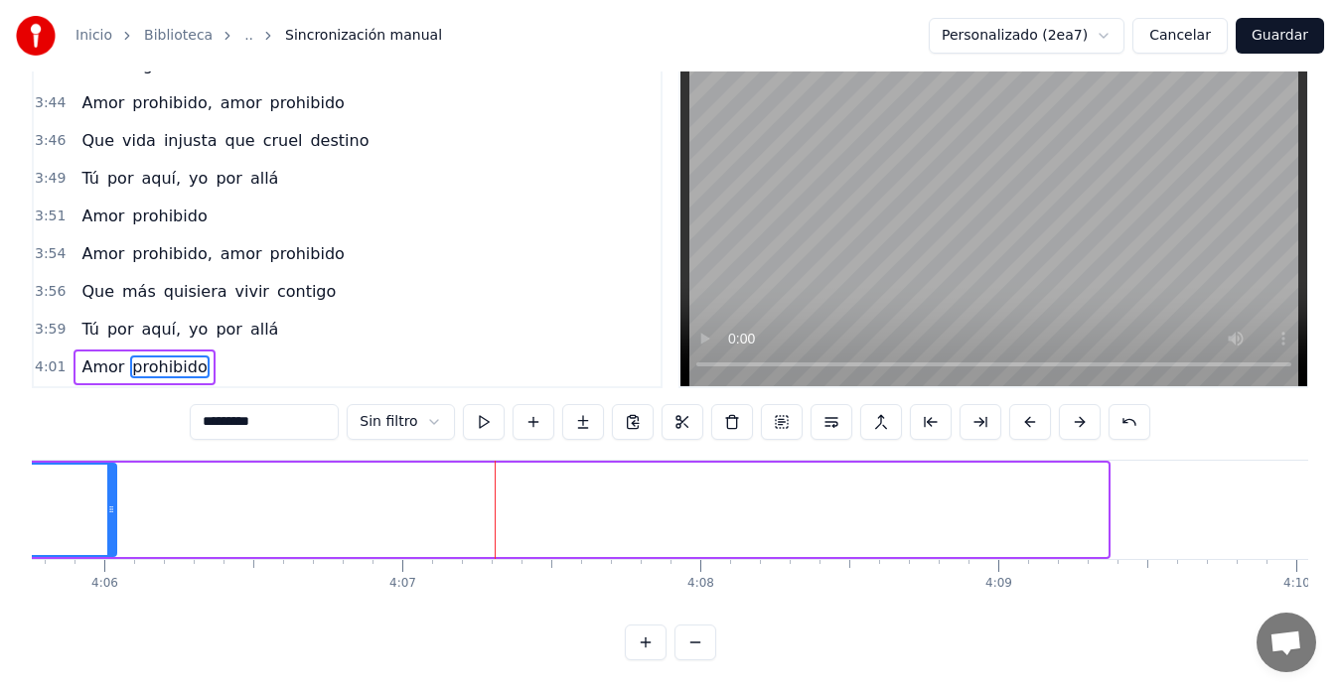
drag, startPoint x: 1103, startPoint y: 491, endPoint x: 111, endPoint y: 464, distance: 991.9
click at [111, 465] on div at bounding box center [111, 510] width 8 height 90
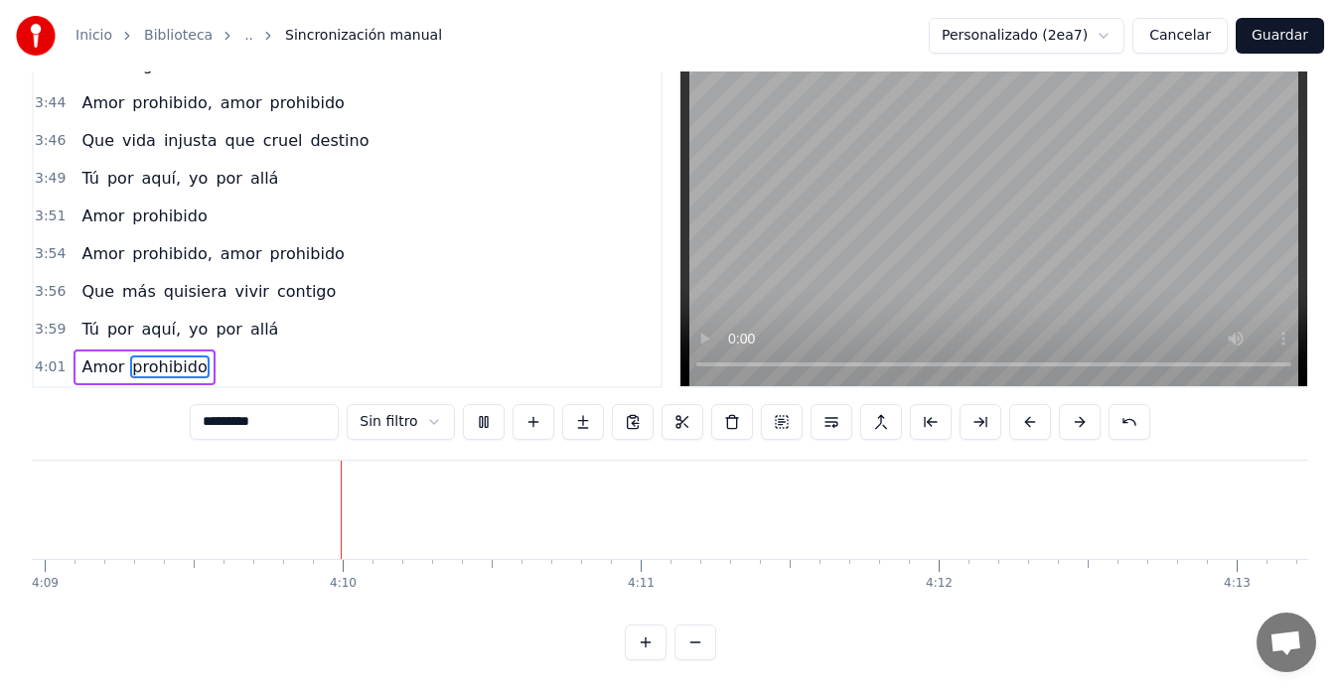
scroll to position [0, 74227]
click at [1288, 31] on button "Guardar" at bounding box center [1280, 36] width 88 height 36
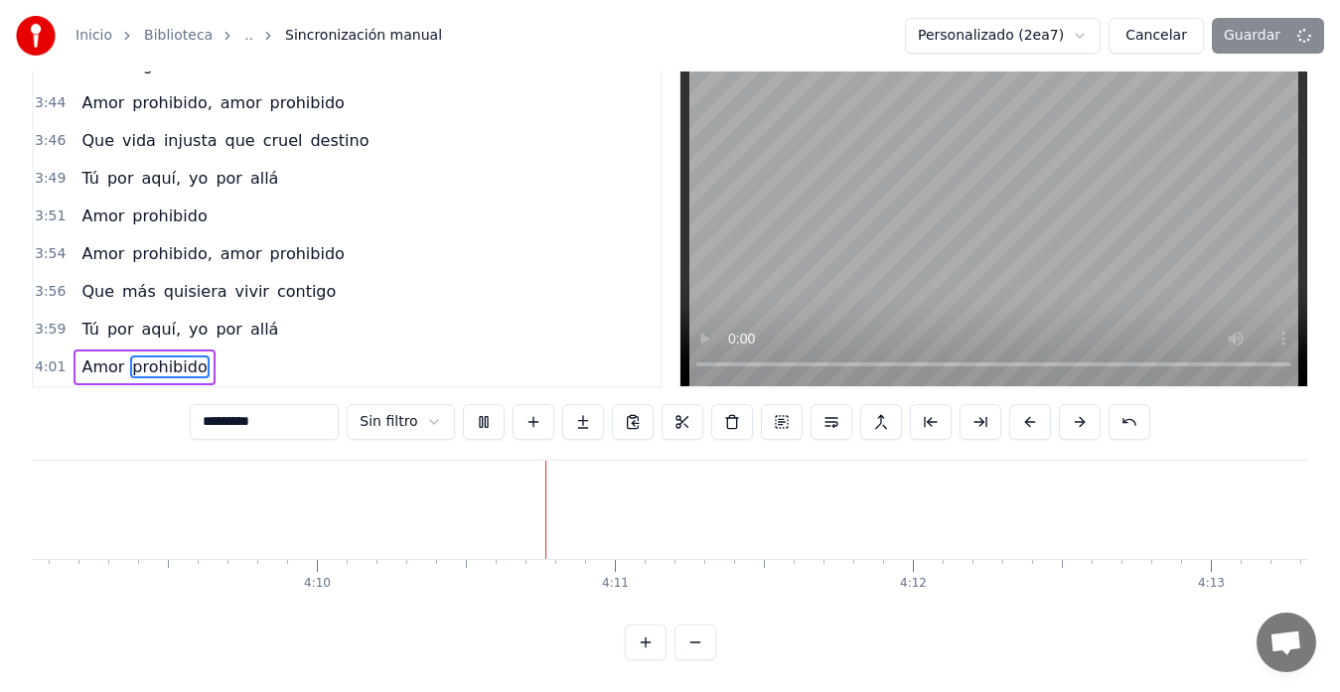
scroll to position [15, 0]
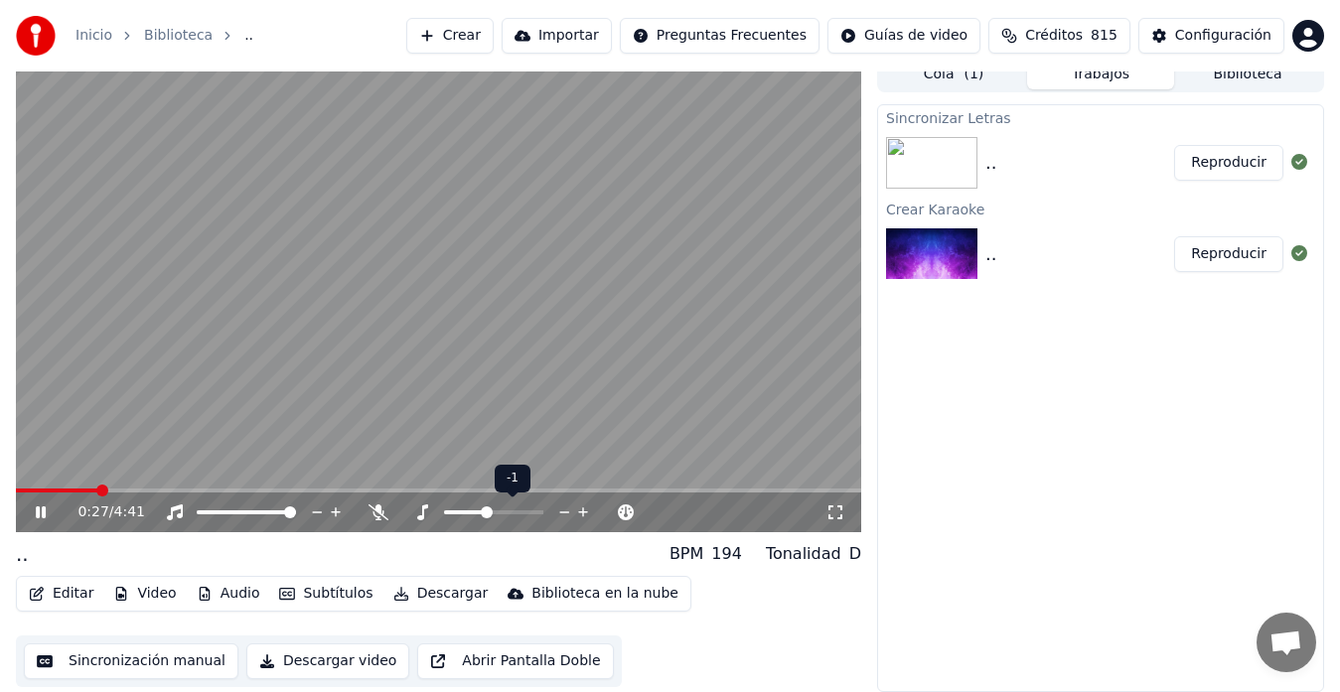
click at [487, 516] on span at bounding box center [487, 513] width 12 height 12
click at [480, 510] on span at bounding box center [480, 513] width 12 height 12
click at [492, 510] on span at bounding box center [494, 513] width 12 height 12
click at [505, 511] on span at bounding box center [502, 513] width 12 height 12
click at [495, 513] on span at bounding box center [494, 513] width 12 height 12
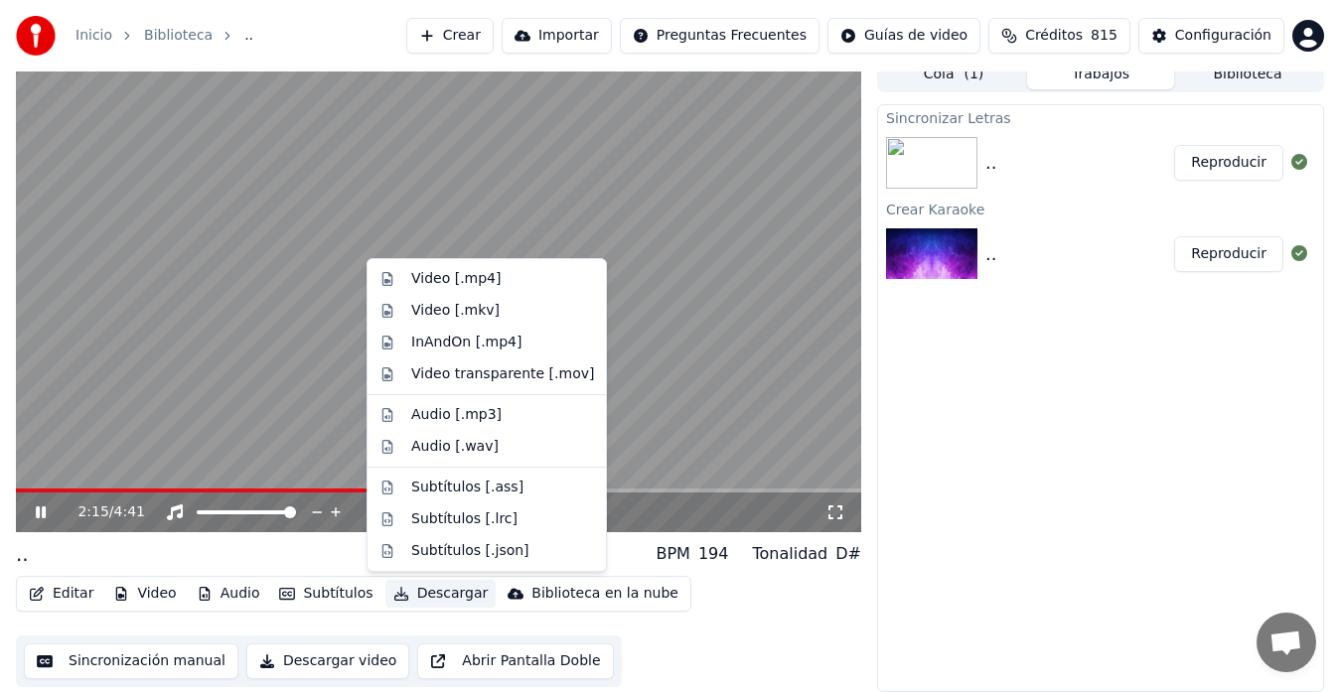
click at [437, 595] on button "Descargar" at bounding box center [440, 594] width 111 height 28
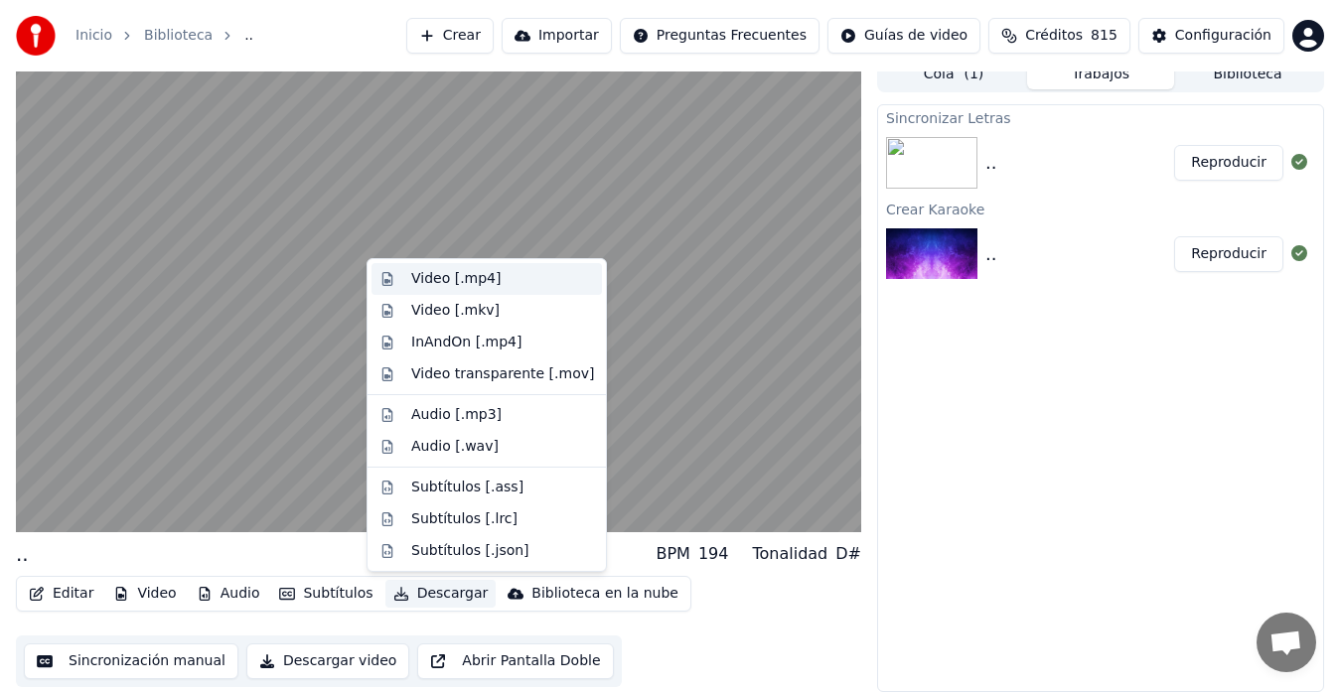
click at [468, 278] on div "Video [.mp4]" at bounding box center [455, 279] width 89 height 20
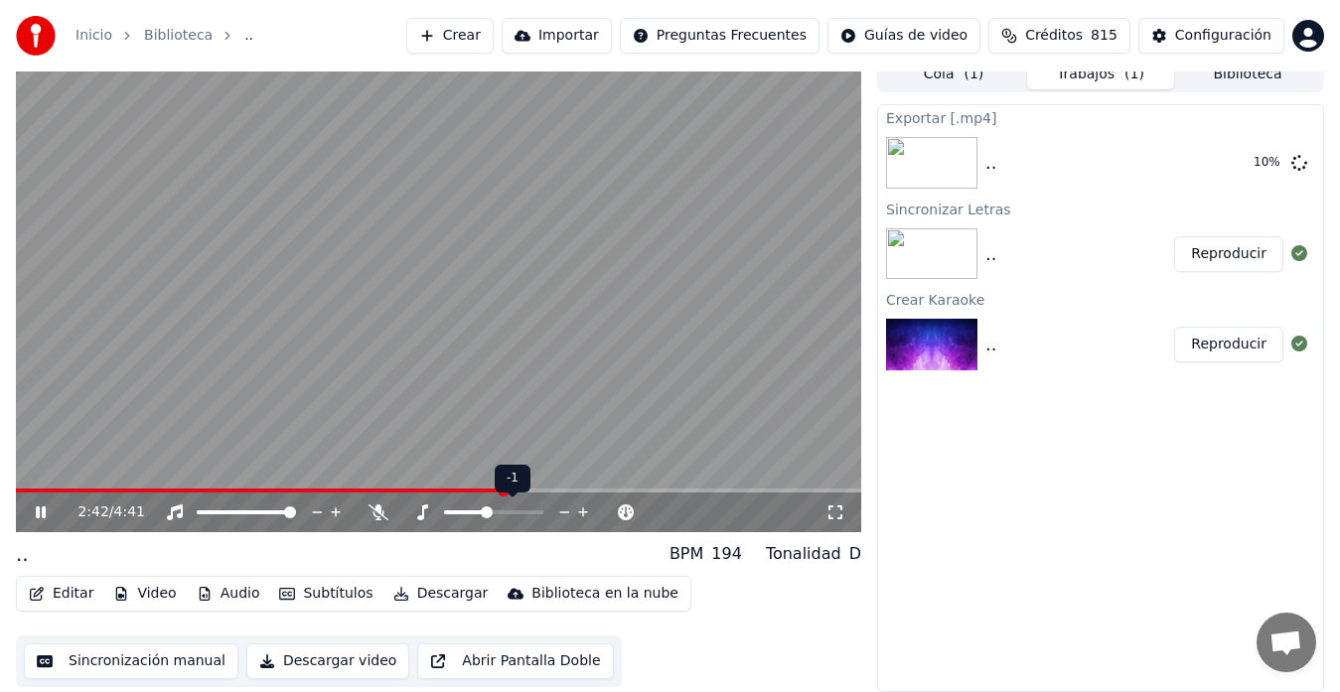
click at [490, 513] on span at bounding box center [487, 513] width 12 height 12
click at [494, 514] on span at bounding box center [494, 513] width 12 height 12
click at [49, 491] on span at bounding box center [388, 491] width 745 height 4
click at [425, 266] on video at bounding box center [438, 295] width 845 height 476
drag, startPoint x: 382, startPoint y: 227, endPoint x: 412, endPoint y: 249, distance: 37.6
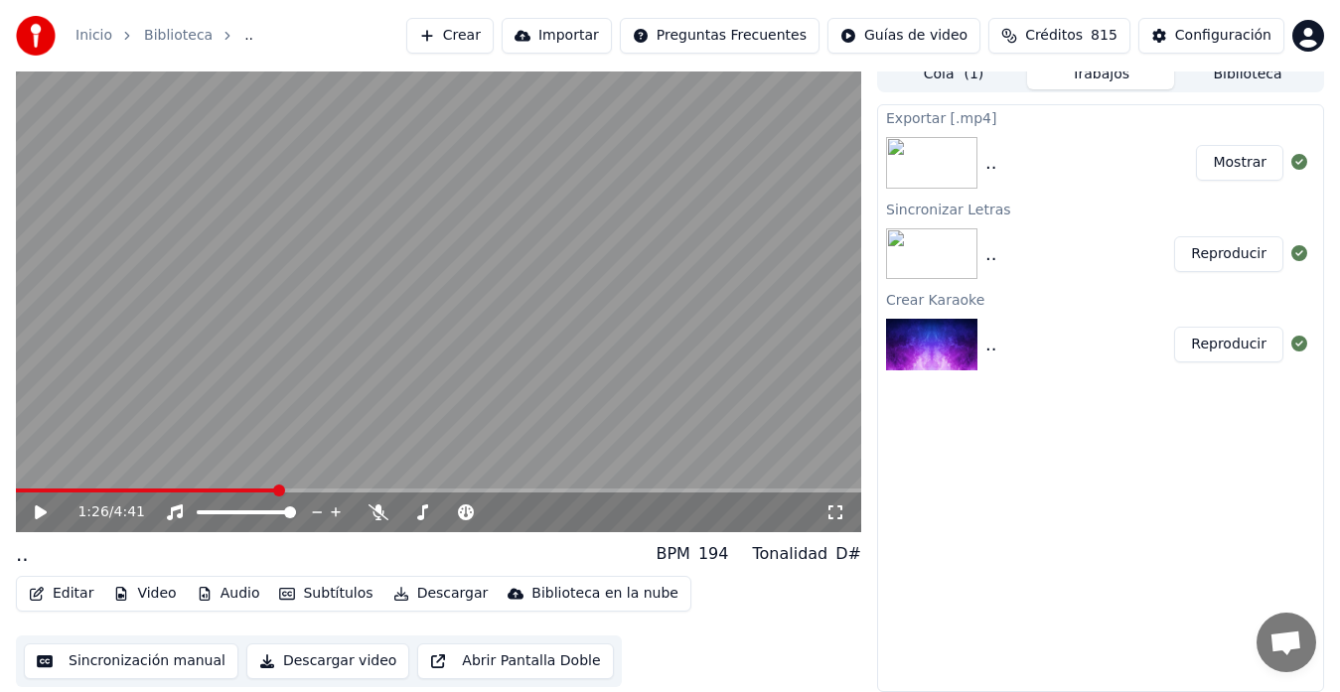
click at [412, 249] on video at bounding box center [438, 295] width 845 height 476
click at [667, 276] on video at bounding box center [438, 295] width 845 height 476
click at [1237, 167] on button "Mostrar" at bounding box center [1239, 163] width 87 height 36
click at [67, 591] on button "Editar" at bounding box center [61, 594] width 80 height 28
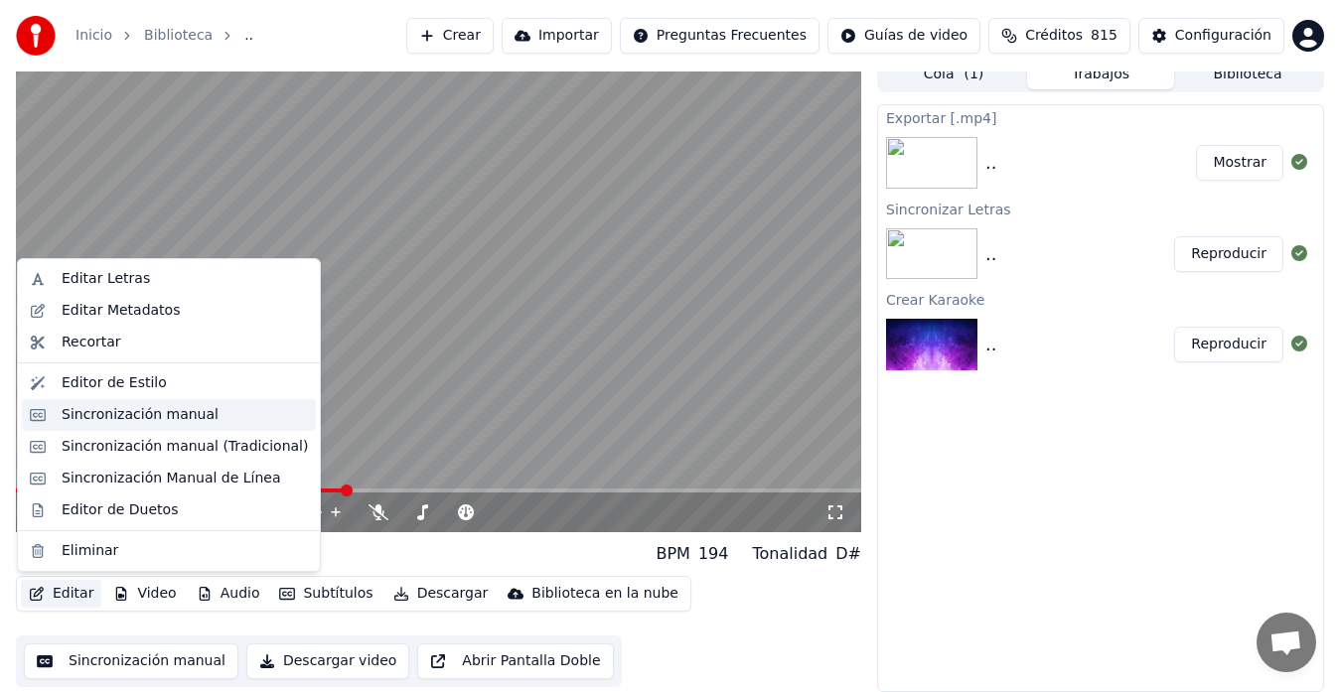
click at [117, 415] on div "Sincronización manual" at bounding box center [140, 415] width 157 height 20
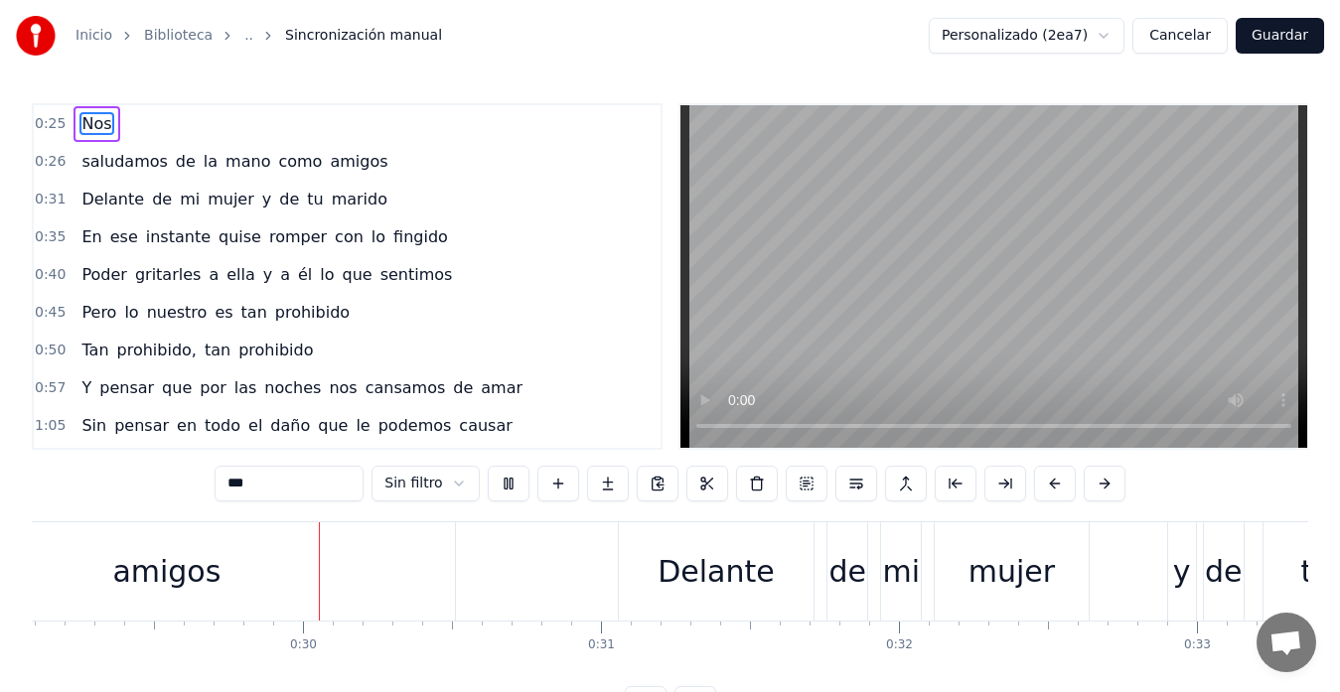
scroll to position [0, 8712]
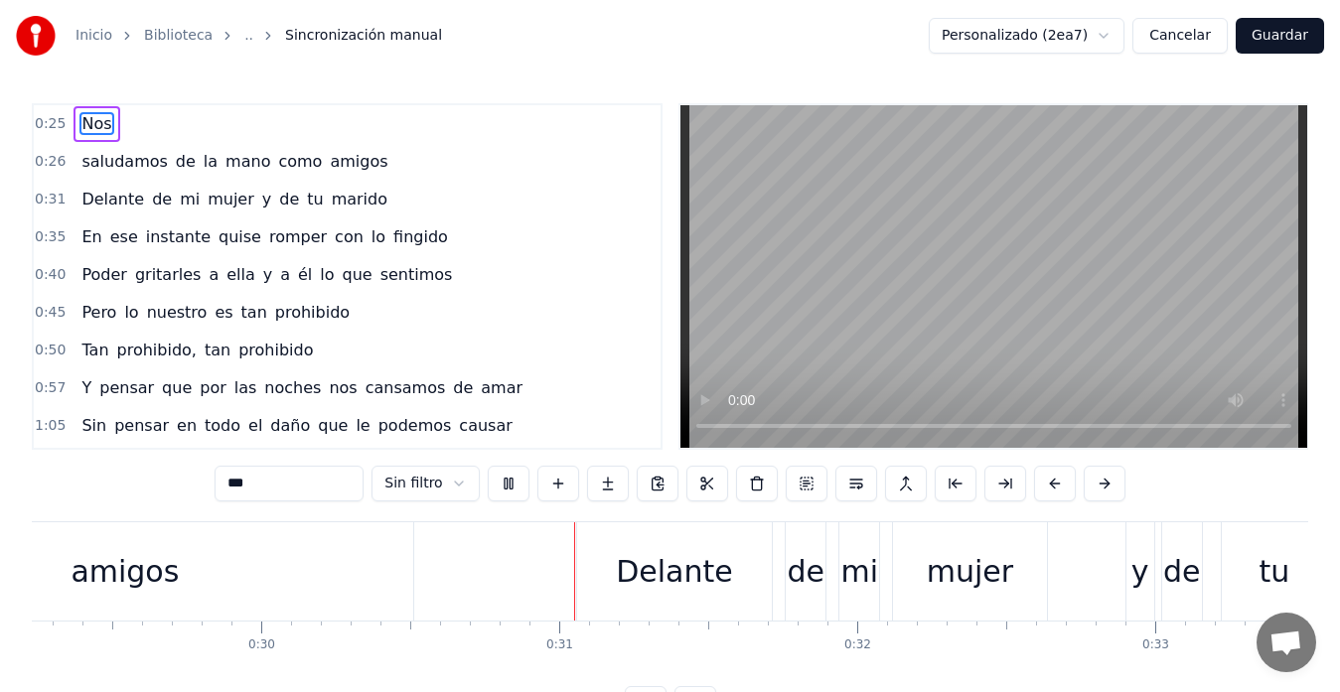
click at [826, 204] on video at bounding box center [994, 276] width 627 height 343
click at [826, 203] on video at bounding box center [994, 276] width 627 height 343
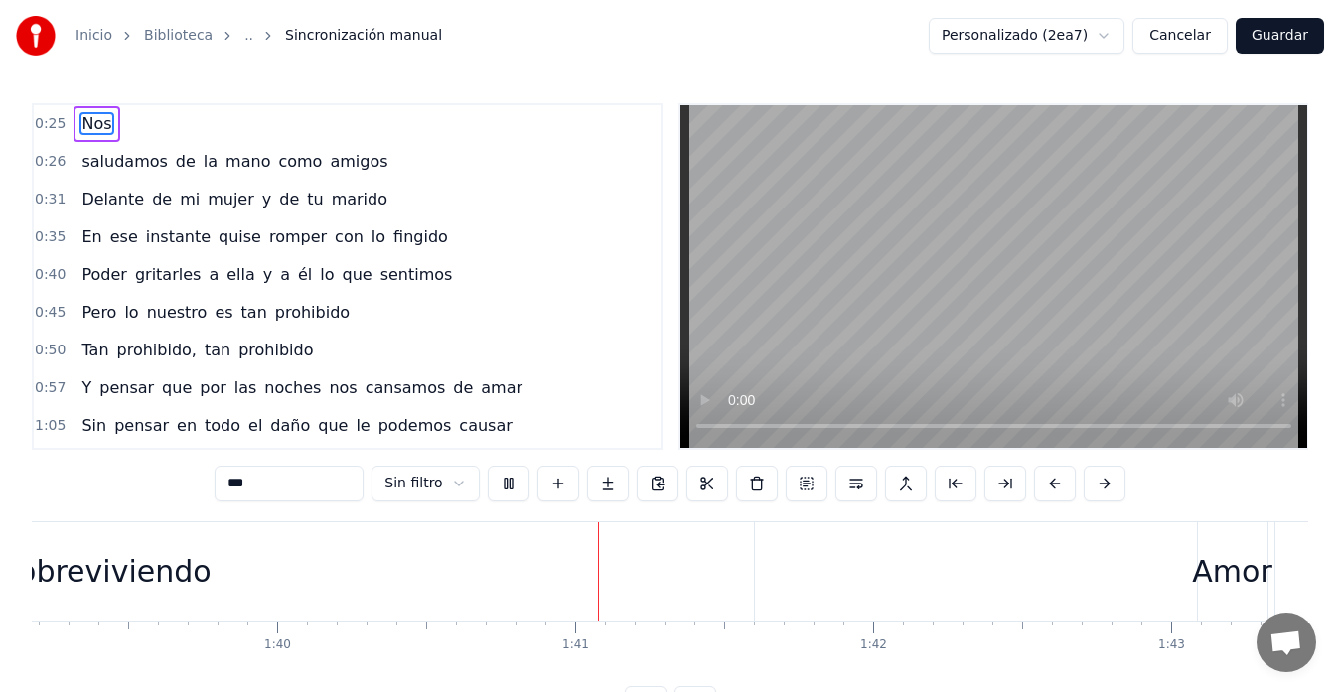
scroll to position [0, 29890]
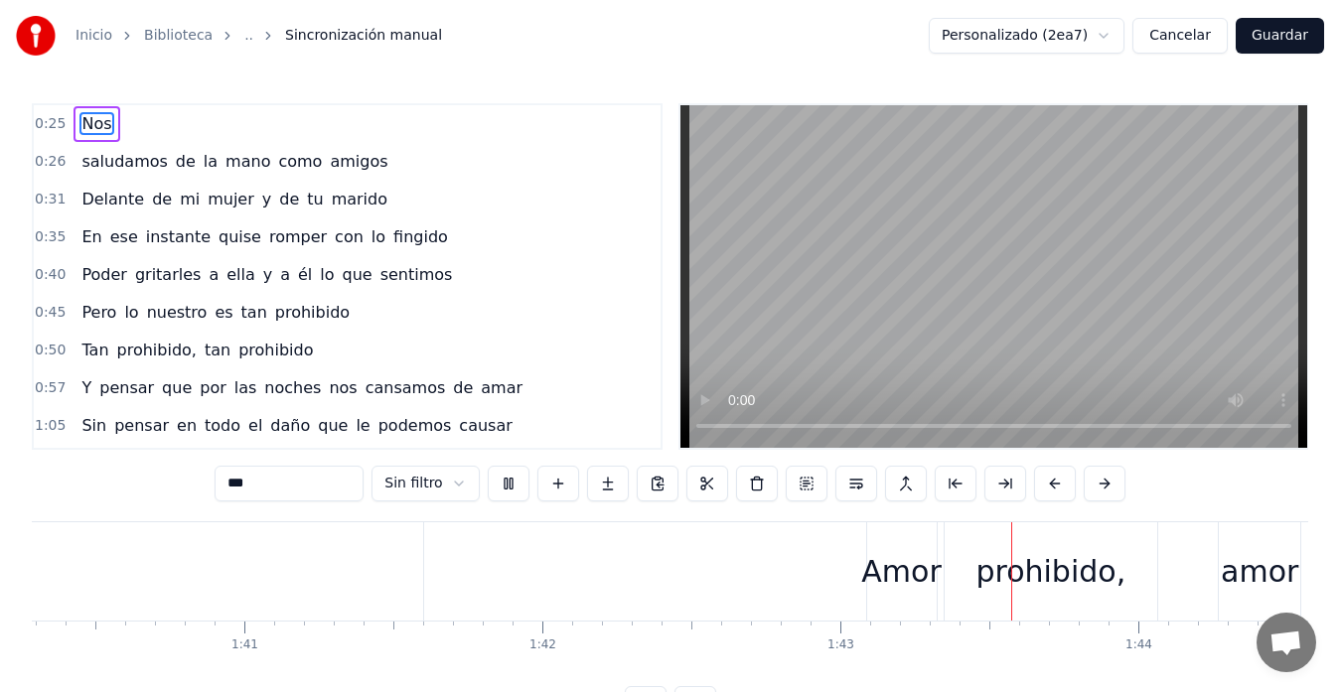
click at [935, 278] on video at bounding box center [994, 276] width 627 height 343
click at [878, 569] on div "Amor" at bounding box center [900, 571] width 79 height 45
type input "****"
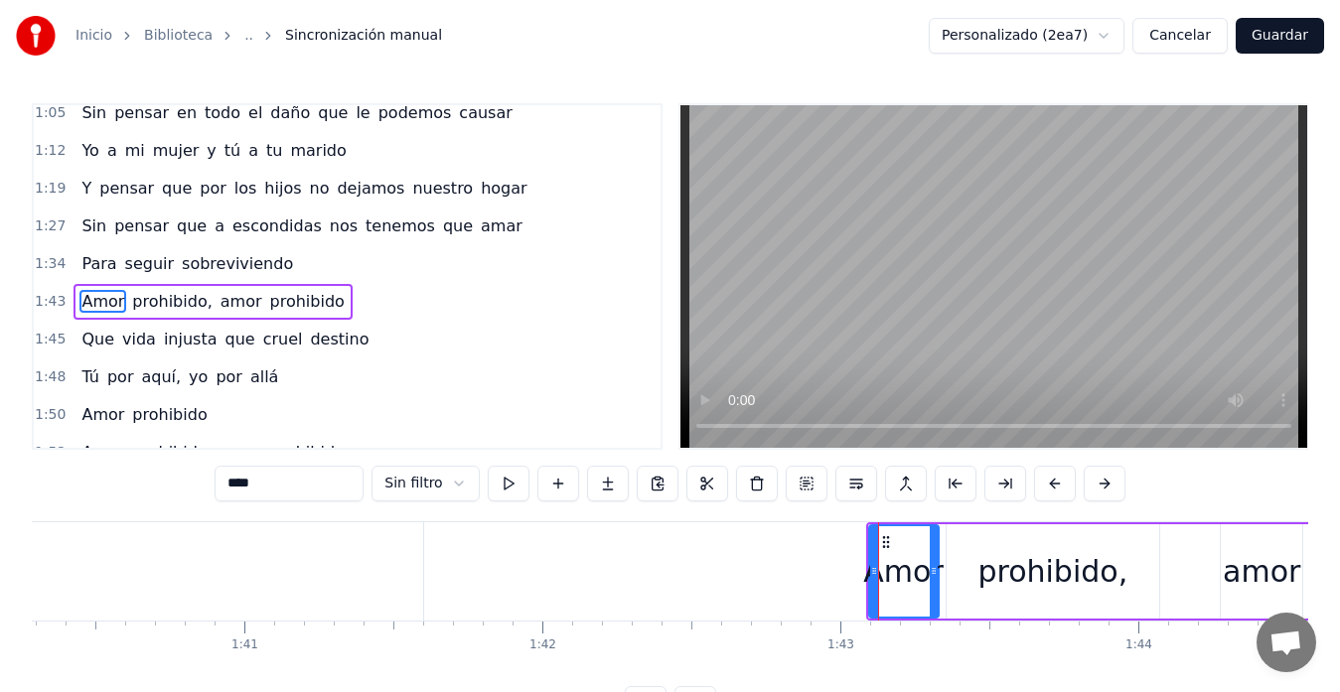
scroll to position [338, 0]
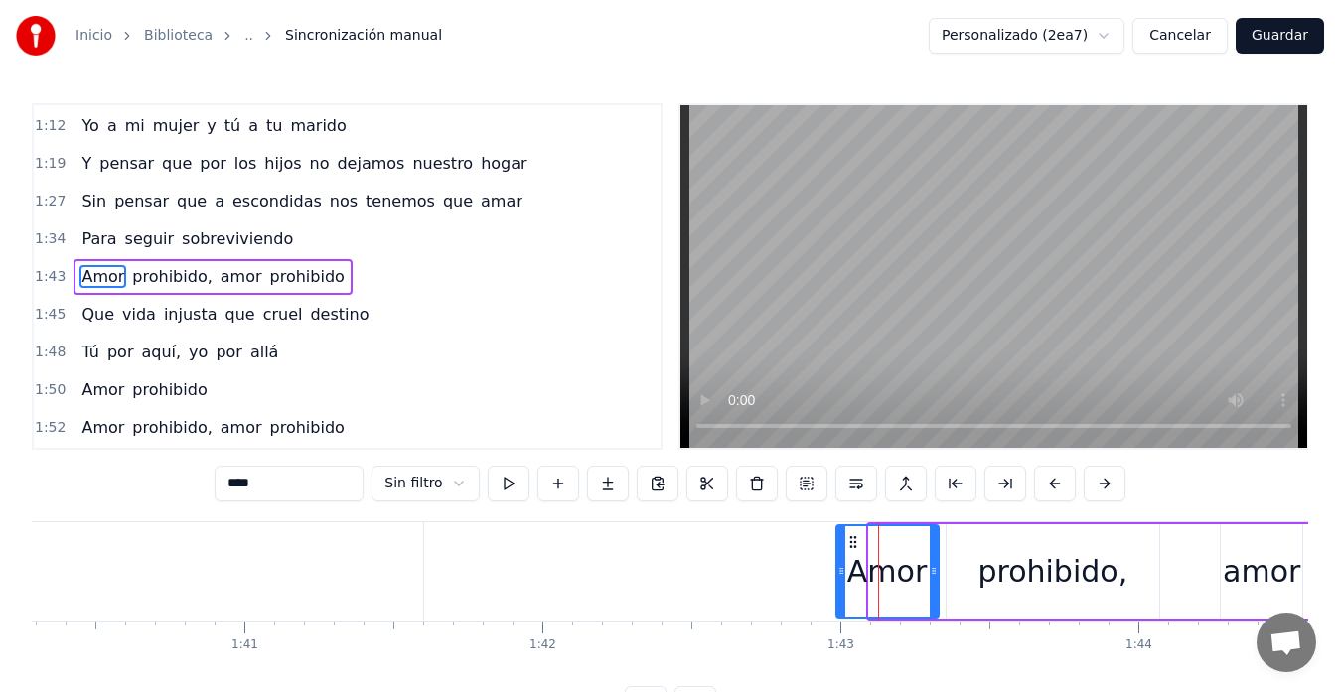
drag, startPoint x: 871, startPoint y: 574, endPoint x: 839, endPoint y: 574, distance: 32.8
click at [839, 574] on icon at bounding box center [842, 571] width 8 height 16
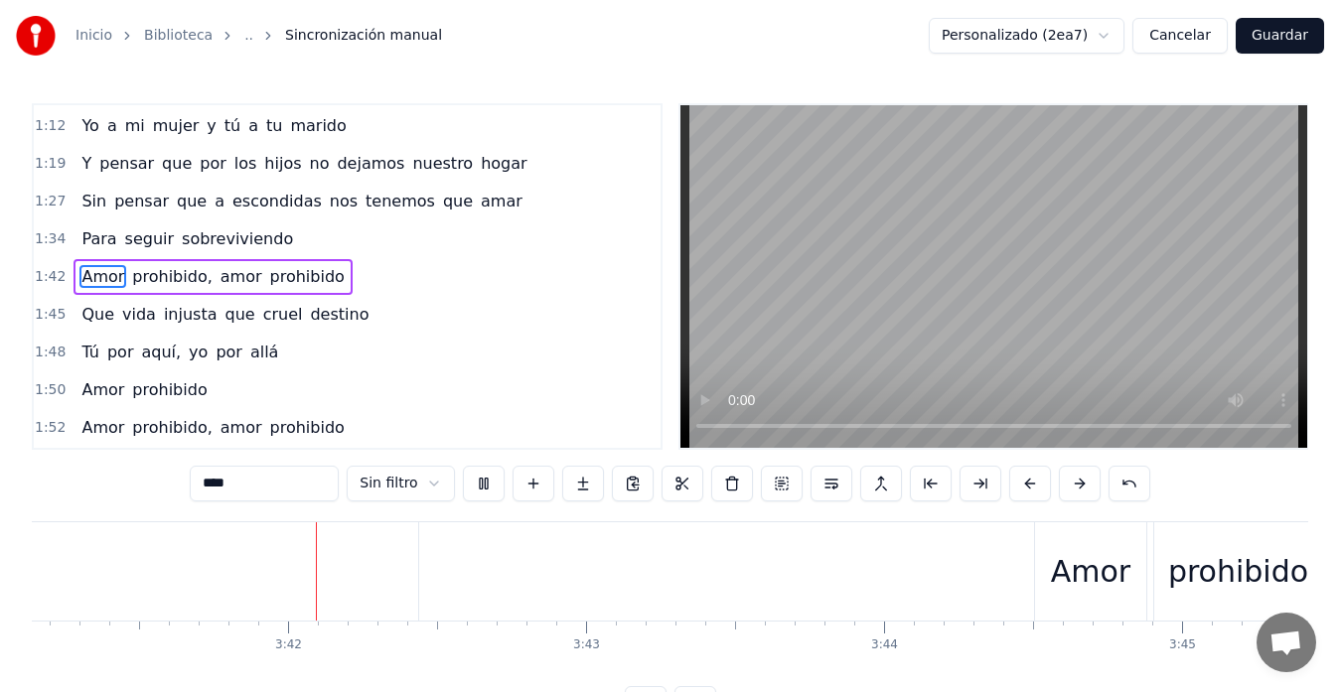
scroll to position [0, 65952]
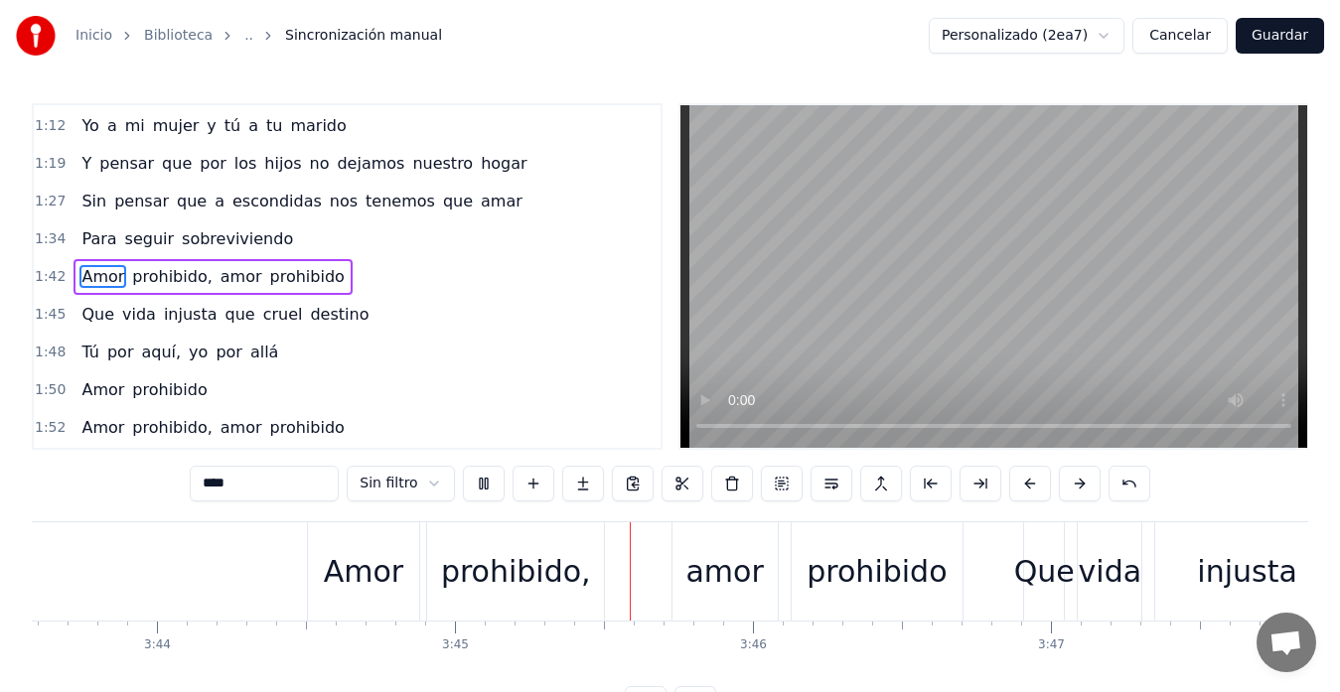
click at [978, 327] on video at bounding box center [994, 276] width 627 height 343
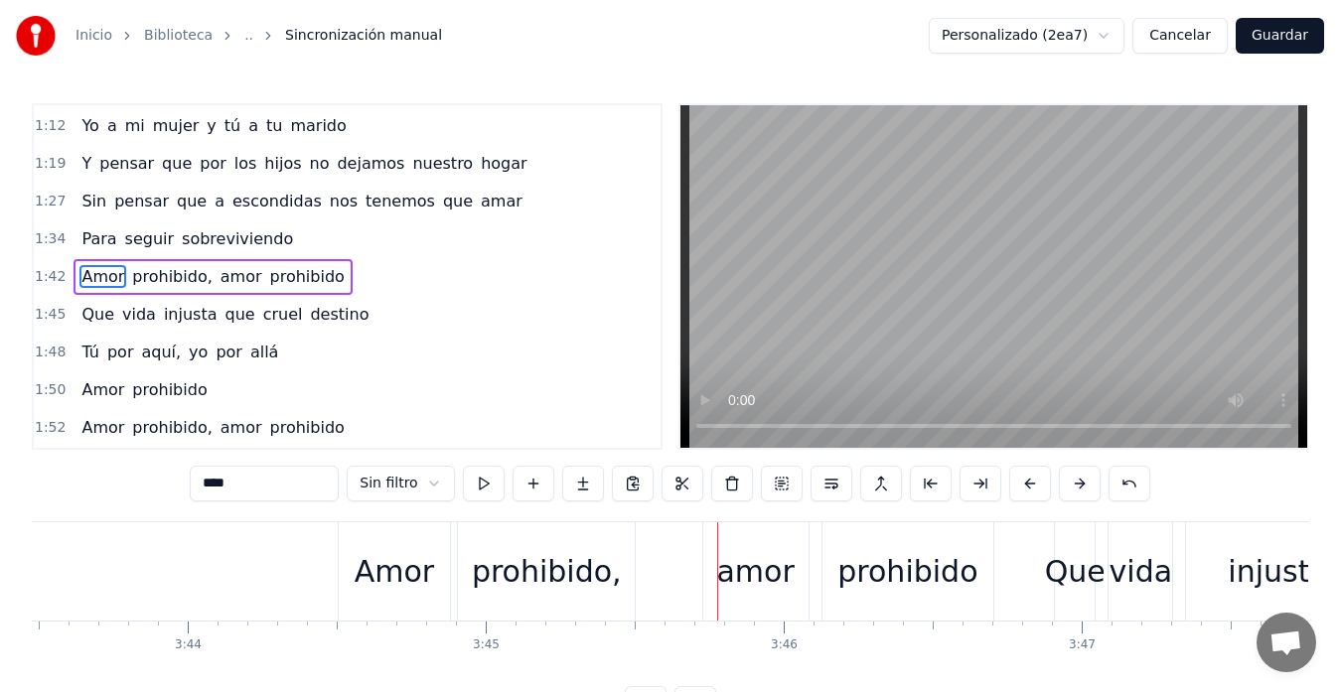
scroll to position [0, 66473]
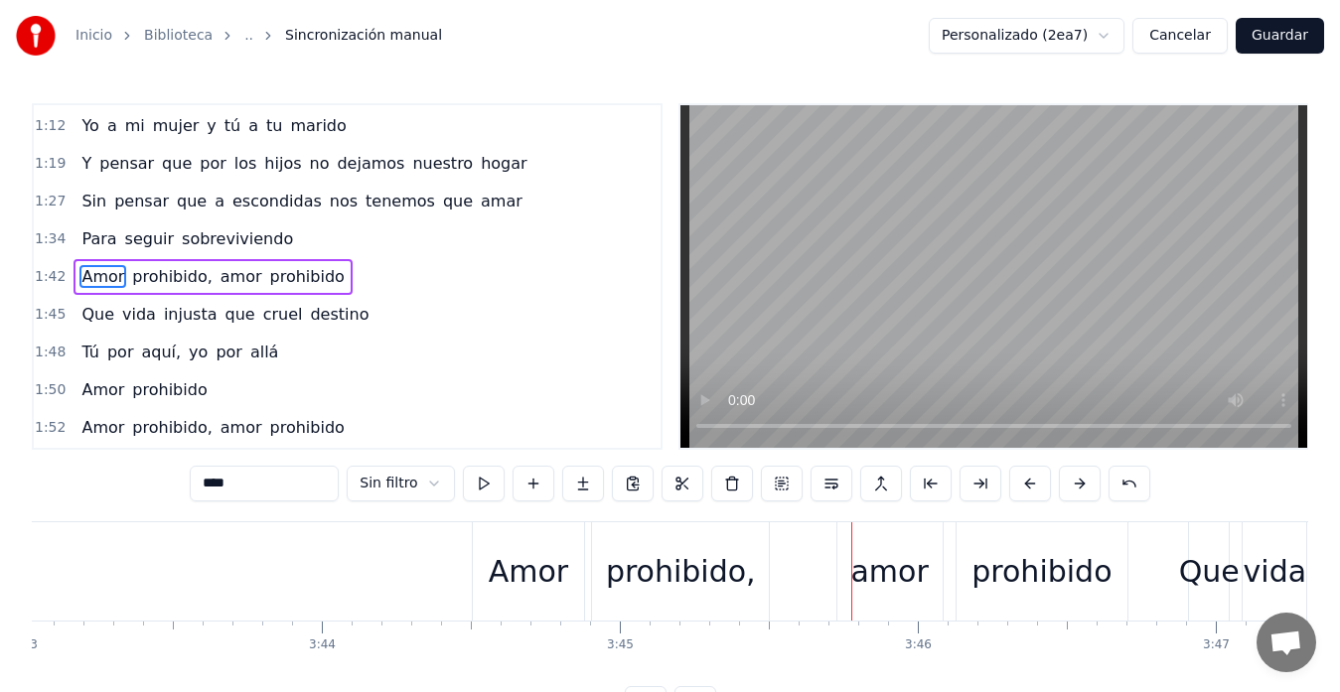
click at [517, 549] on div "Amor" at bounding box center [528, 571] width 79 height 45
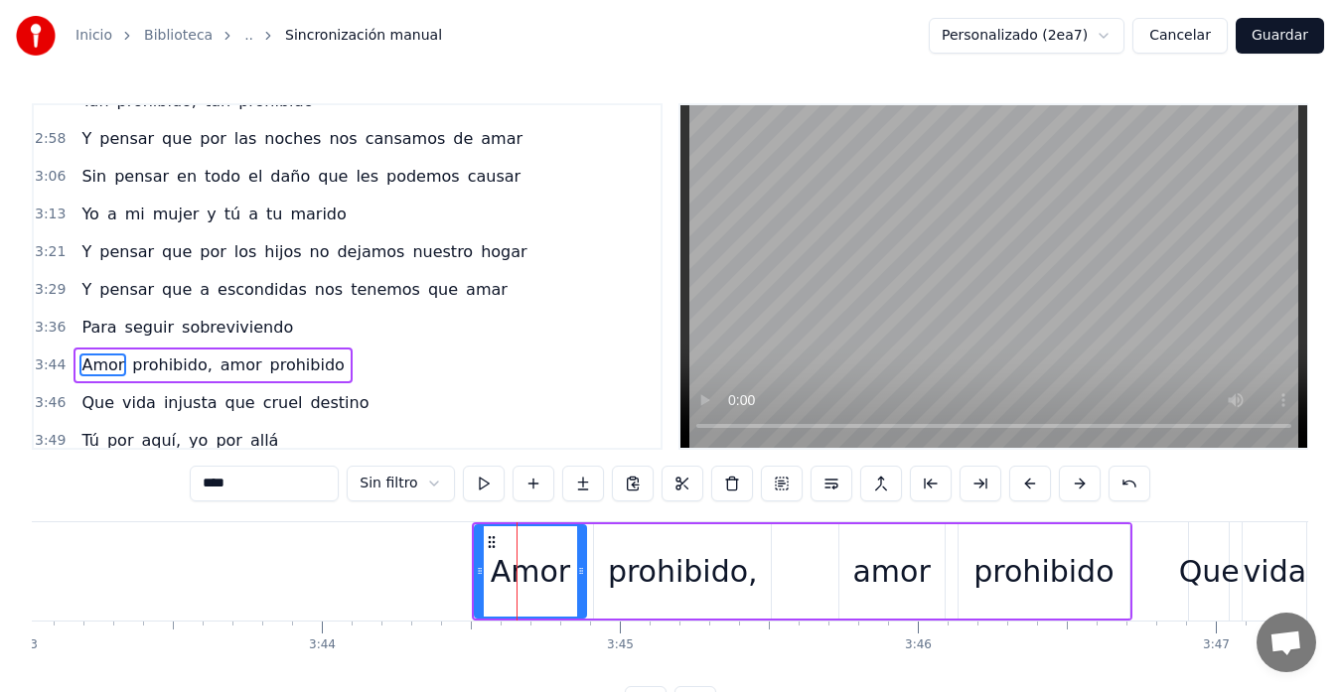
scroll to position [1093, 0]
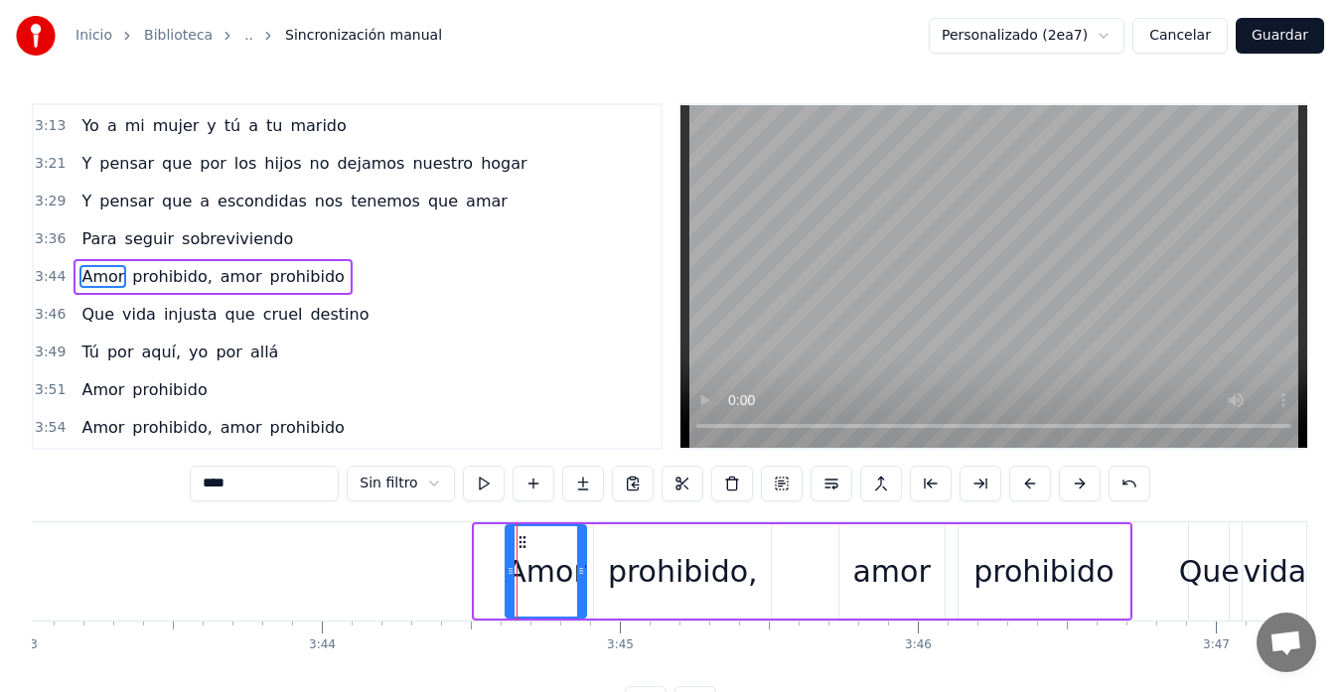
drag, startPoint x: 477, startPoint y: 575, endPoint x: 508, endPoint y: 574, distance: 30.8
click at [508, 574] on icon at bounding box center [511, 571] width 8 height 16
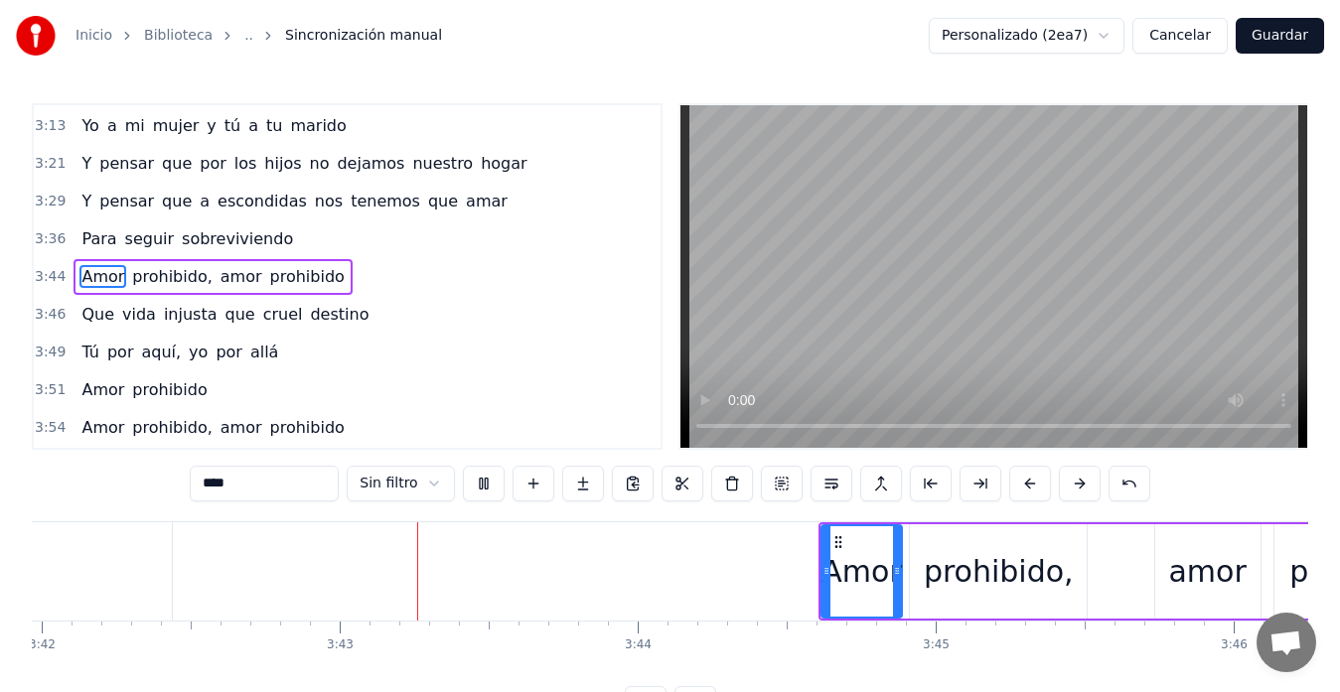
scroll to position [0, 66277]
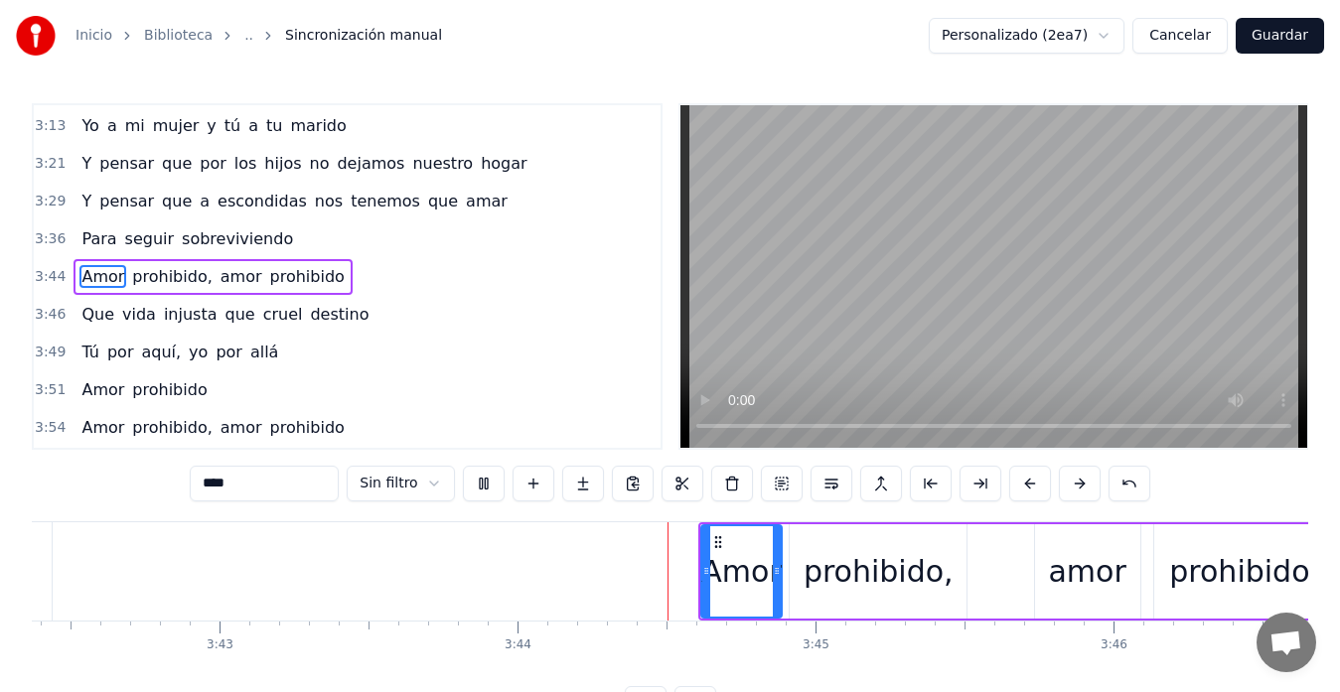
click at [961, 311] on video at bounding box center [994, 276] width 627 height 343
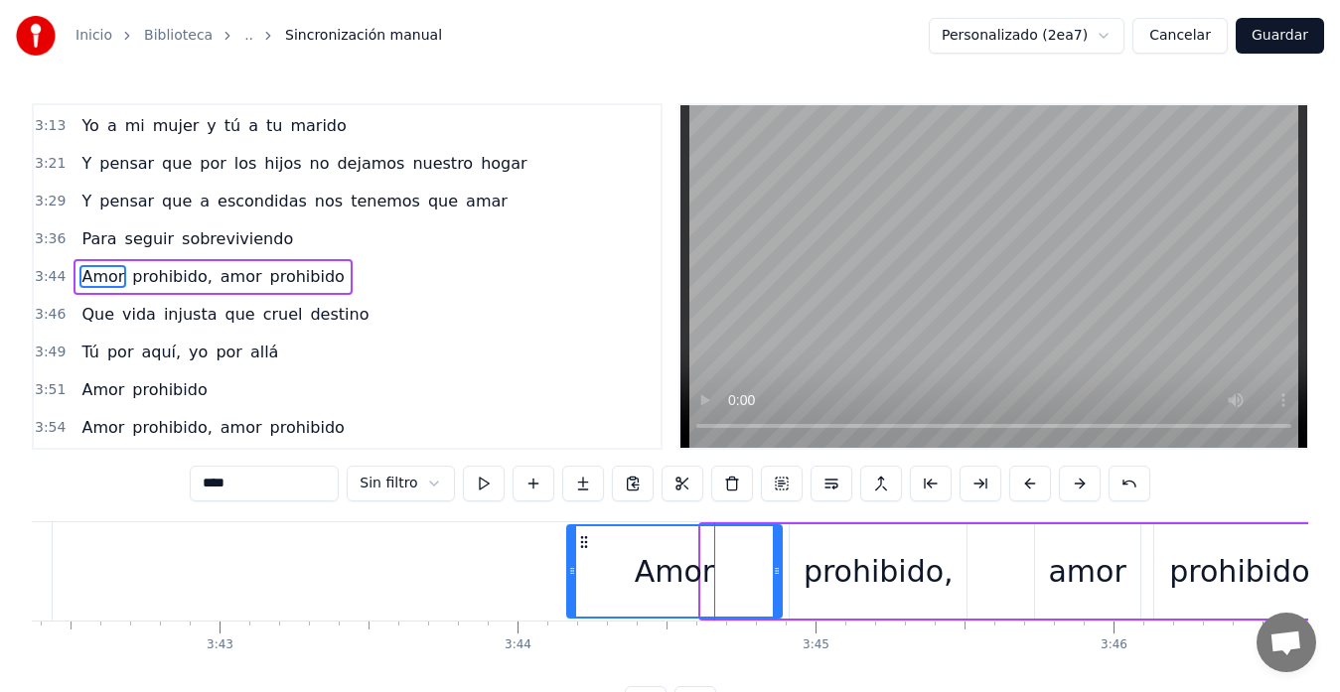
drag, startPoint x: 705, startPoint y: 575, endPoint x: 571, endPoint y: 570, distance: 134.2
click at [571, 570] on icon at bounding box center [572, 571] width 8 height 16
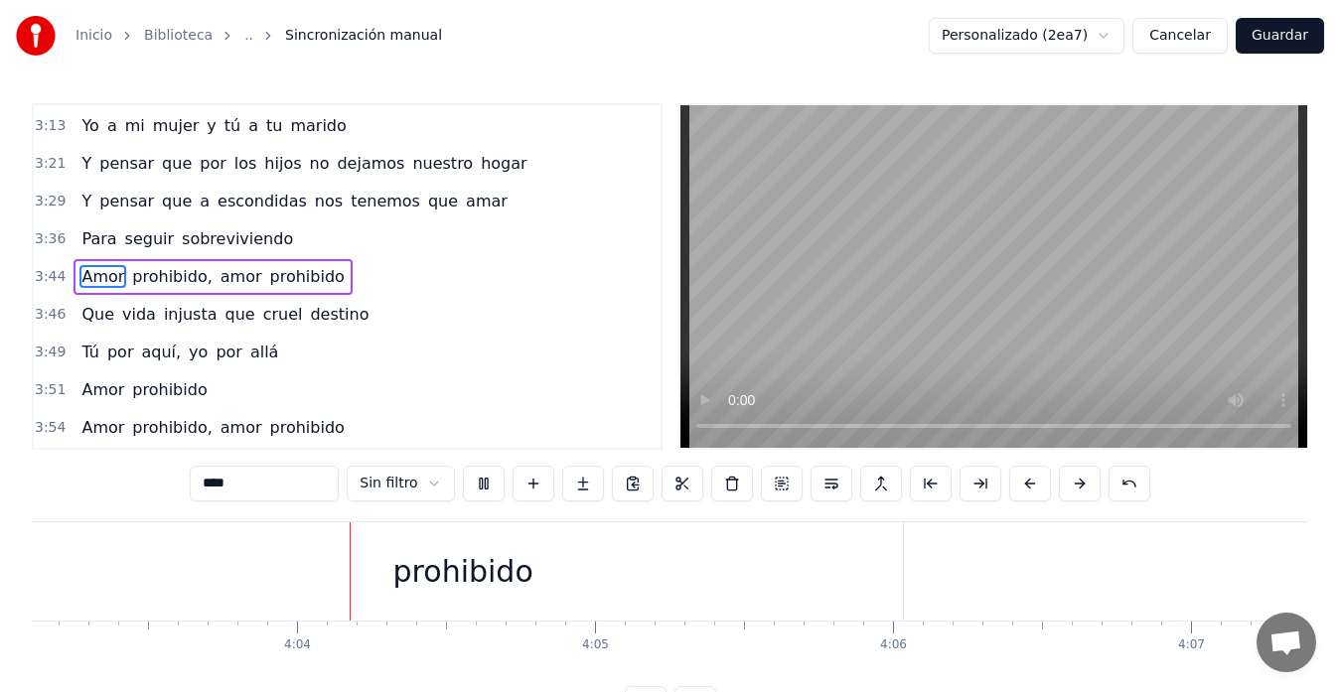
scroll to position [0, 72486]
click at [1284, 26] on button "Guardar" at bounding box center [1280, 36] width 88 height 36
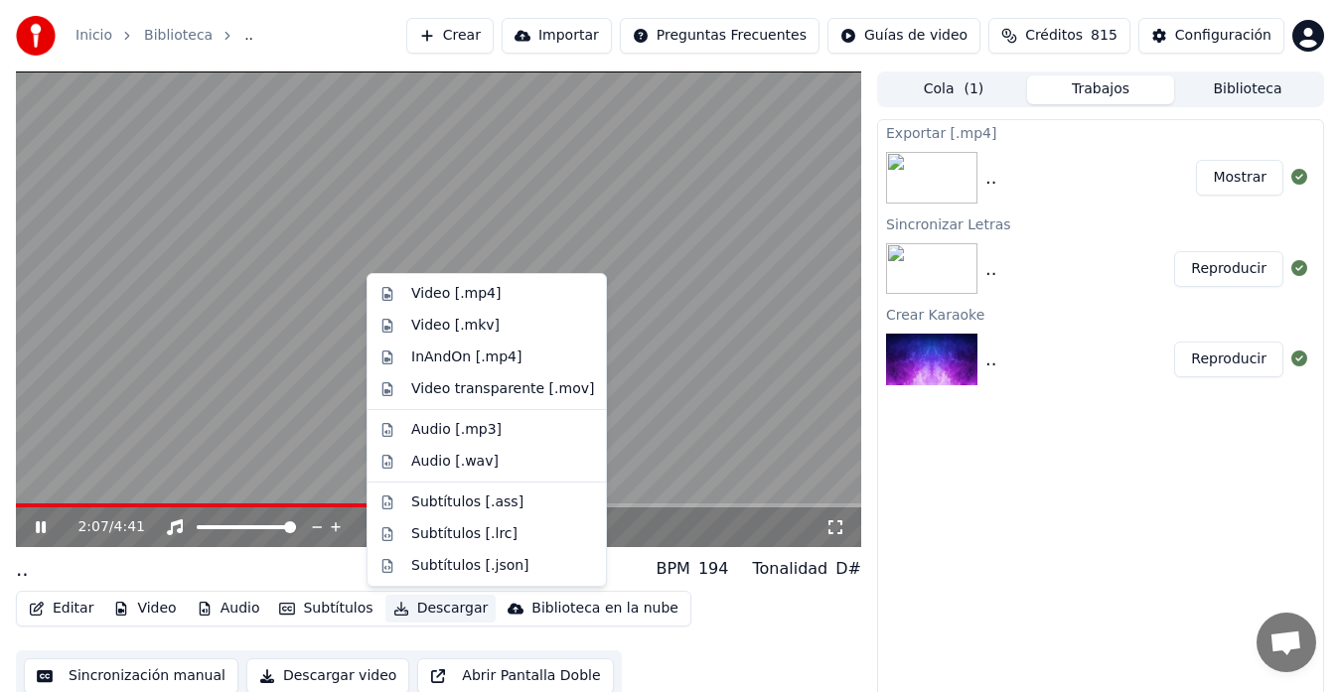
click at [428, 606] on button "Descargar" at bounding box center [440, 609] width 111 height 28
click at [490, 297] on div "Video [.mp4]" at bounding box center [455, 294] width 89 height 20
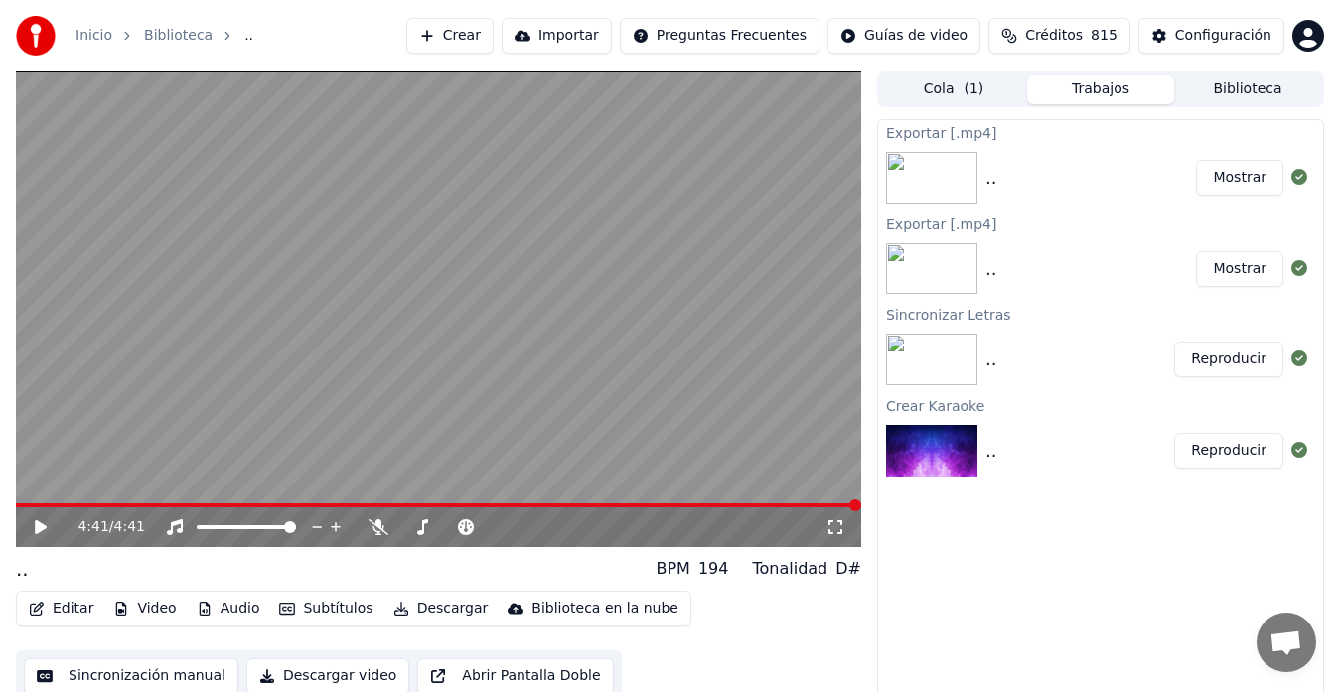
click at [1250, 171] on button "Mostrar" at bounding box center [1239, 178] width 87 height 36
